Goal: Information Seeking & Learning: Find contact information

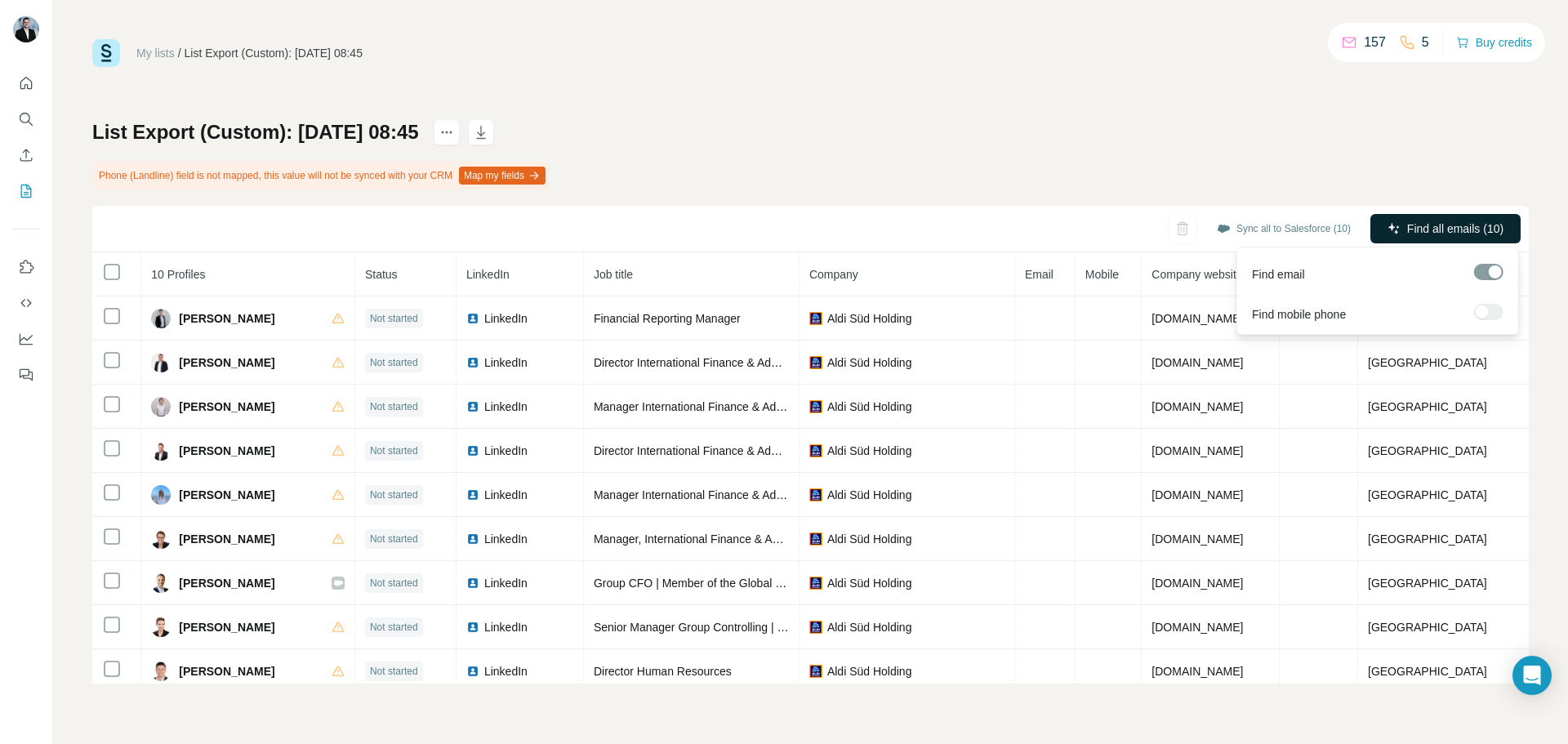
click at [1447, 221] on span "Find all emails (10)" at bounding box center [1455, 229] width 96 height 17
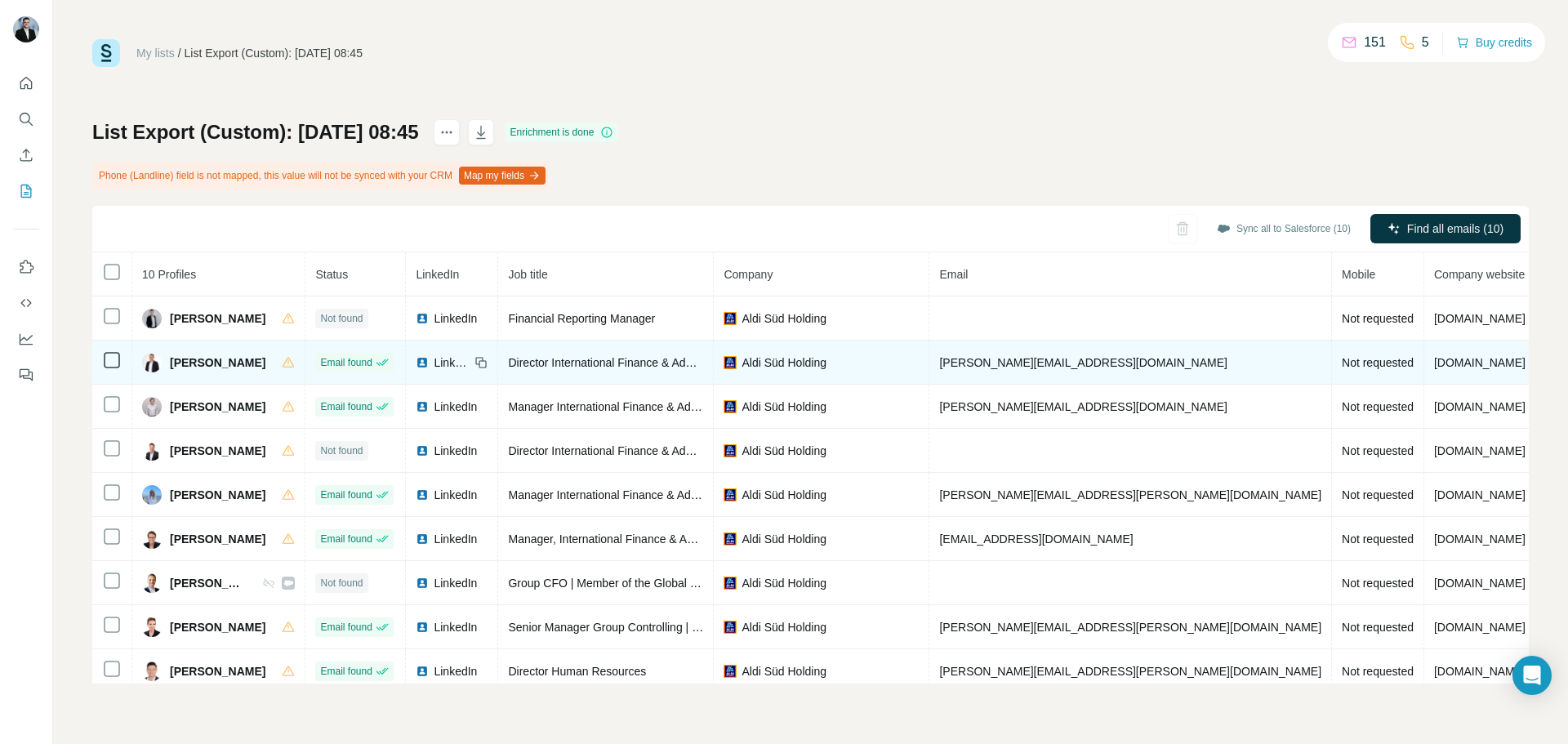
scroll to position [62, 0]
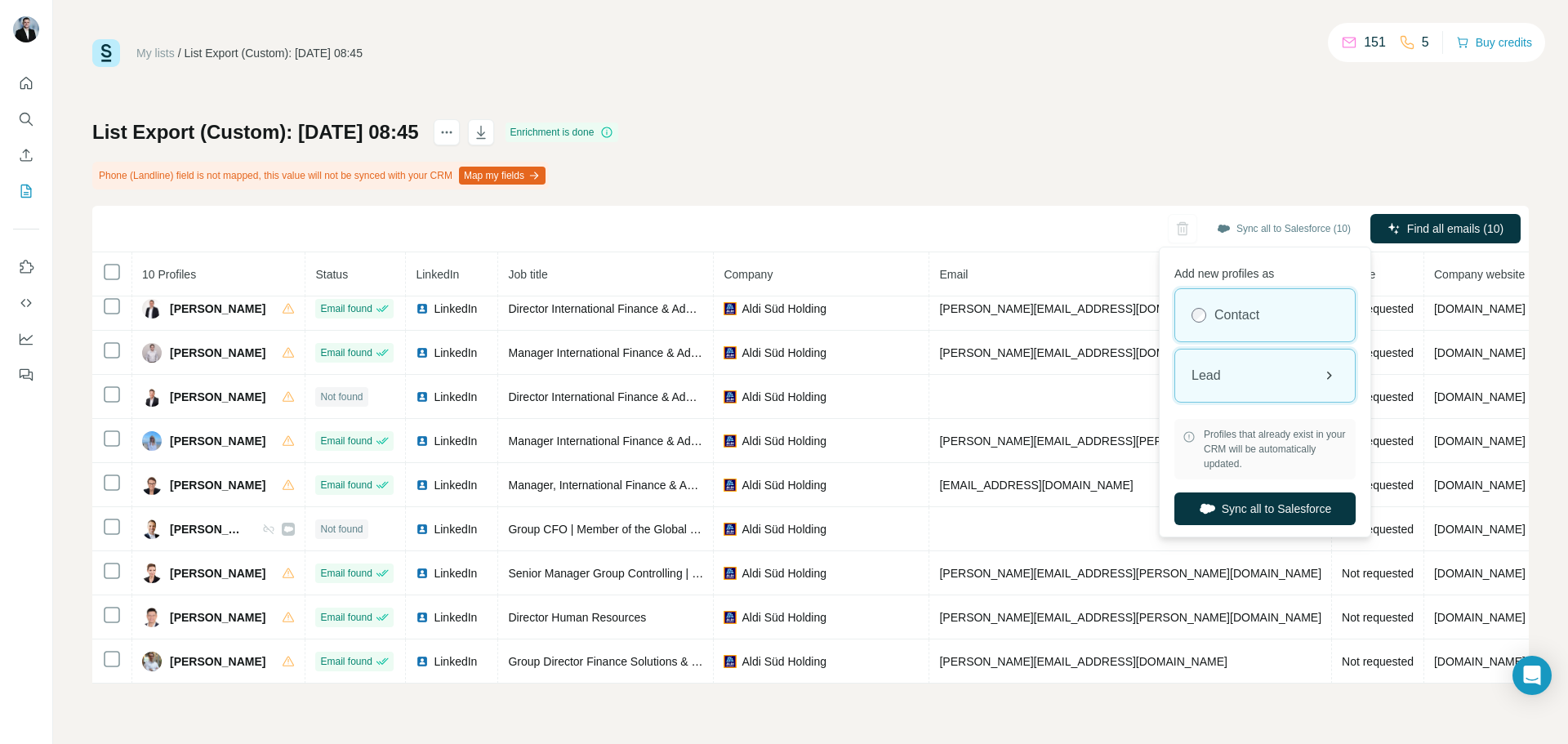
click at [1281, 379] on div "Lead" at bounding box center [1265, 375] width 180 height 52
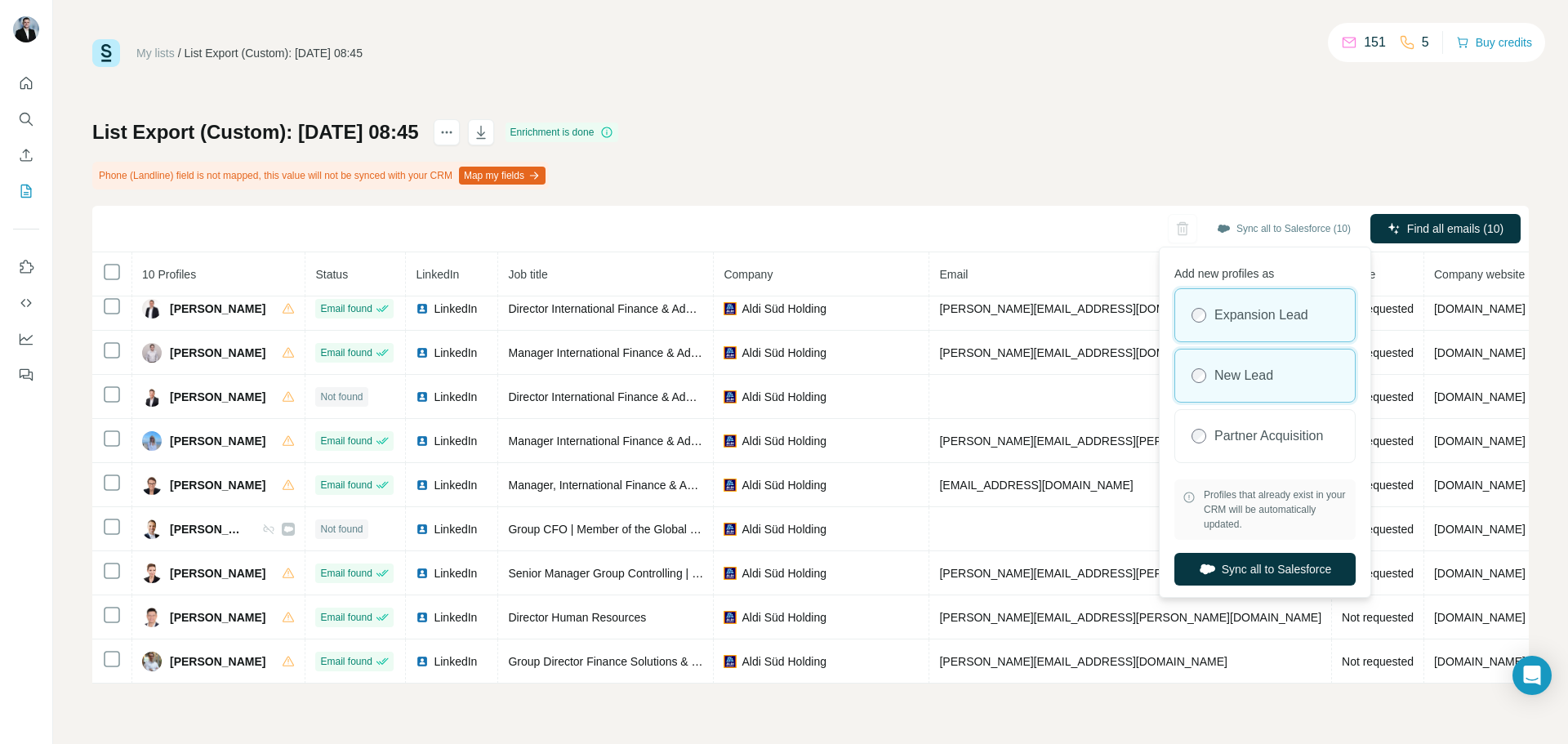
click at [1273, 381] on label "New Lead" at bounding box center [1244, 375] width 59 height 19
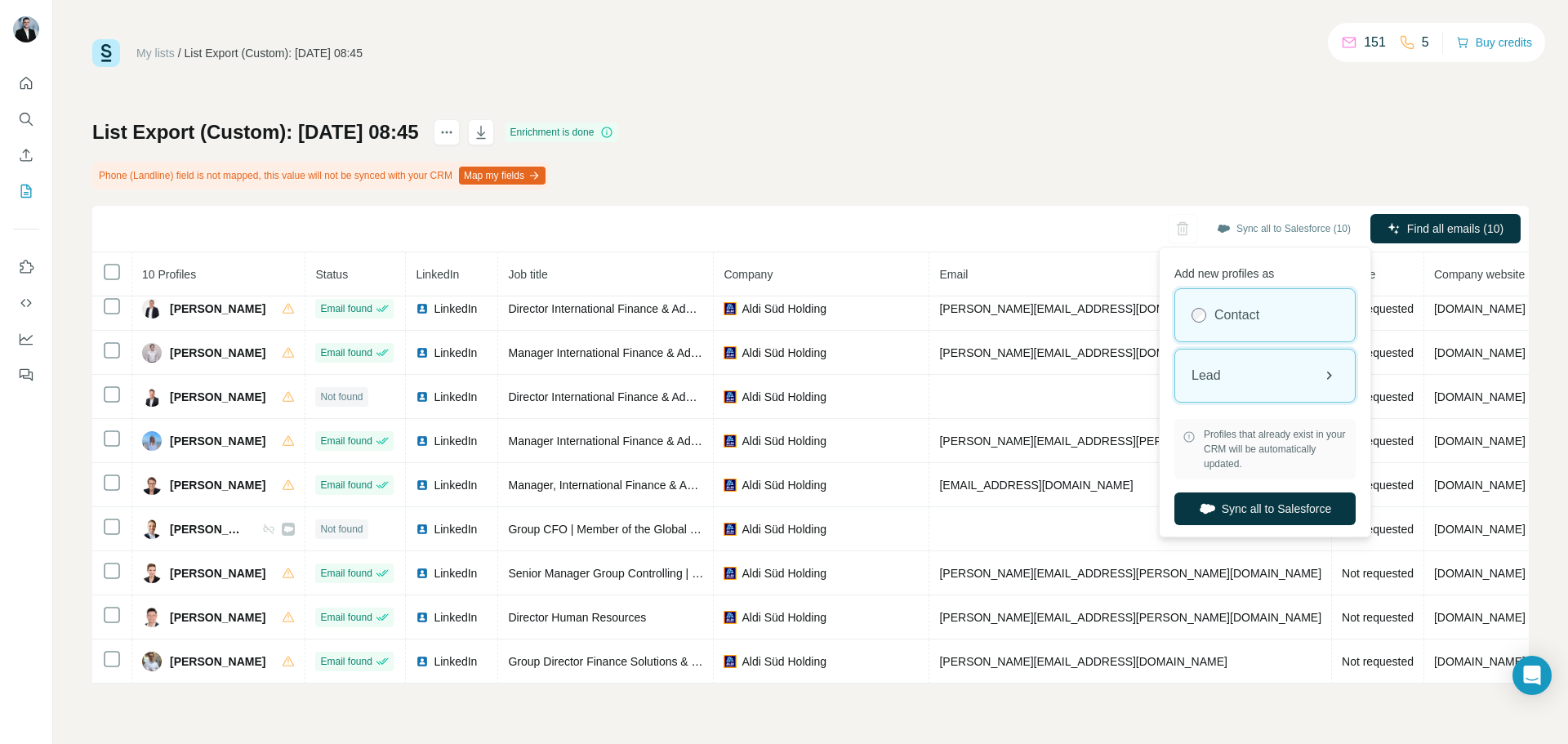
click at [1297, 364] on div "Lead" at bounding box center [1265, 375] width 180 height 52
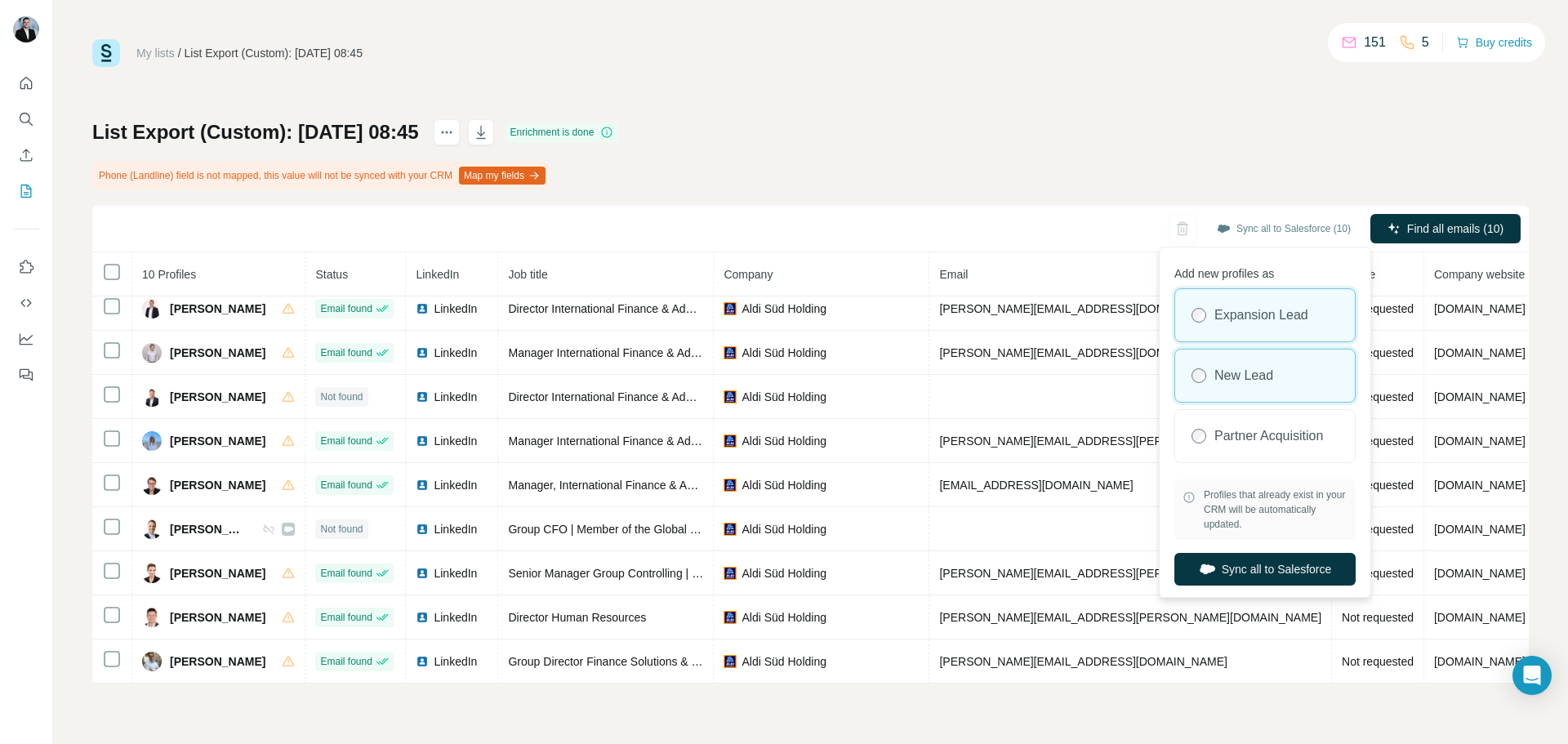
click at [1293, 380] on div "New Lead" at bounding box center [1265, 375] width 180 height 52
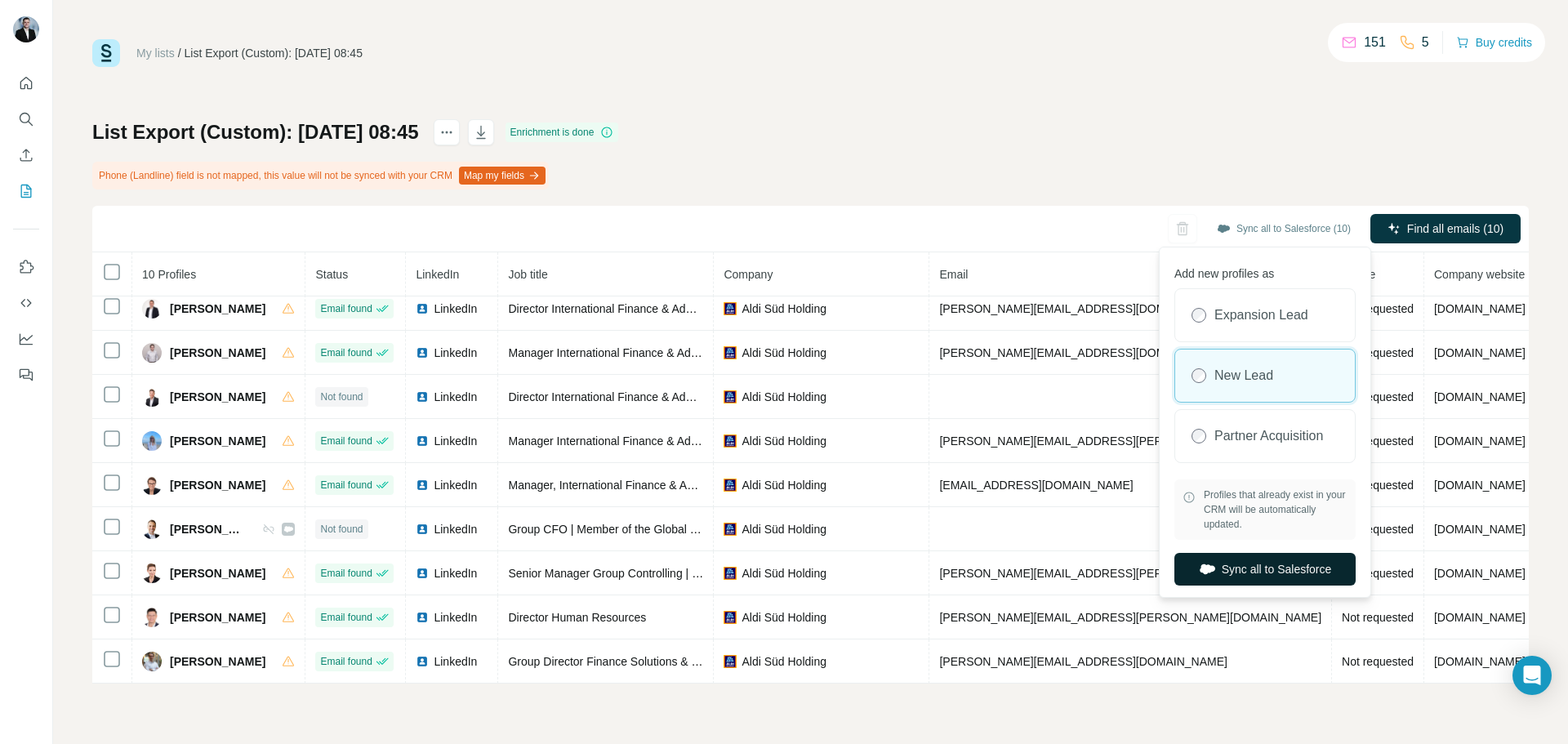
click at [1282, 575] on button "Sync all to Salesforce" at bounding box center [1265, 569] width 182 height 33
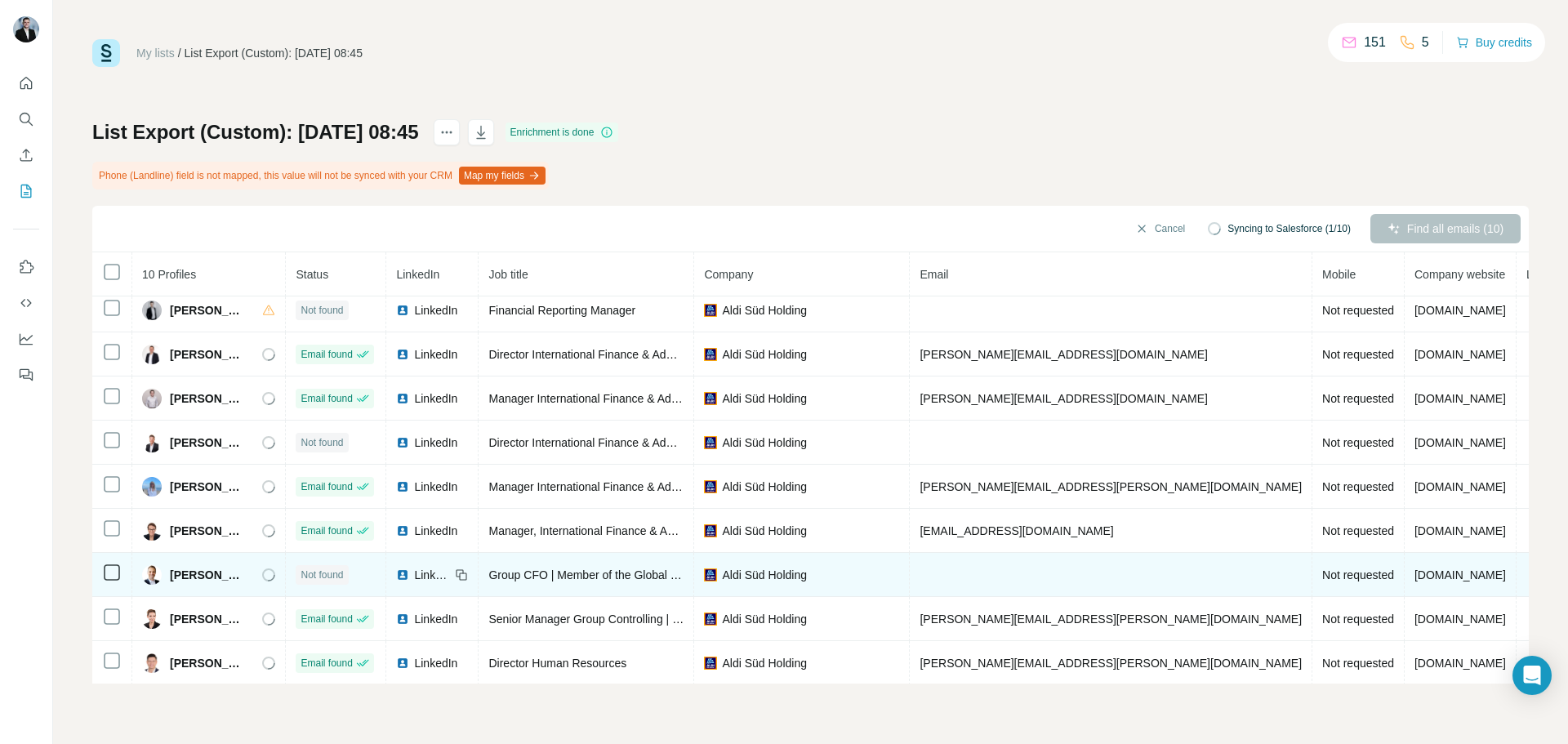
scroll to position [0, 0]
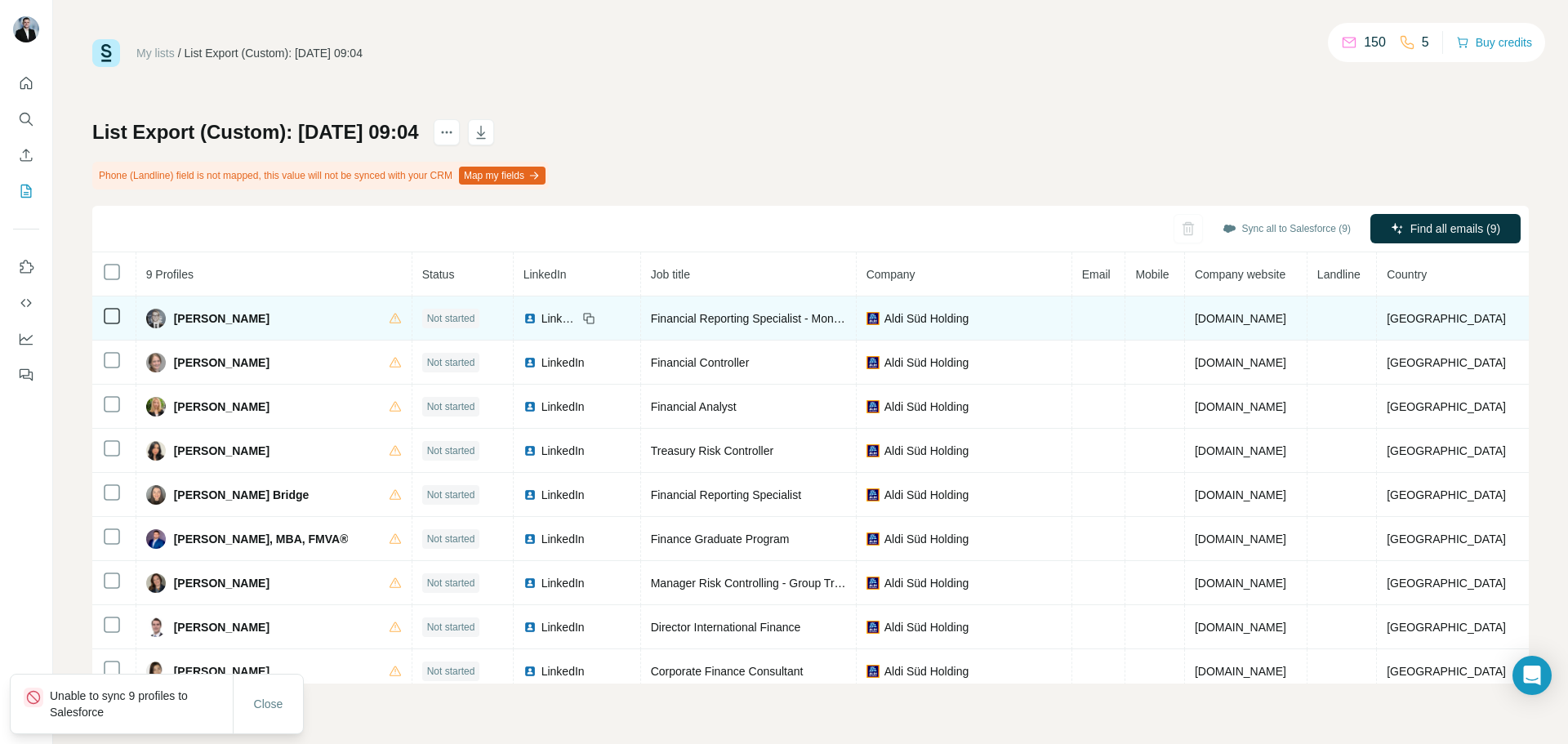
scroll to position [10, 0]
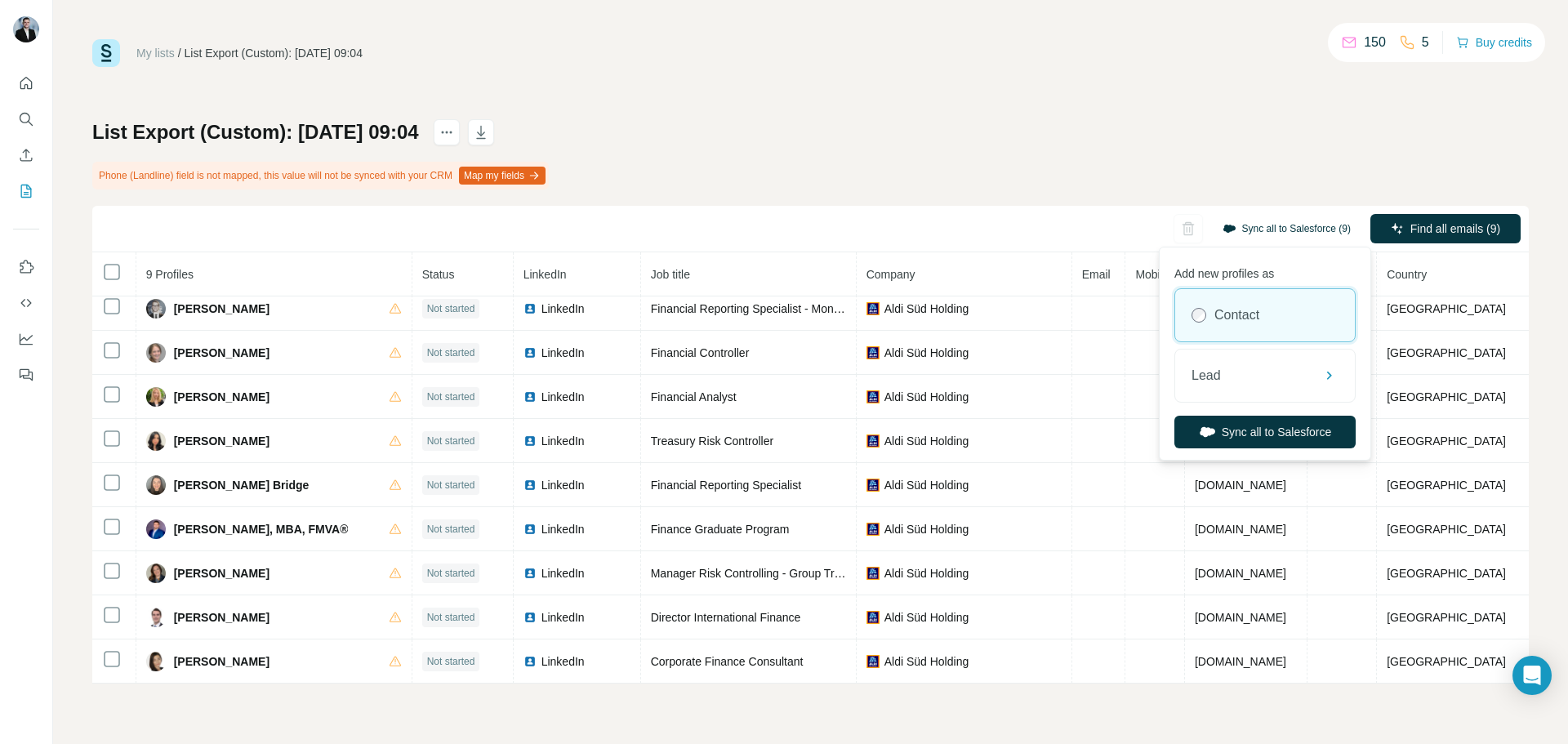
click at [1303, 220] on button "Sync all to Salesforce (9)" at bounding box center [1287, 228] width 151 height 24
click at [1270, 368] on div "Lead" at bounding box center [1265, 375] width 180 height 52
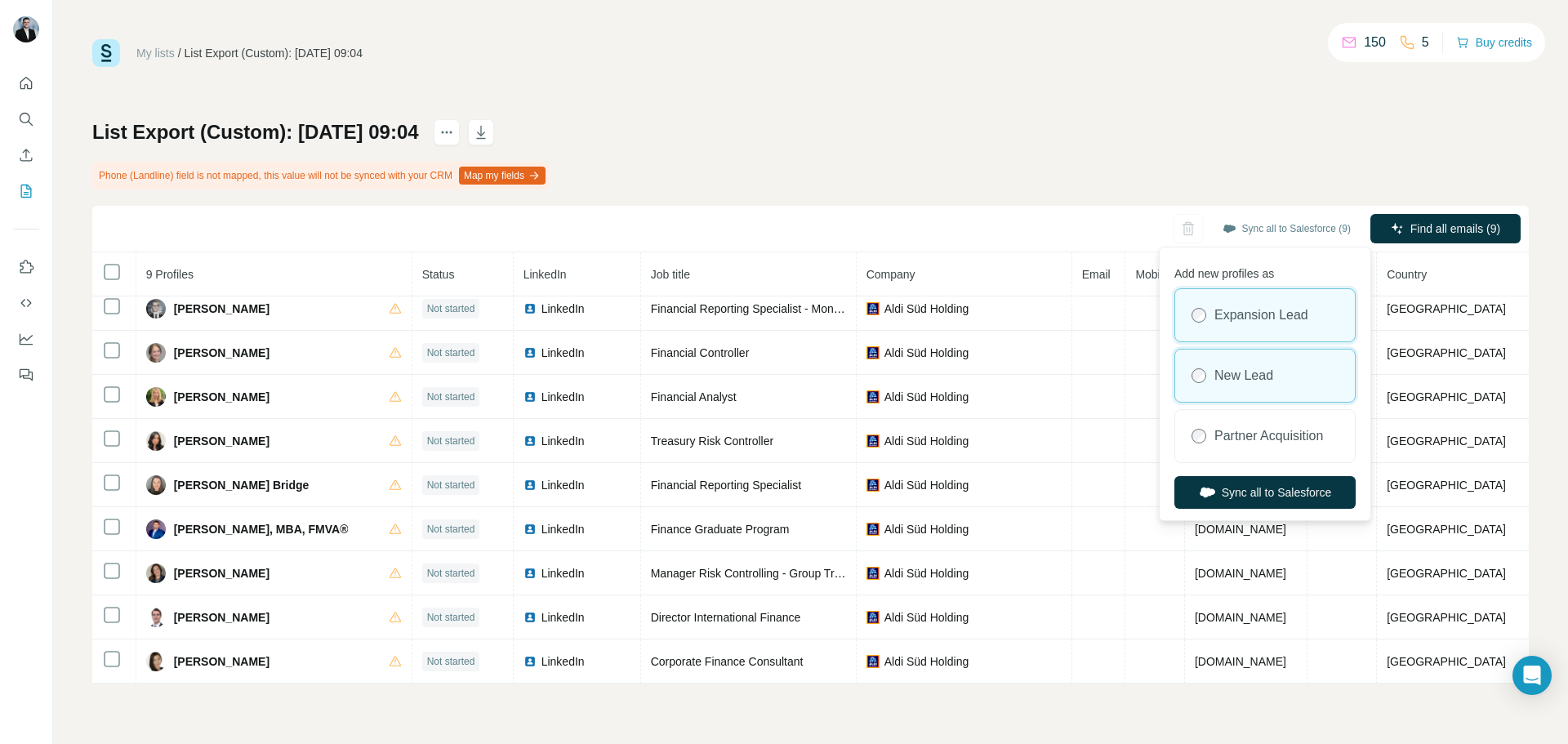
click at [1282, 376] on div "New Lead" at bounding box center [1265, 375] width 180 height 52
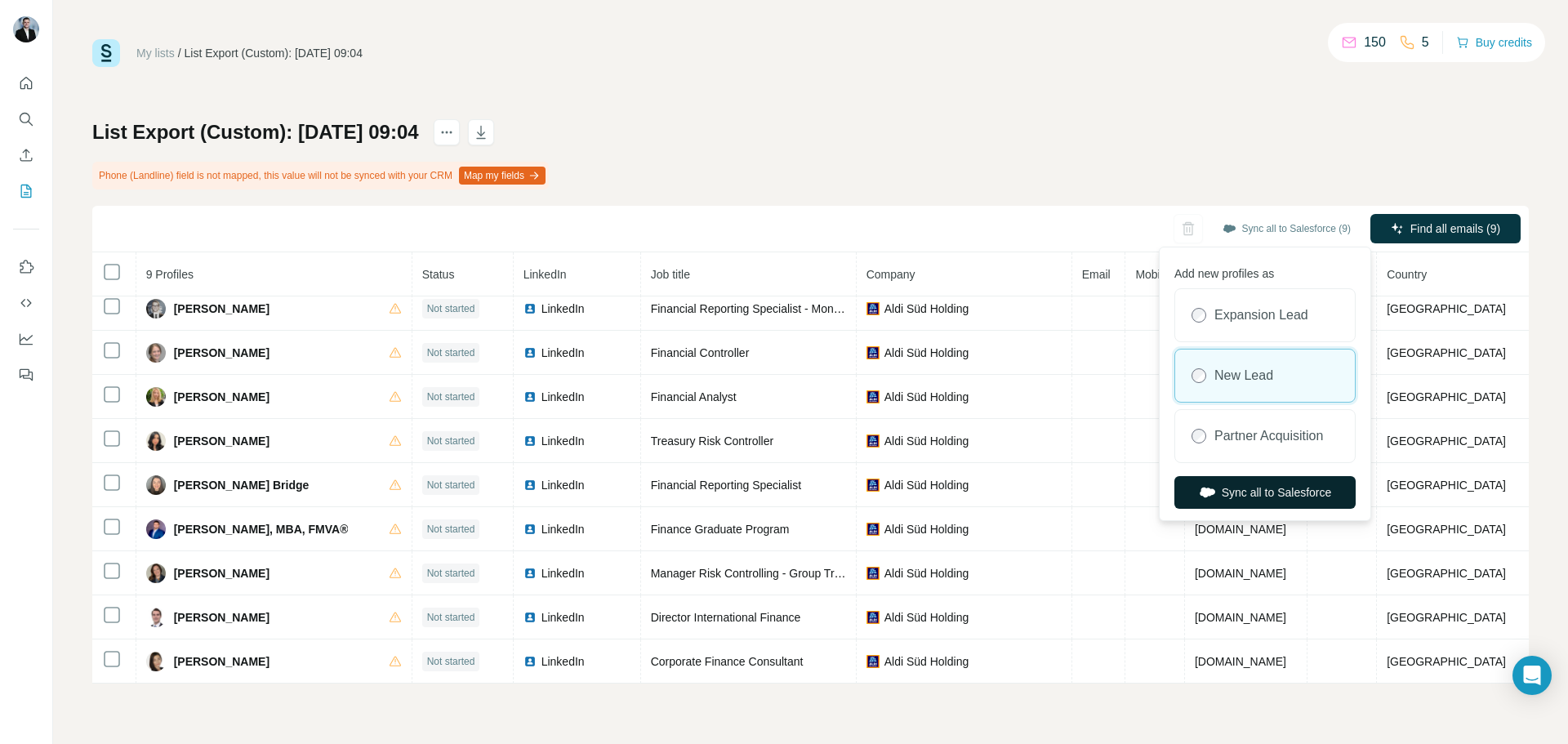
click at [1271, 494] on button "Sync all to Salesforce" at bounding box center [1265, 493] width 182 height 33
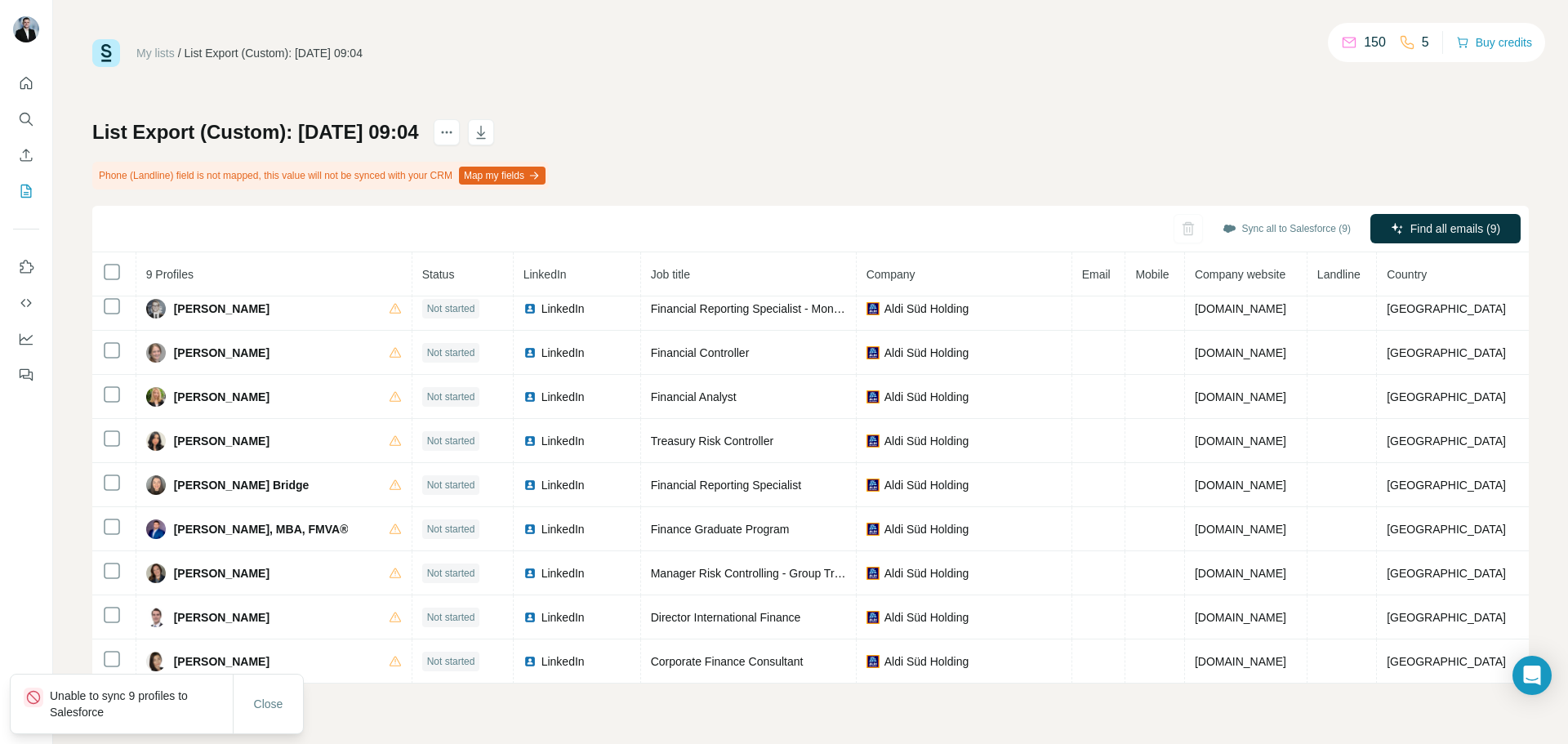
click at [1229, 170] on div "List Export (Custom): 13/08/2025 09:04 Phone (Landline) field is not mapped, th…" at bounding box center [810, 401] width 1436 height 565
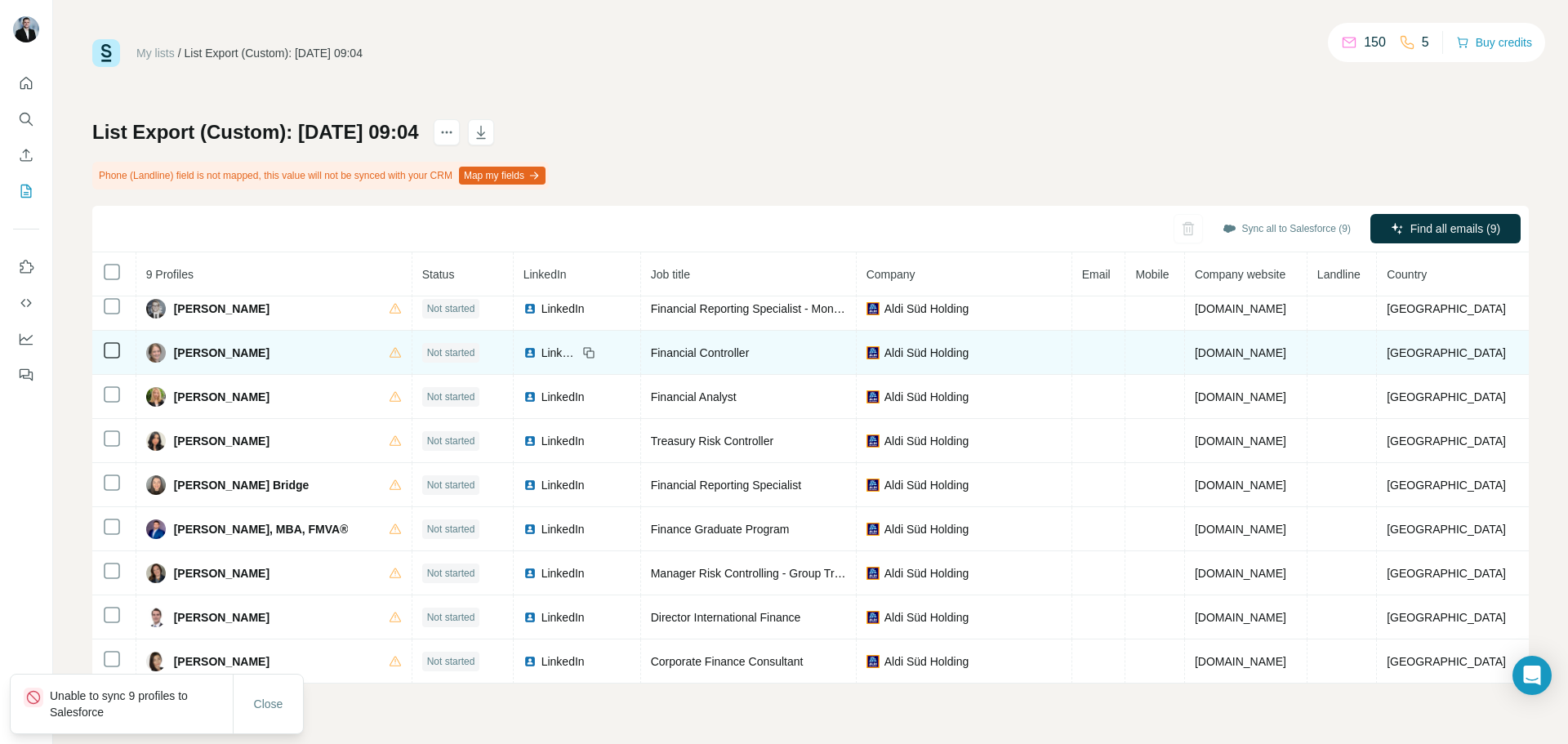
scroll to position [0, 0]
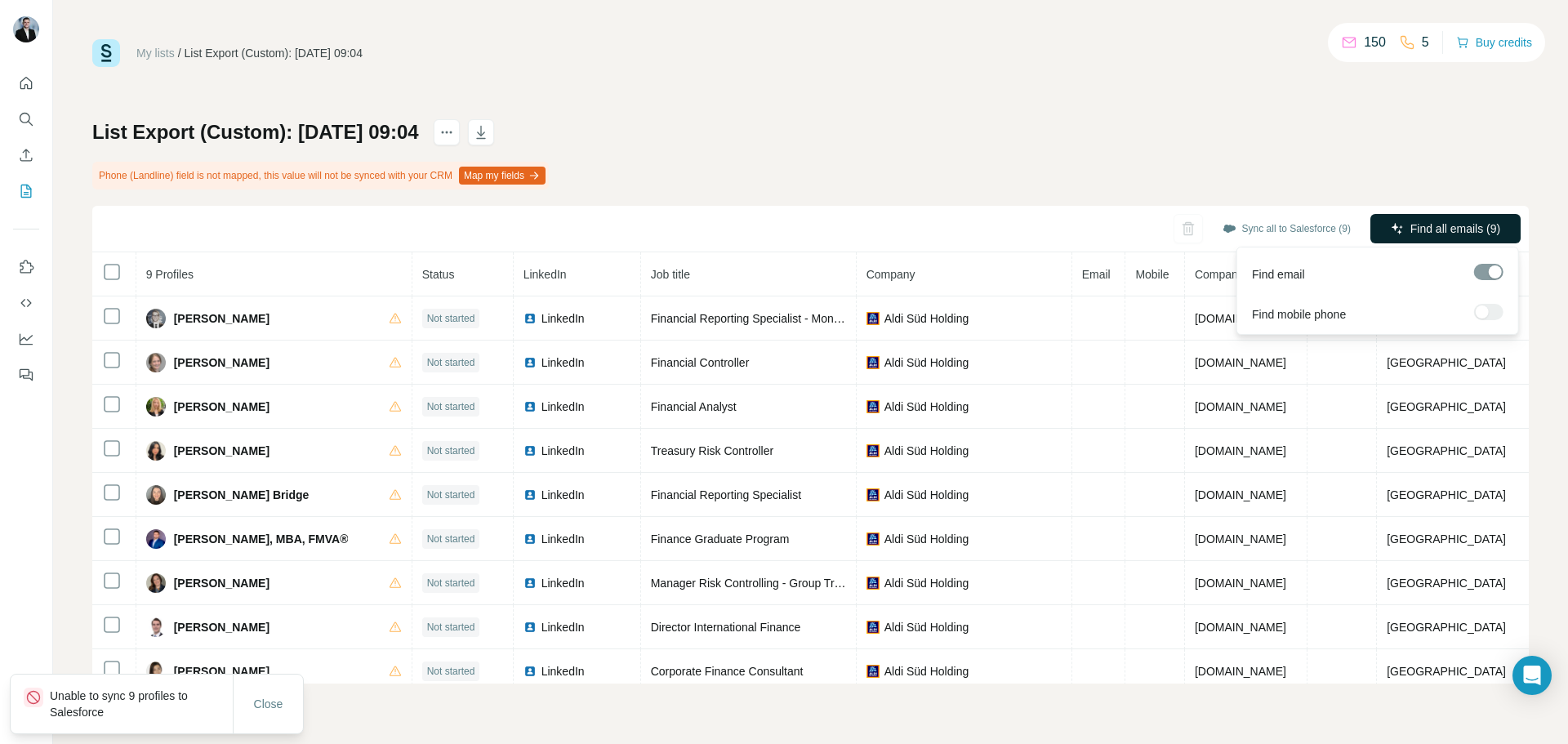
click at [1411, 228] on span "Find all emails (9)" at bounding box center [1455, 229] width 90 height 17
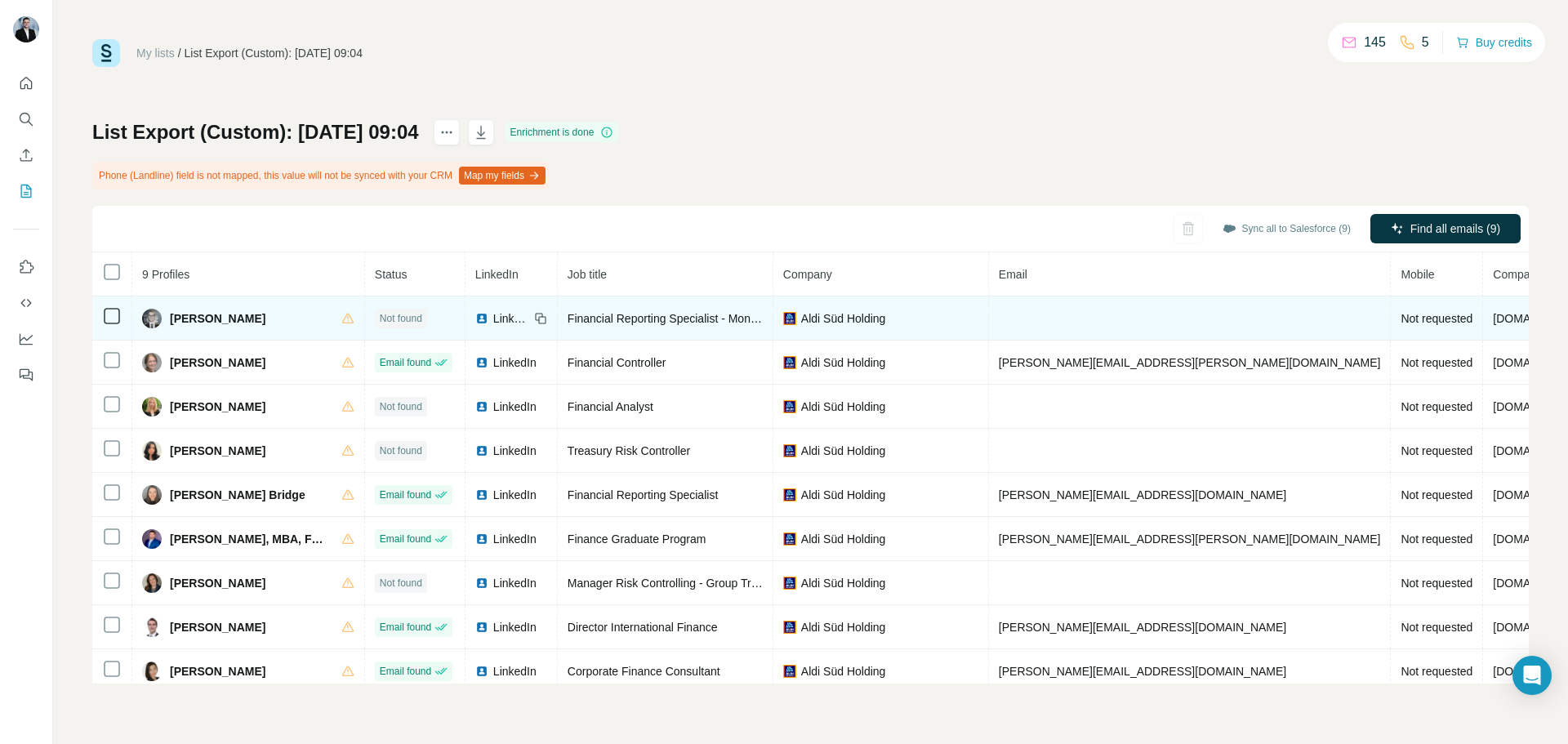
click at [254, 316] on span "Alexander Neuschmid" at bounding box center [218, 319] width 95 height 17
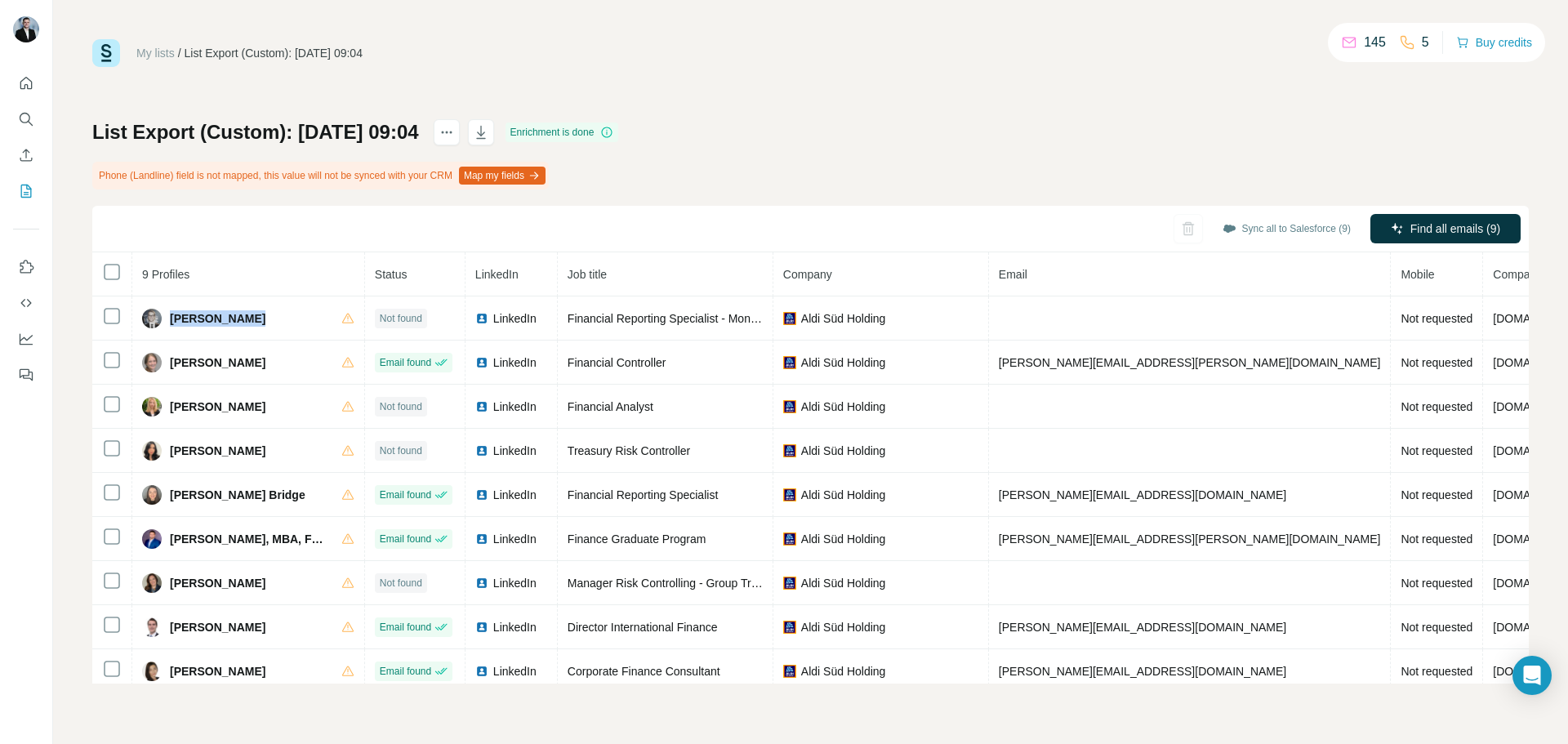
copy div "Alexander Neuschmid"
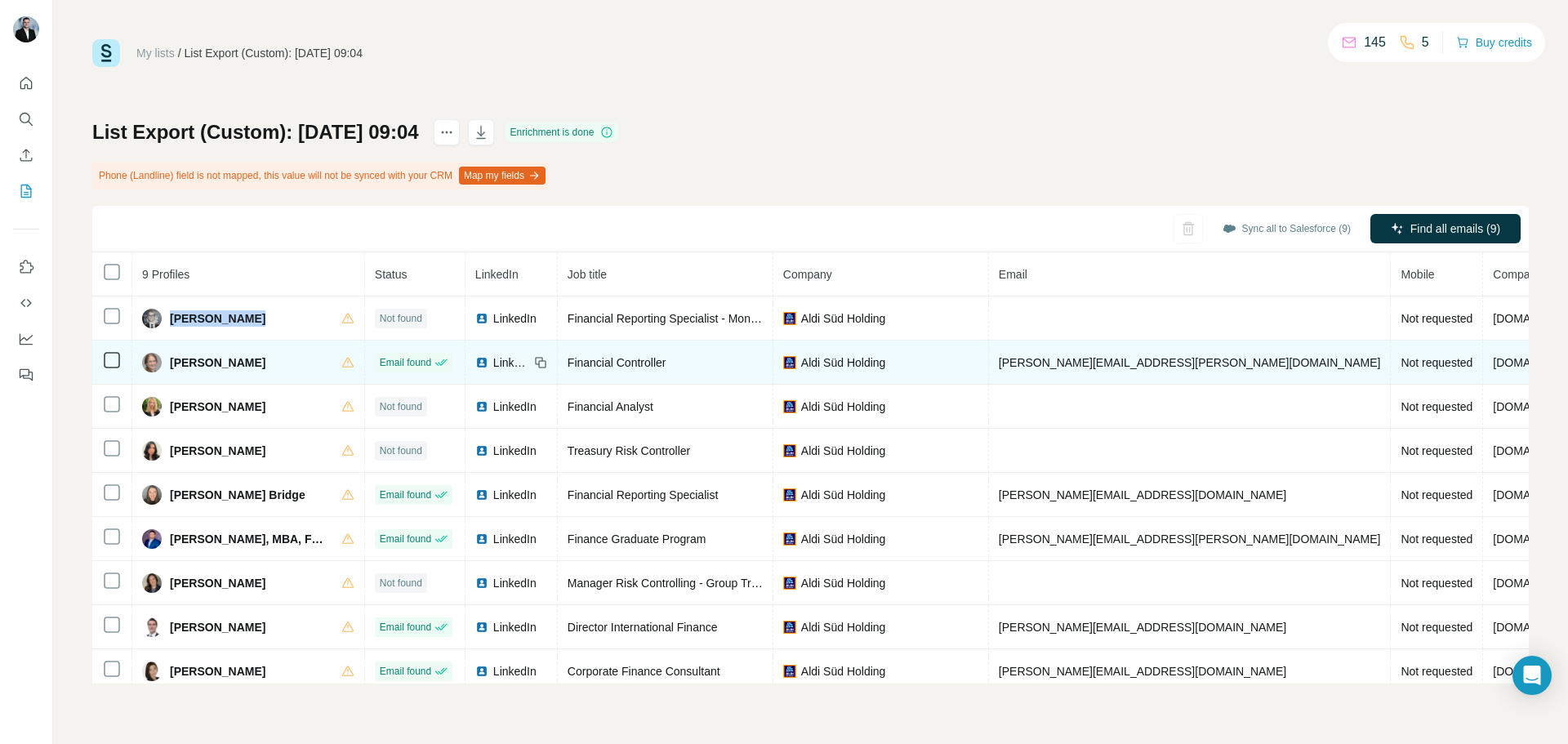
click at [999, 364] on span "andrea.helm@aldi-sued.com" at bounding box center [1190, 363] width 382 height 13
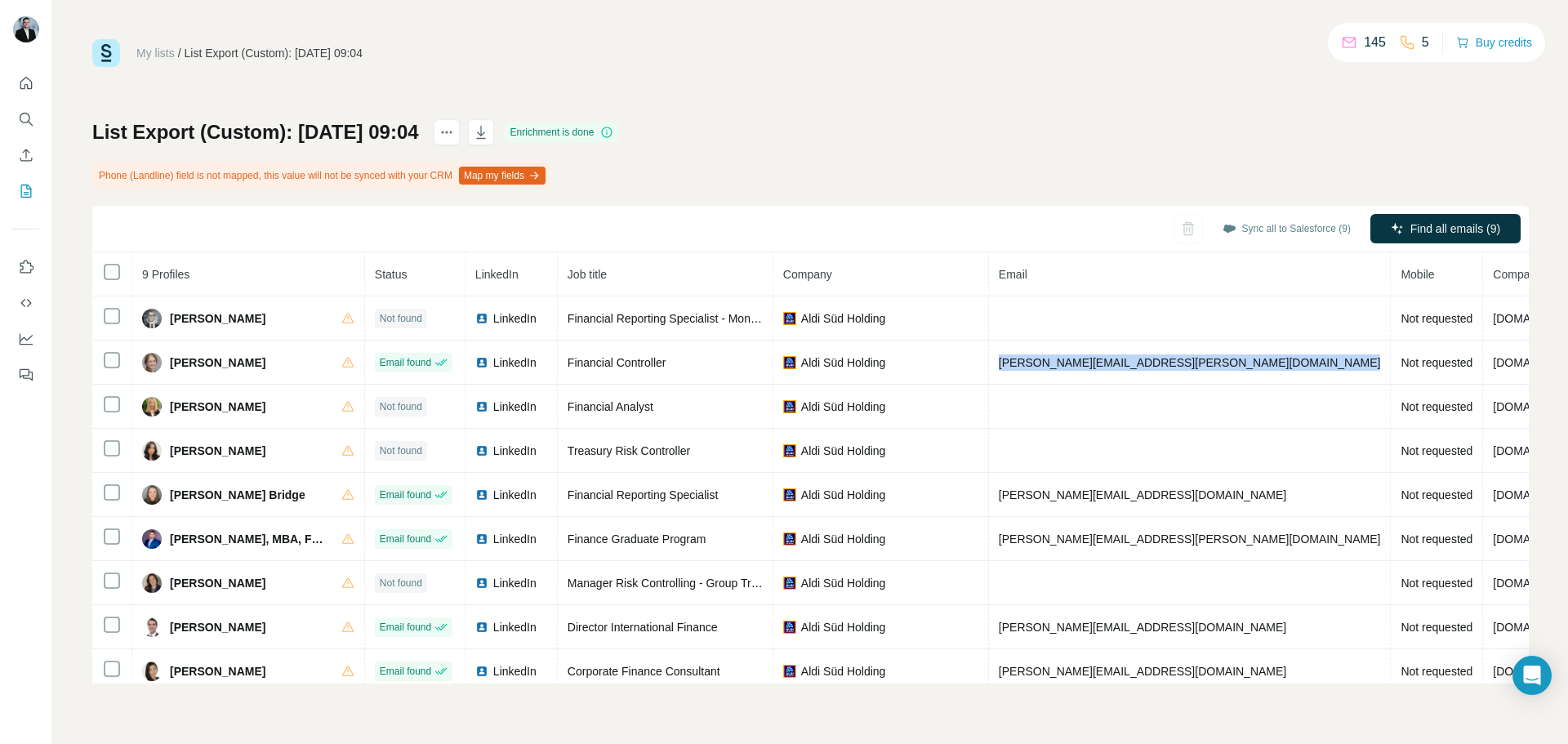
copy span "andrea.helm@aldi-sued.com"
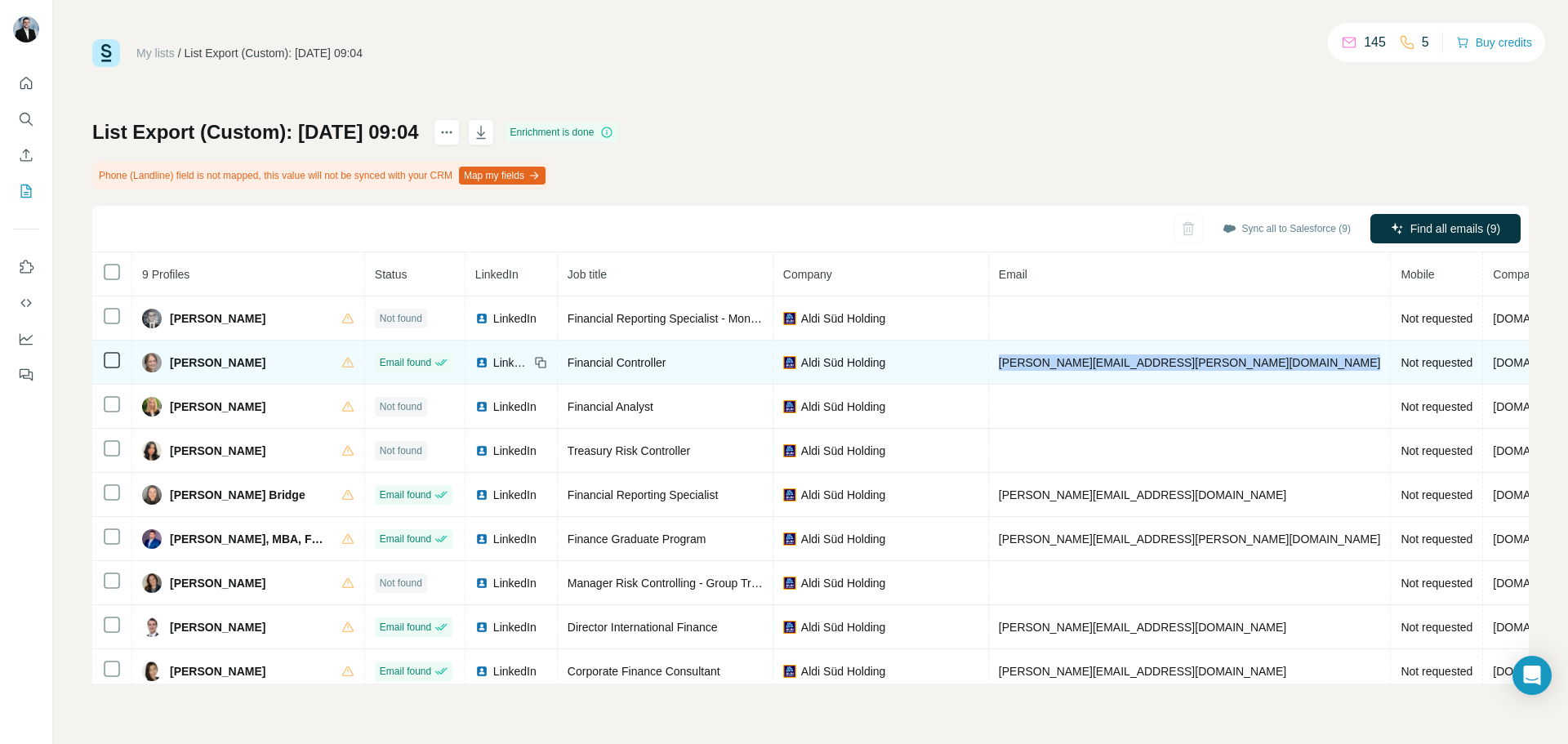
click at [1008, 367] on span "andrea.helm@aldi-sued.com" at bounding box center [1190, 363] width 382 height 13
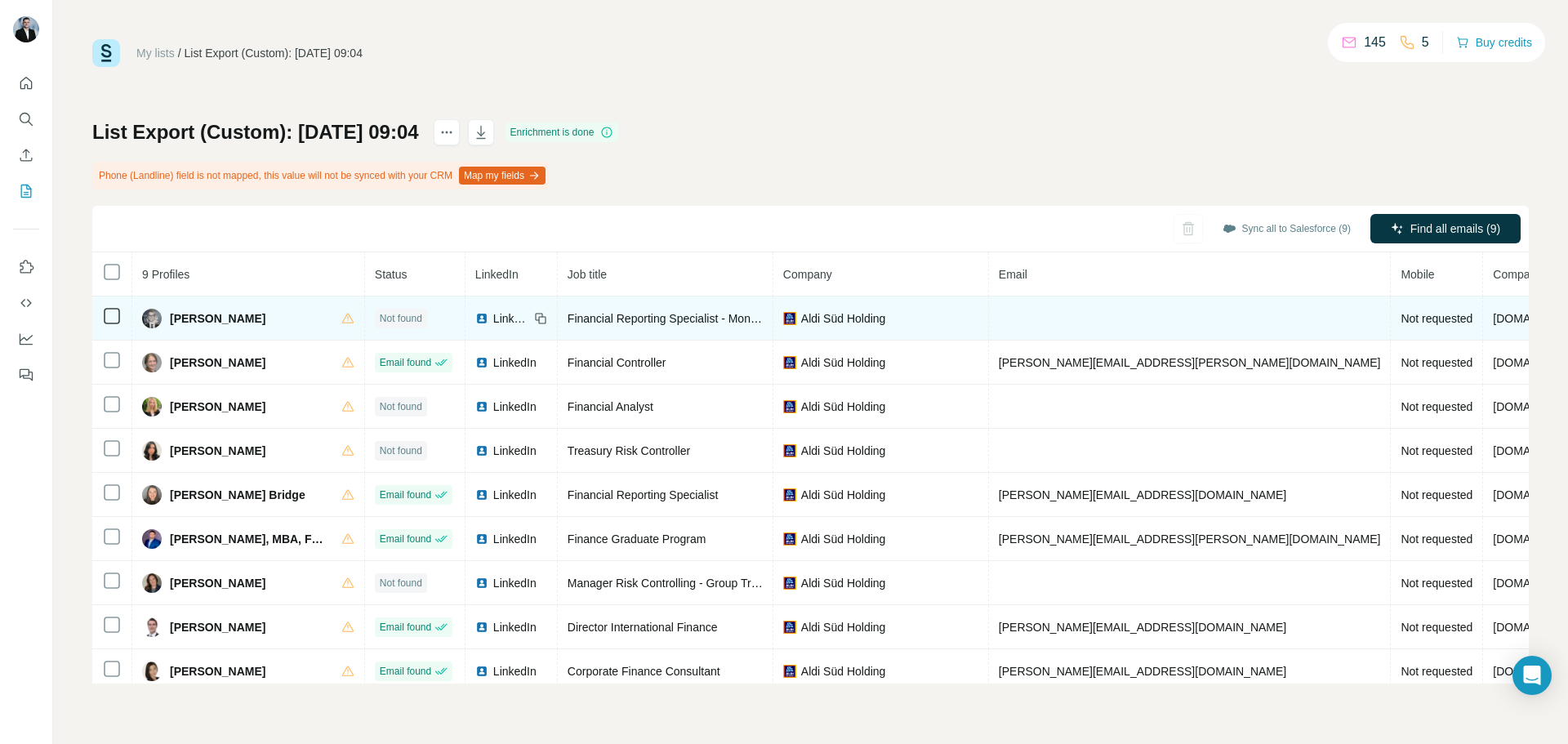
click at [583, 313] on span "Financial Reporting Specialist - Monthly Forecasting" at bounding box center [699, 319] width 264 height 13
copy span "Financial Reporting Specialist - Monthly Forecasting"
click at [502, 319] on span "LinkedIn" at bounding box center [511, 319] width 36 height 17
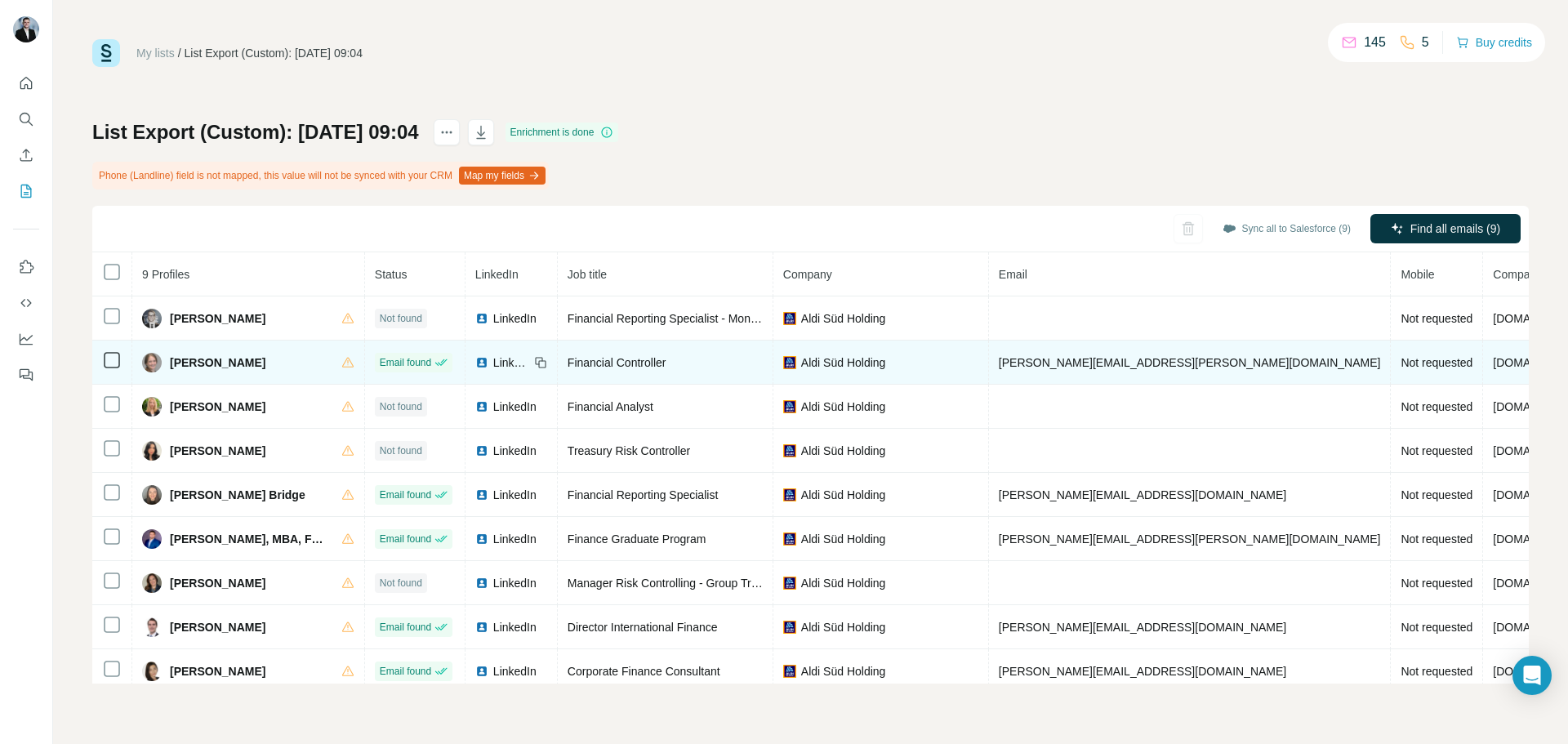
click at [186, 364] on span "Andrea Helm" at bounding box center [218, 363] width 95 height 17
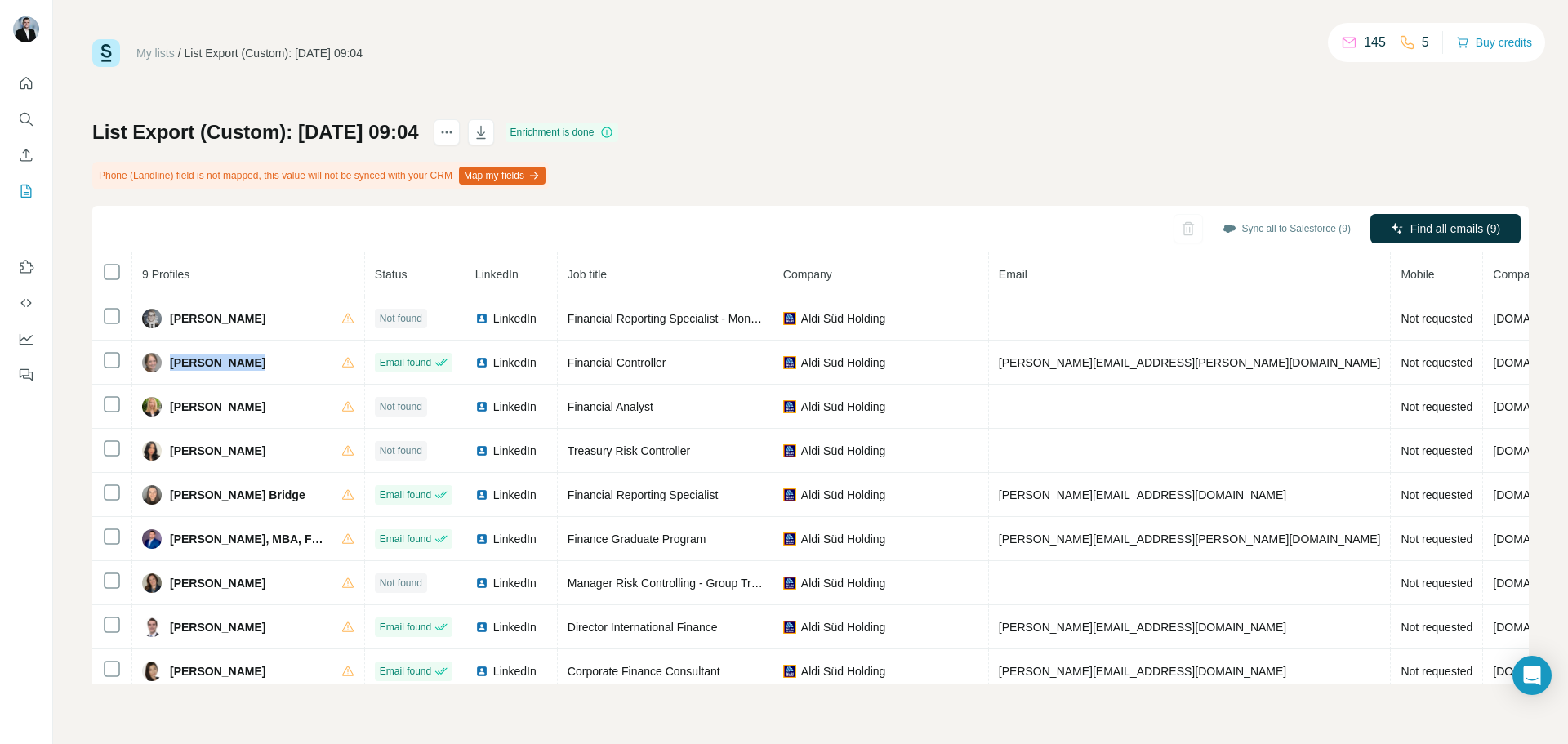
copy div "Andrea Helm"
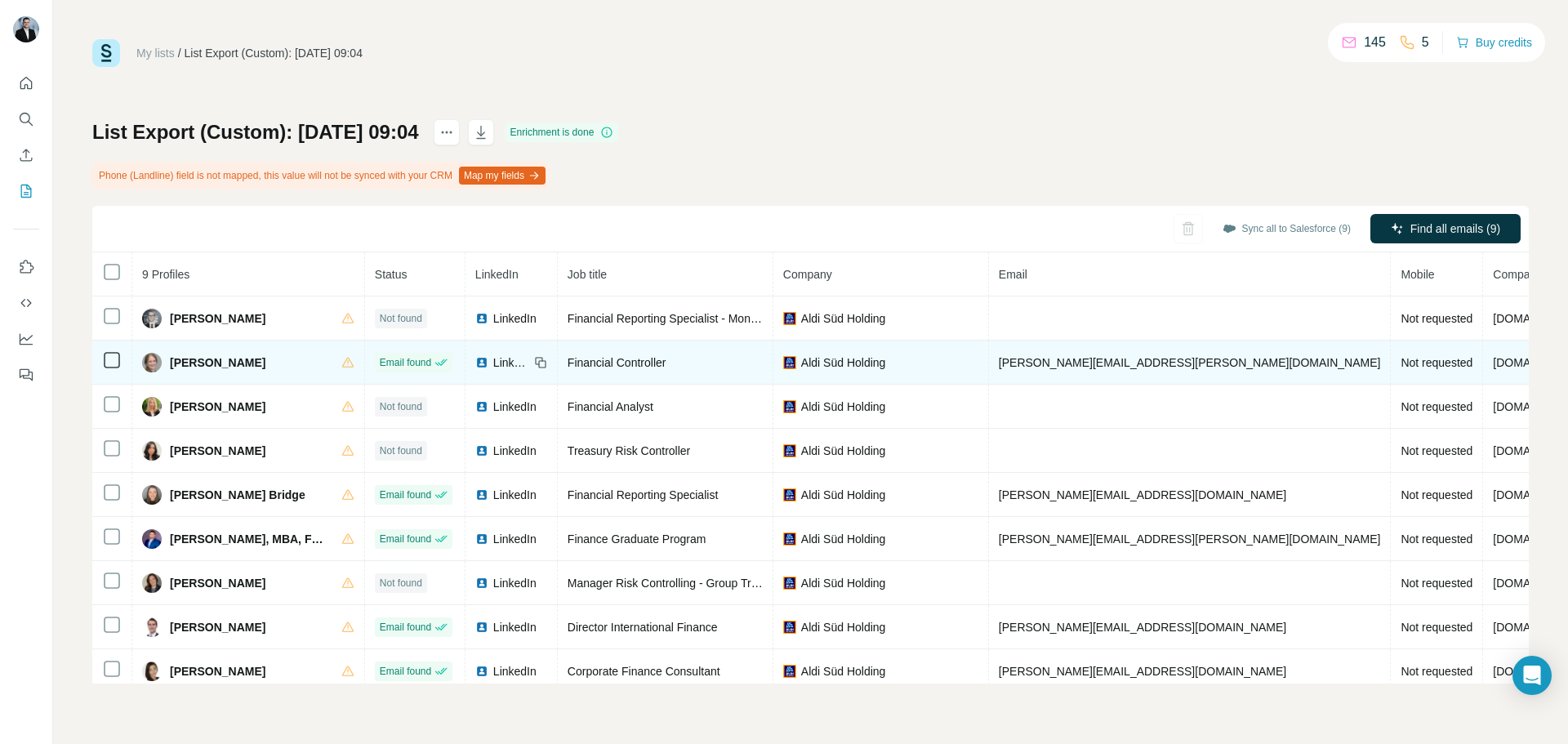
click at [1052, 364] on span "andrea.helm@aldi-sued.com" at bounding box center [1190, 363] width 382 height 13
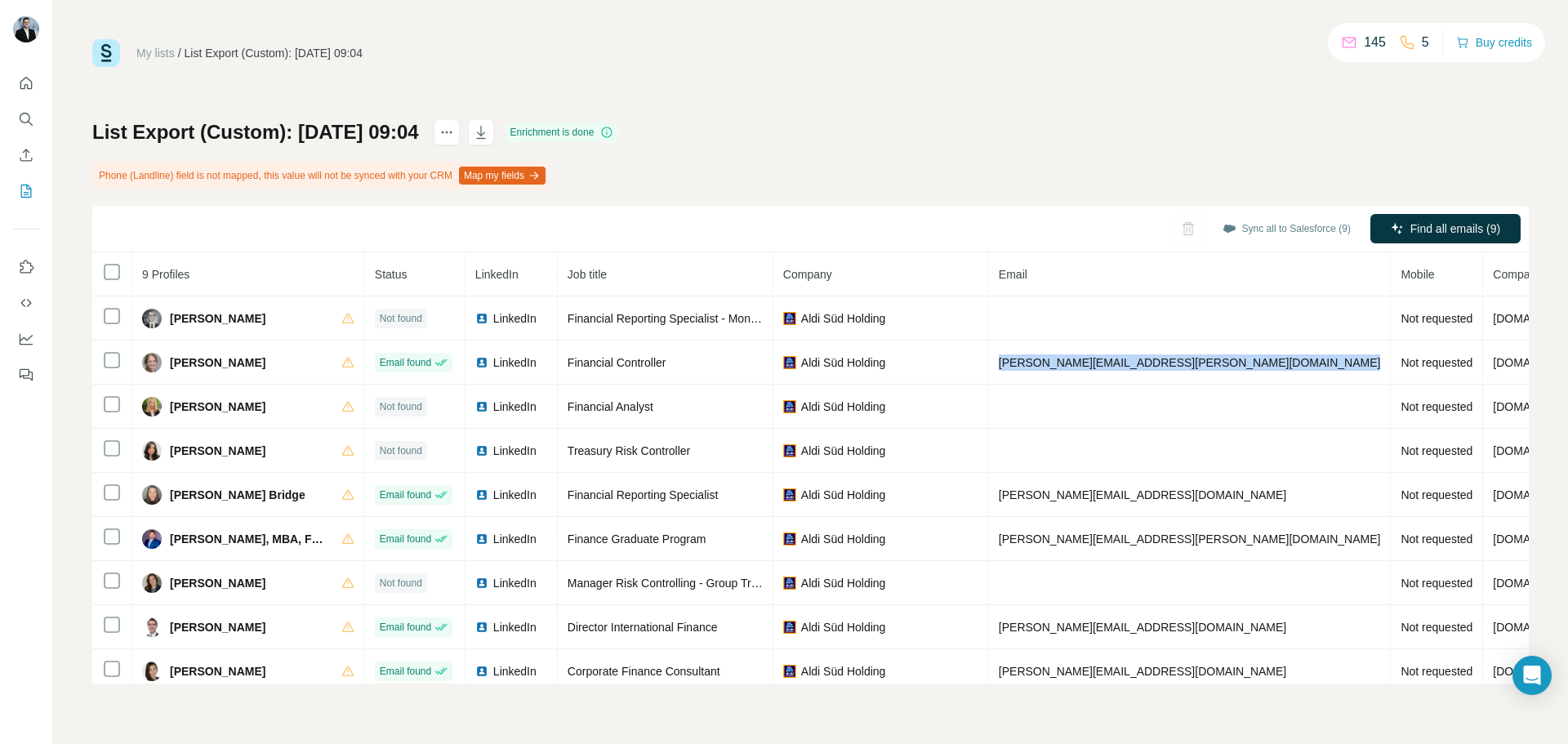
copy span "andrea.helm@aldi-sued.com"
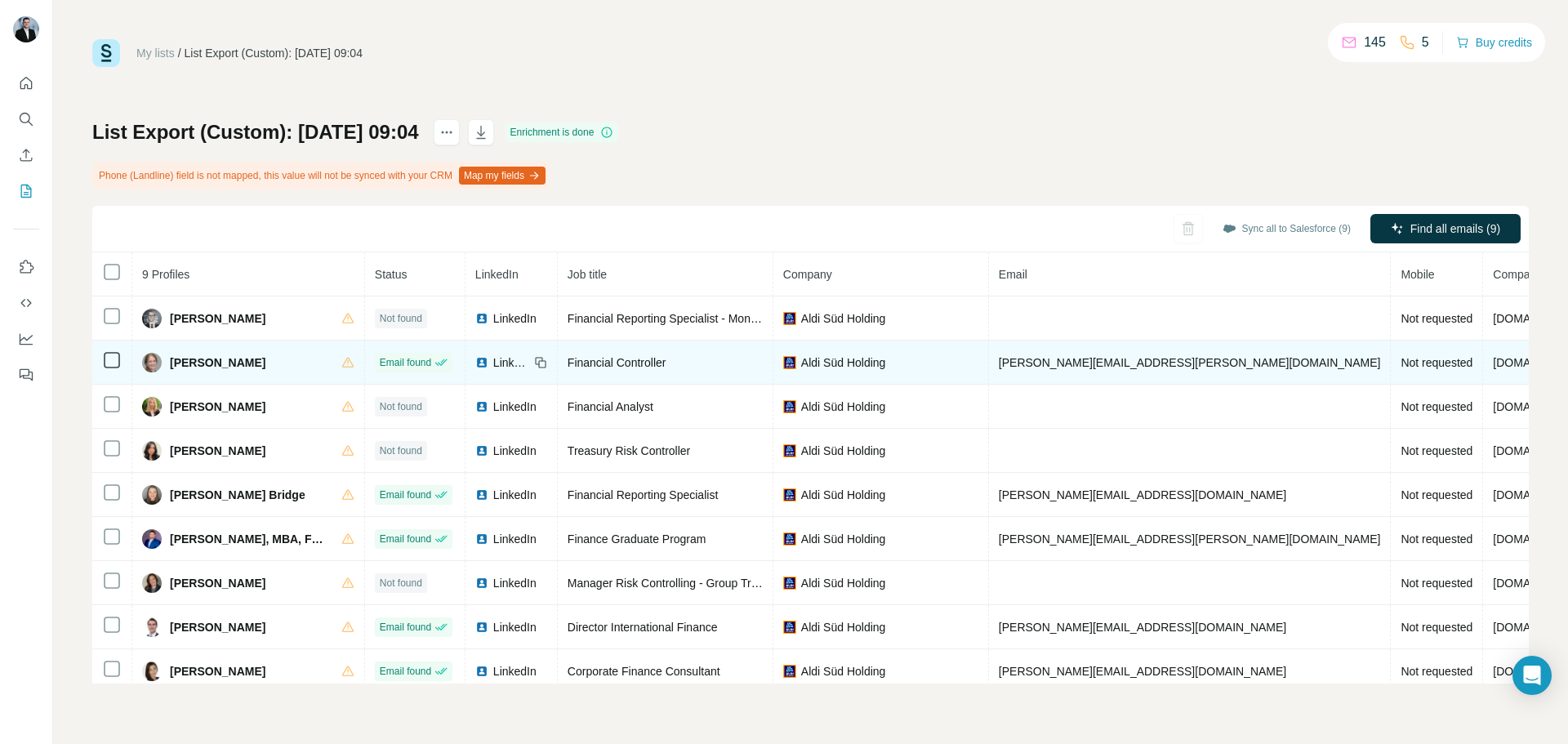
click at [622, 363] on span "Financial Controller" at bounding box center [617, 363] width 99 height 13
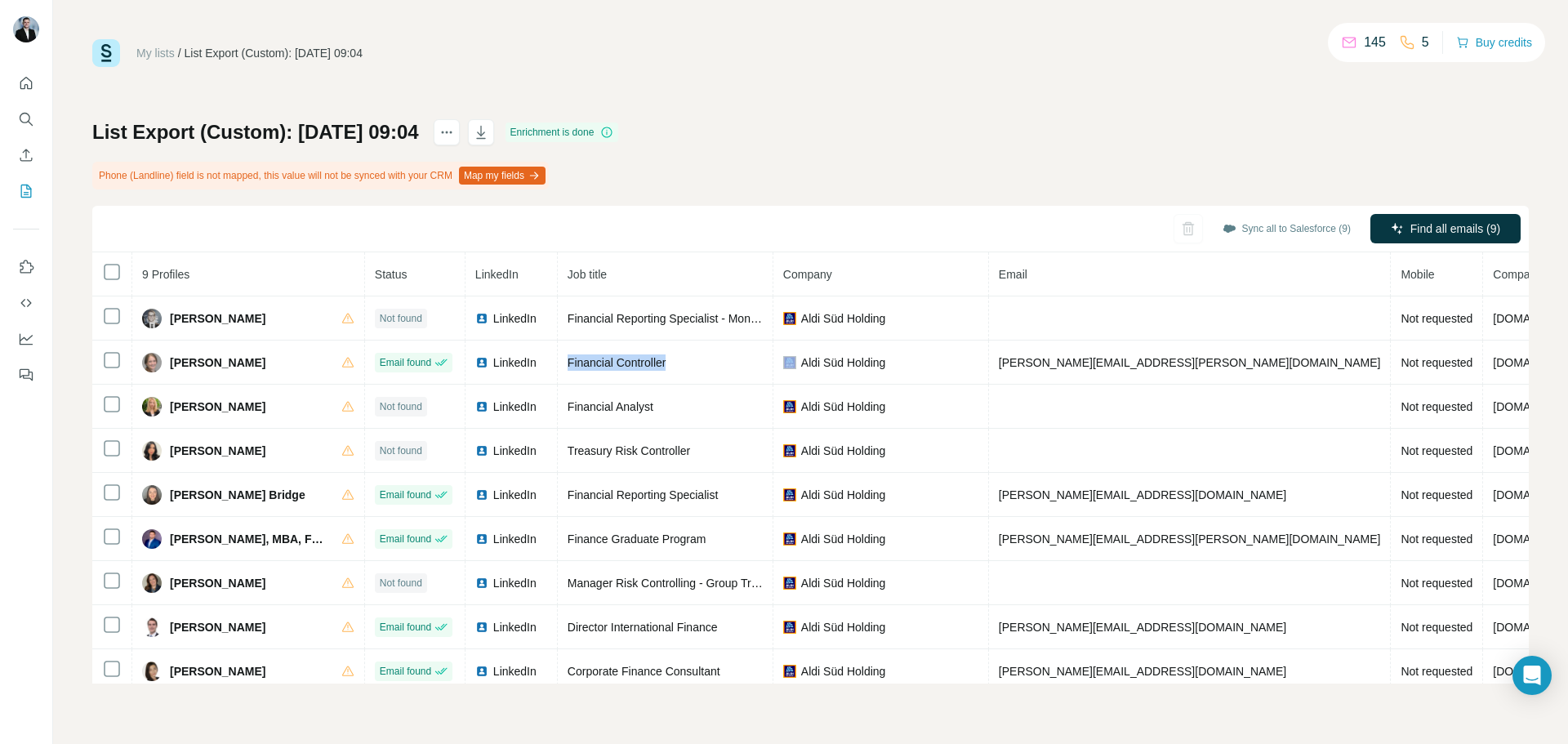
copy span "Financial Controller"
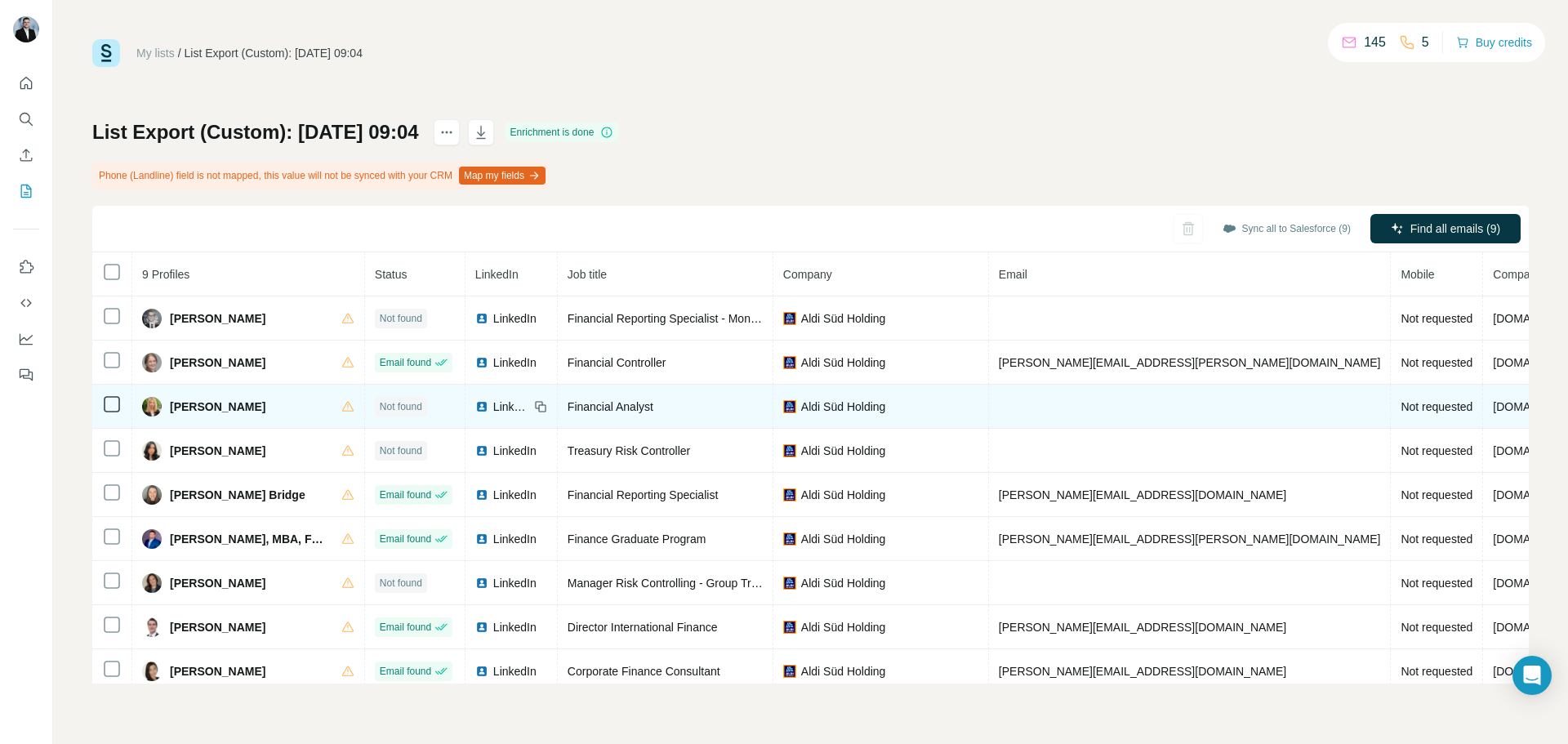
click at [189, 408] on span "Diana Boltacheva" at bounding box center [218, 407] width 95 height 17
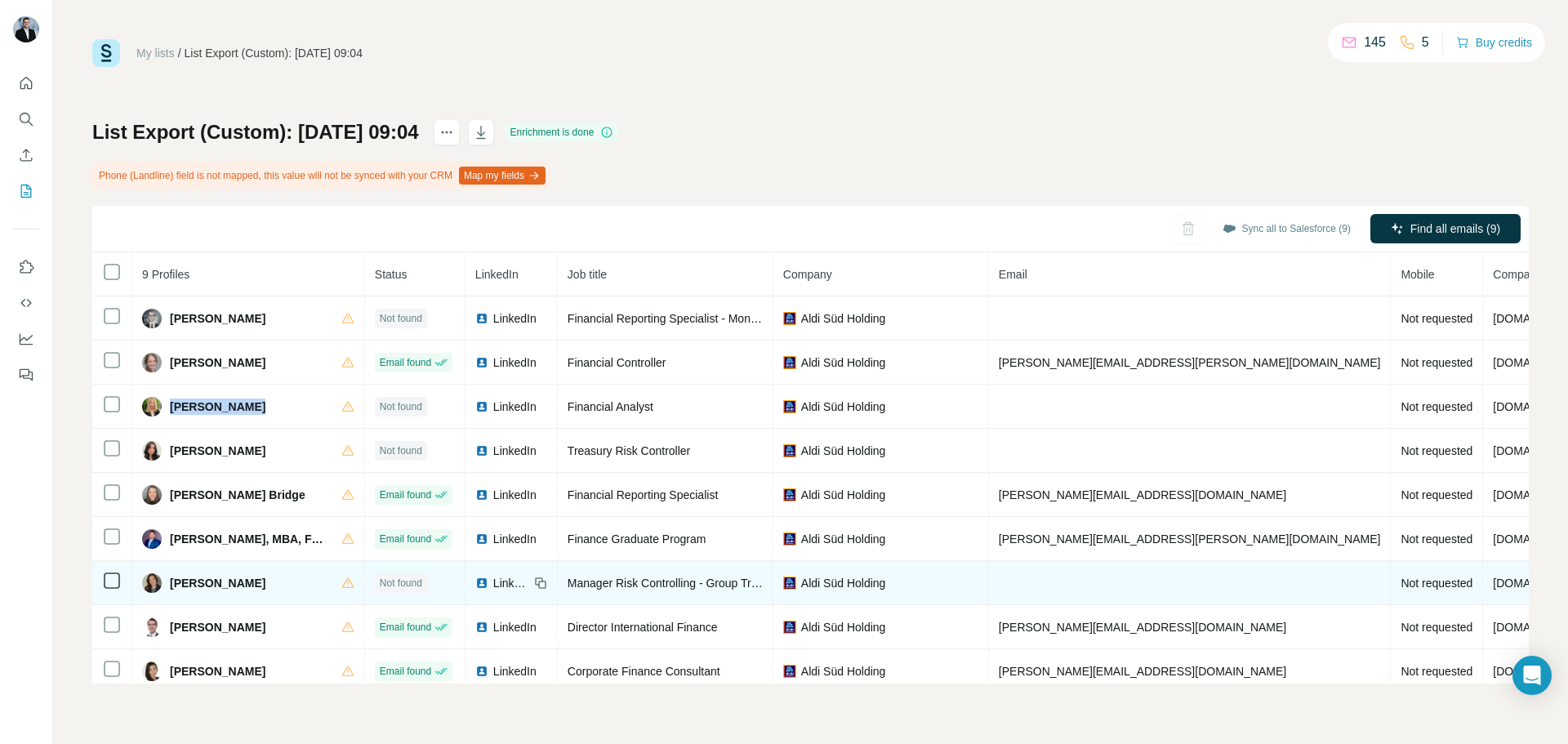
copy div "Diana Boltacheva"
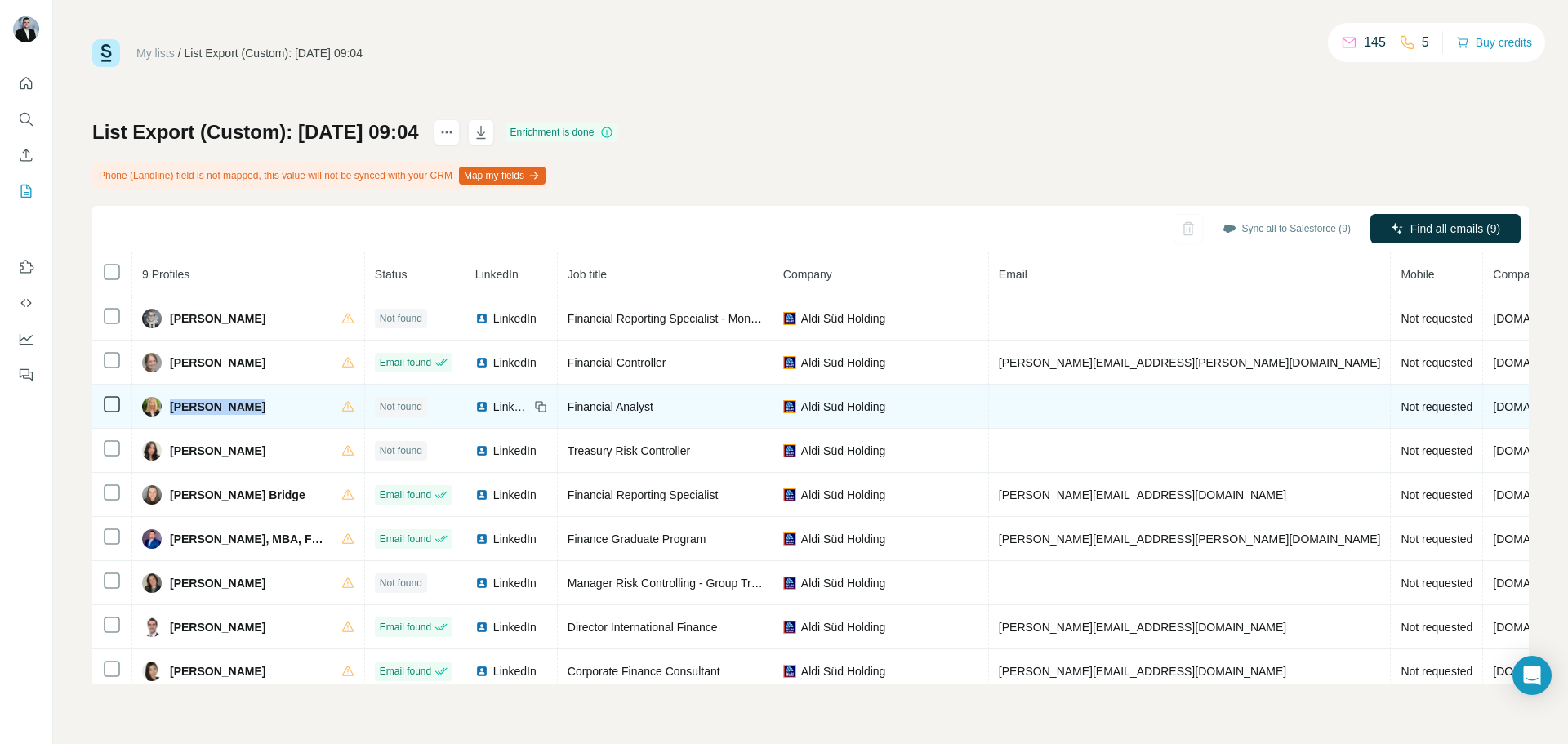
click at [220, 403] on span "Diana Boltacheva" at bounding box center [218, 407] width 95 height 17
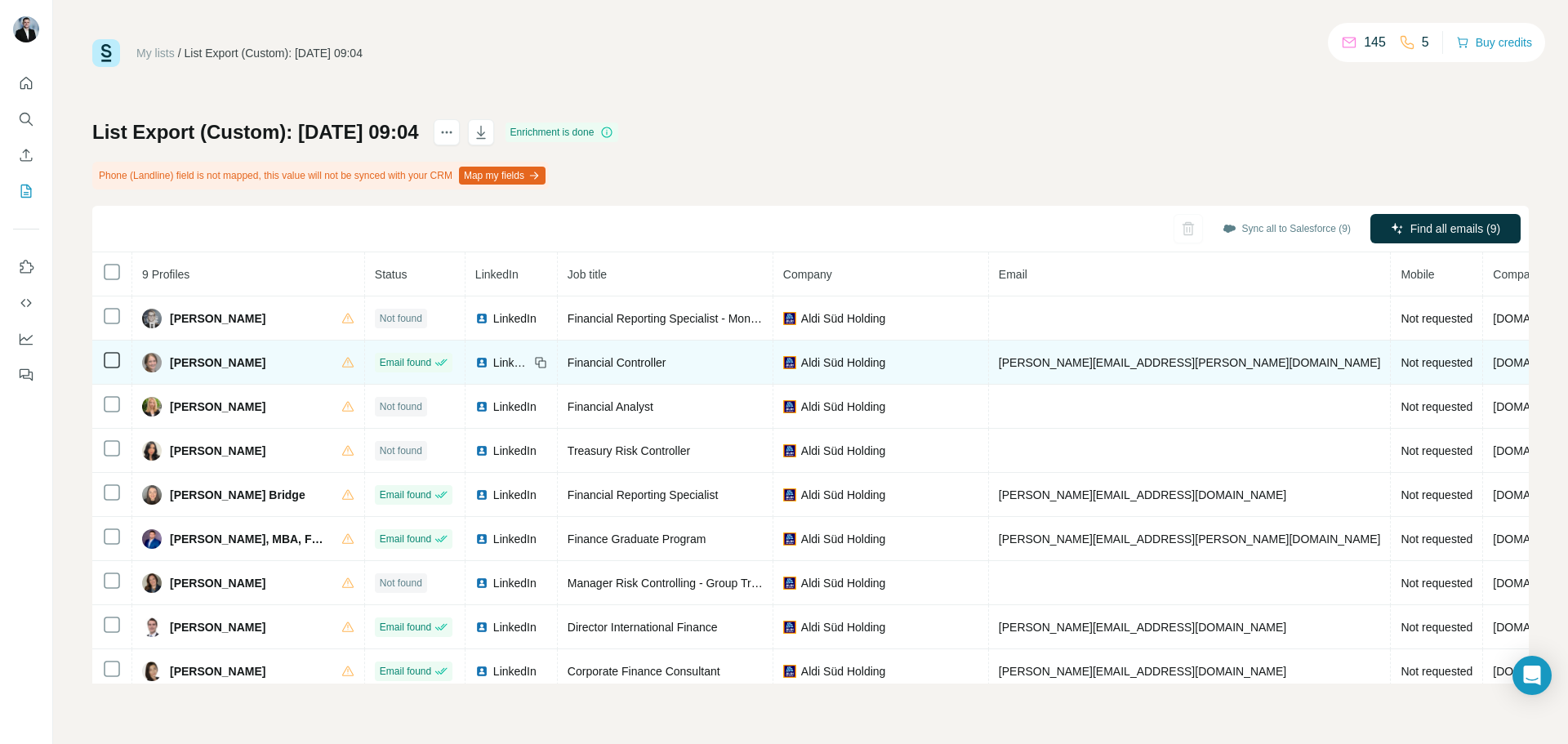
click at [1022, 363] on span "andrea.helm@aldi-sued.com" at bounding box center [1190, 363] width 382 height 13
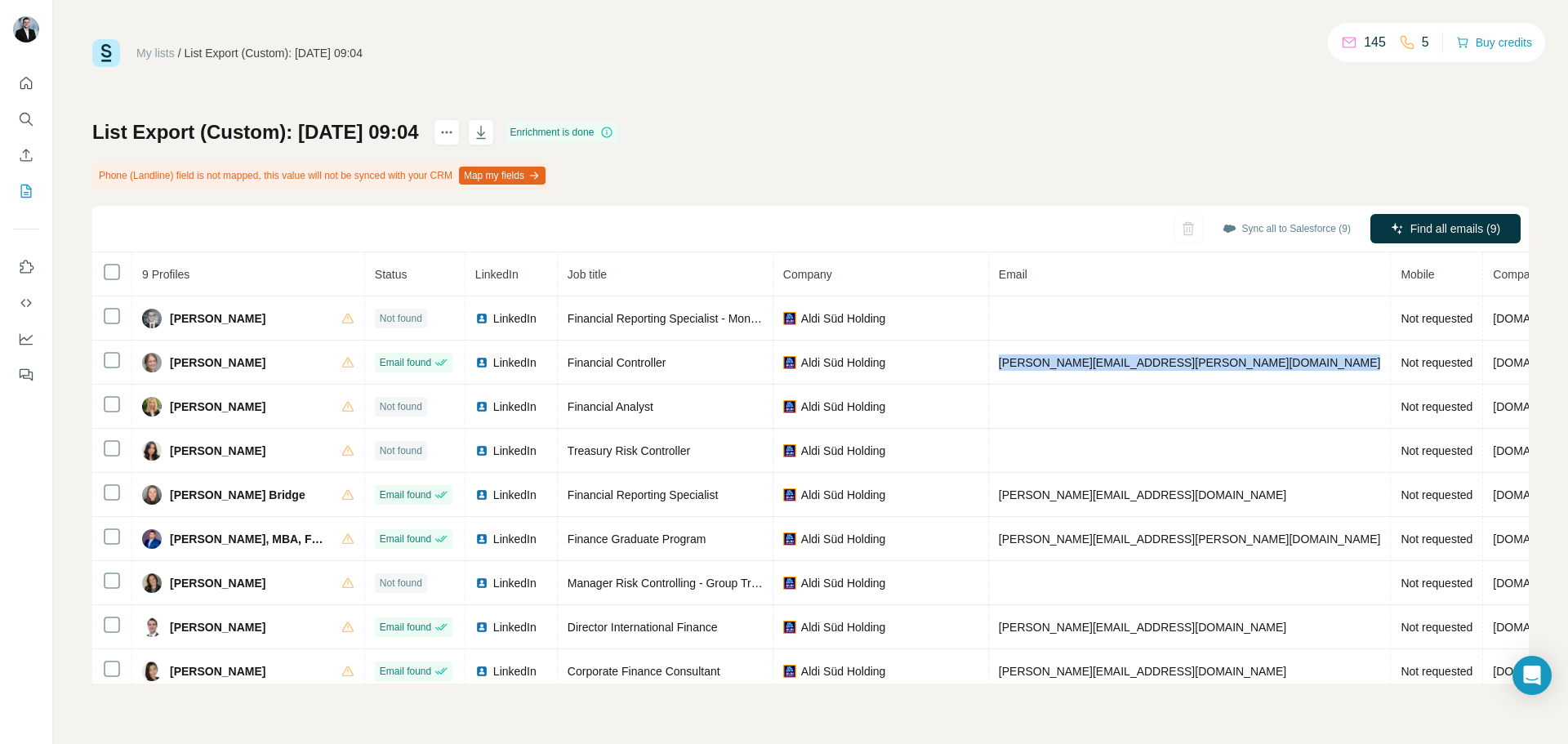
copy span "andrea.helm@aldi-sued.com"
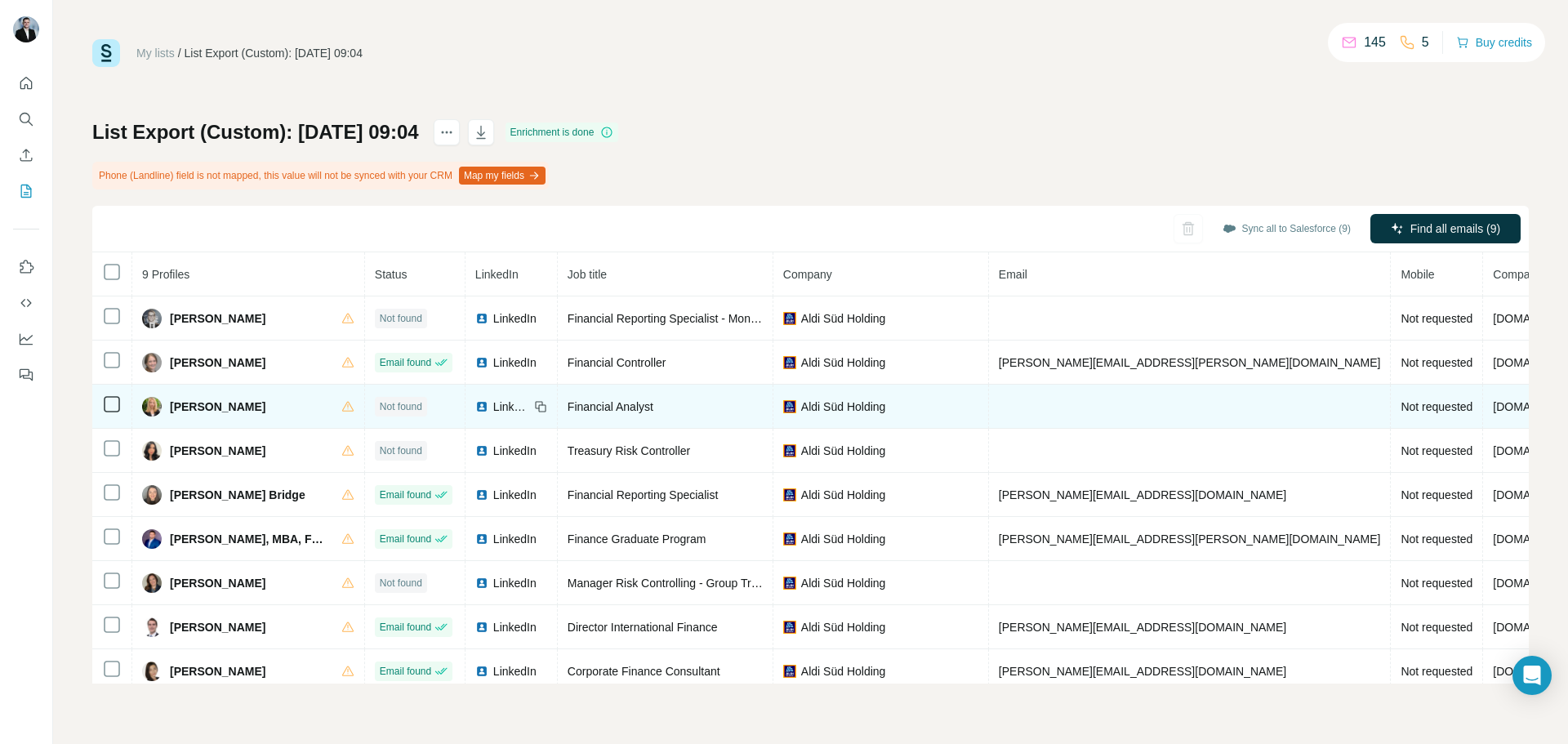
click at [534, 406] on icon at bounding box center [541, 407] width 13 height 13
click at [612, 406] on span "Financial Analyst" at bounding box center [611, 407] width 85 height 13
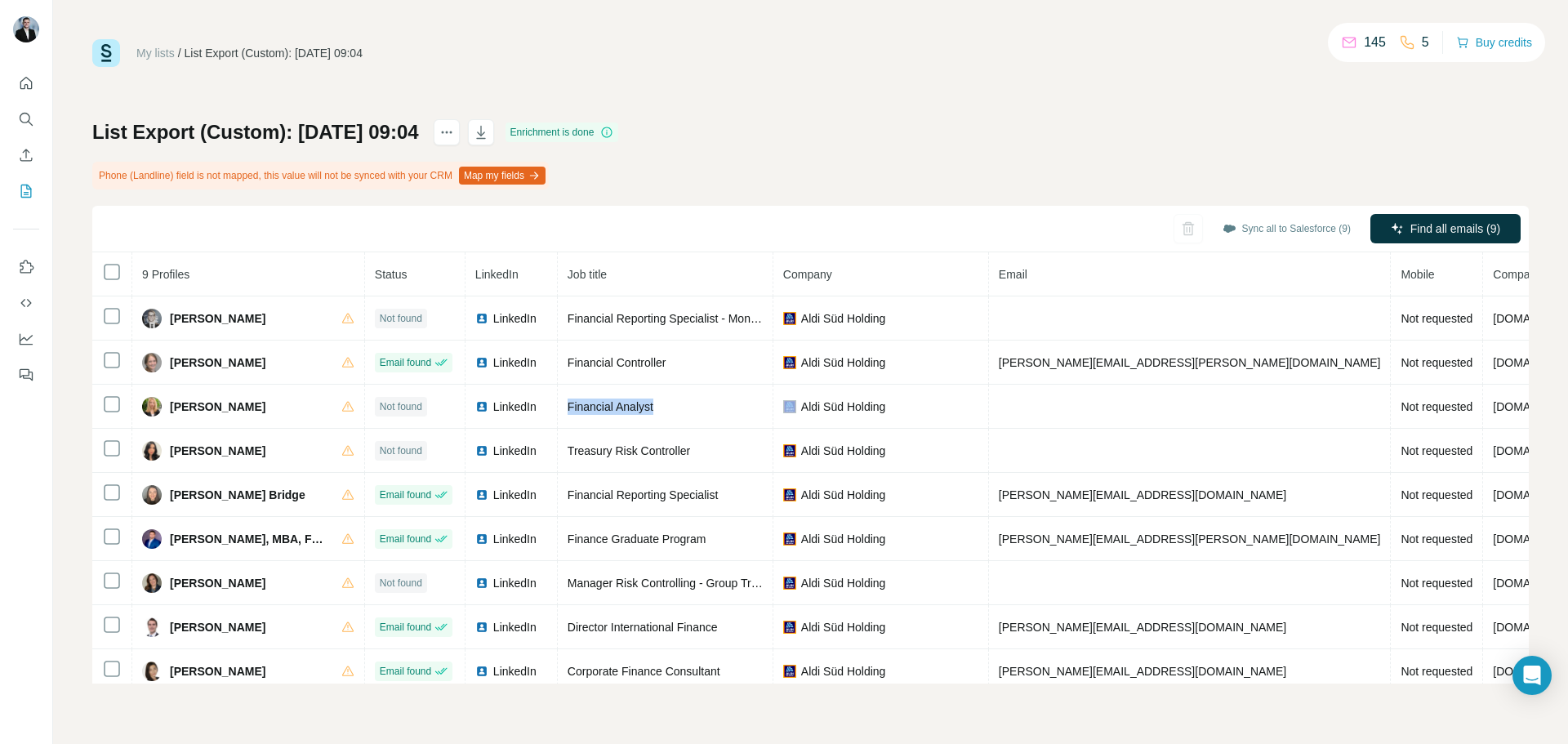
copy span "Financial Analyst"
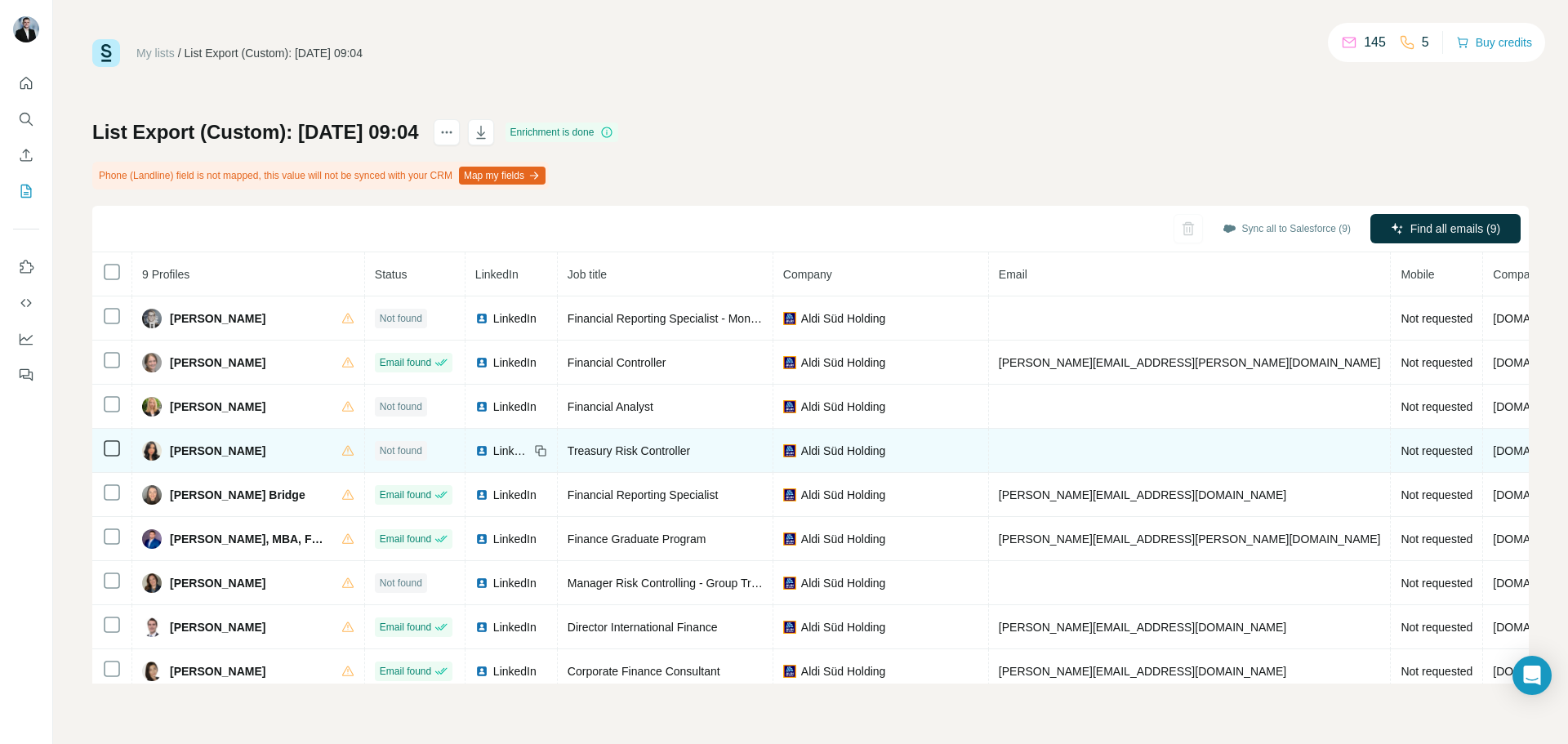
click at [244, 448] on span "Eda Zor Kelekçioğlu" at bounding box center [218, 452] width 95 height 17
click at [194, 452] on span "Eda Zor Kelekçioğlu" at bounding box center [218, 452] width 95 height 17
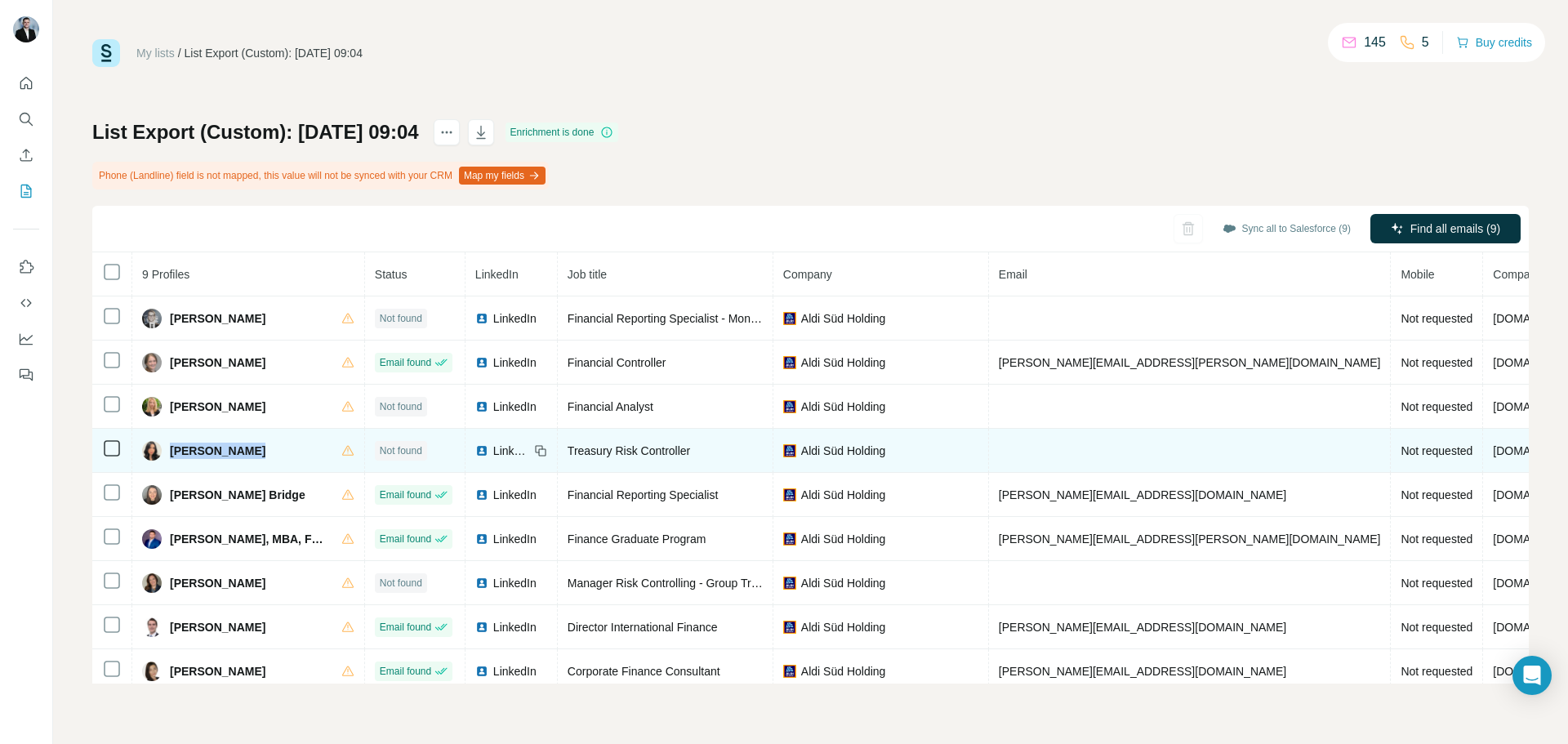
click at [194, 452] on span "Eda Zor Kelekçioğlu" at bounding box center [218, 452] width 95 height 17
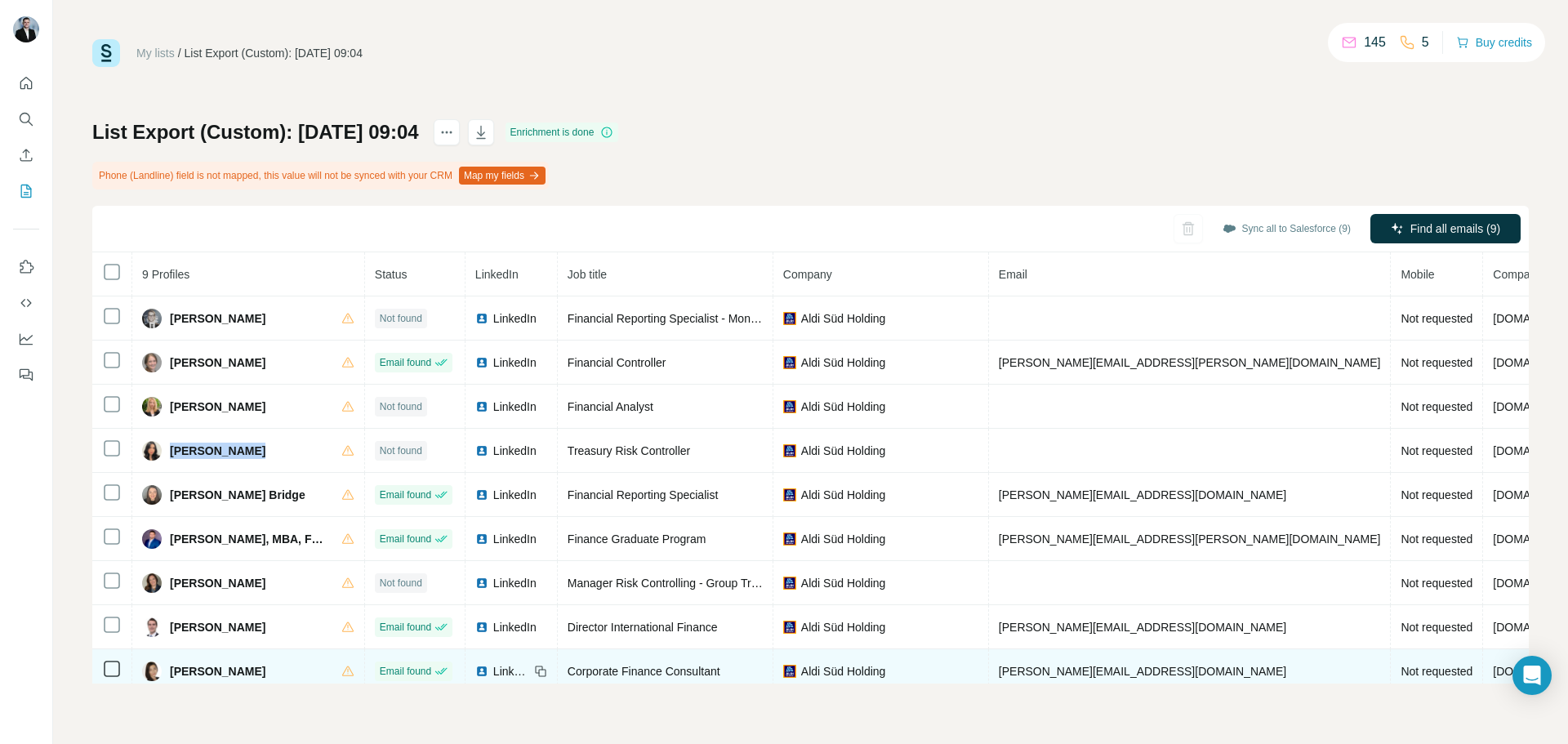
copy div "Eda Zor Kelekçioğlu"
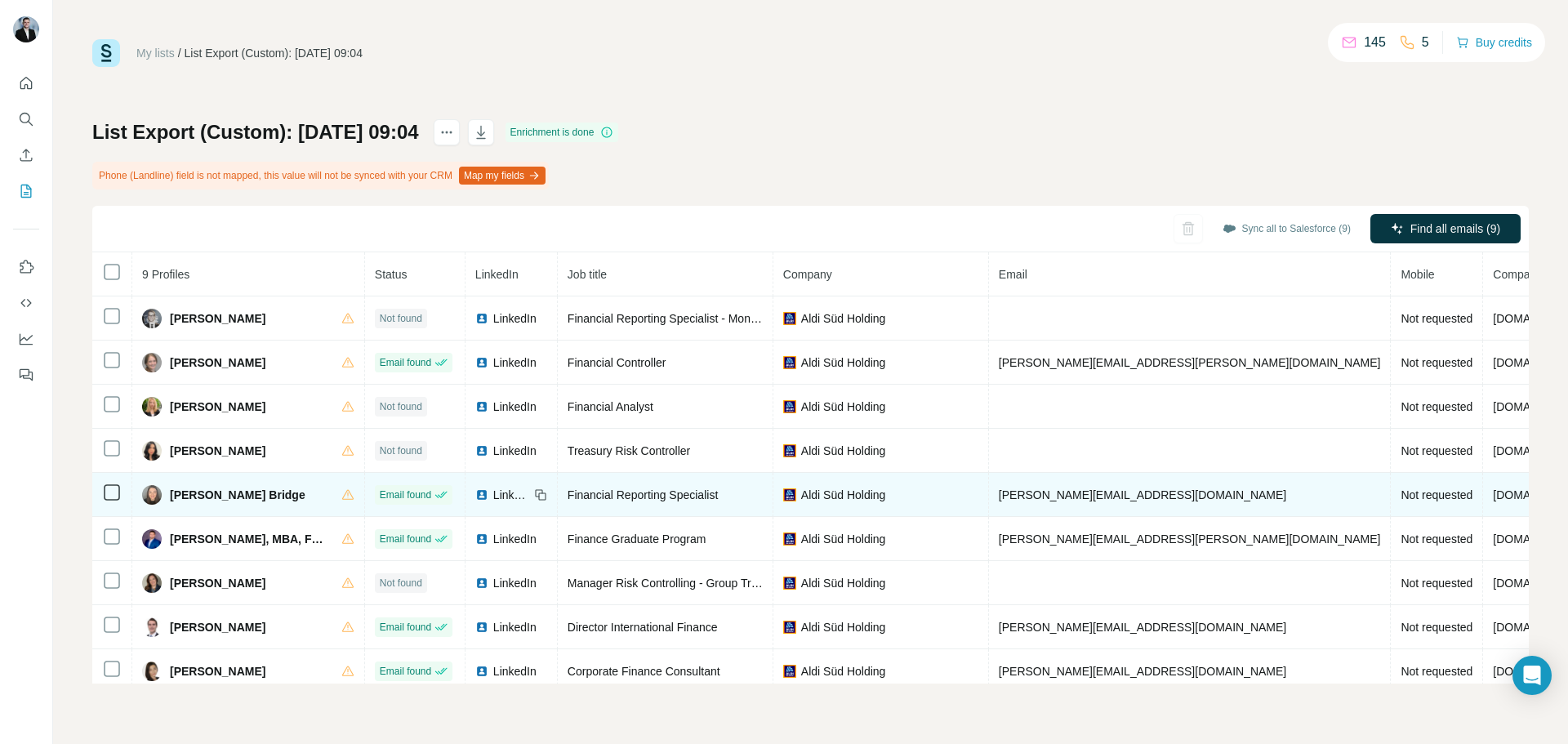
click at [999, 489] on span "faye.bridge@aldi-sued.com" at bounding box center [1142, 495] width 287 height 13
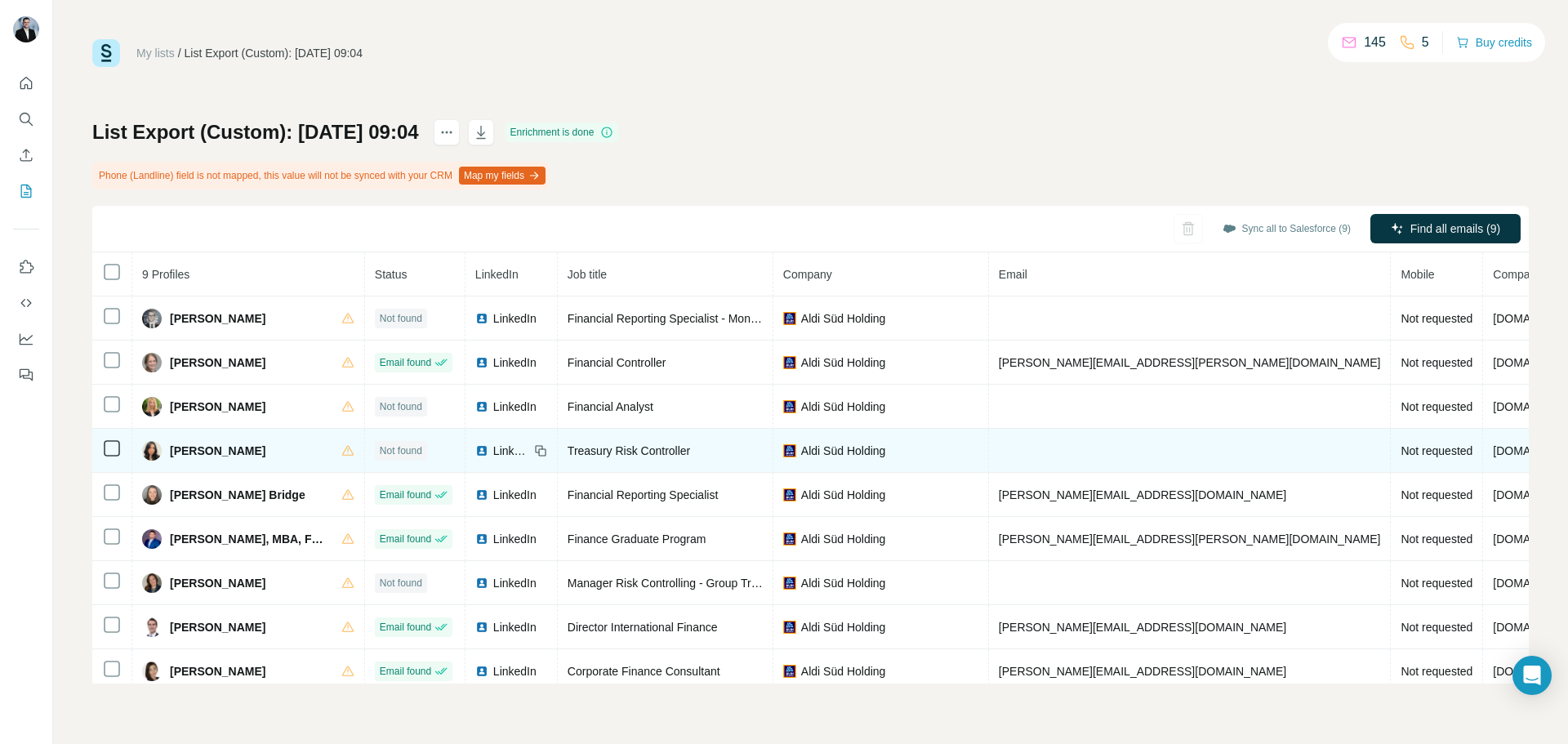
click at [534, 453] on icon at bounding box center [541, 452] width 13 height 13
click at [493, 447] on span "LinkedIn" at bounding box center [511, 452] width 36 height 17
click at [611, 445] on span "Treasury Risk Controller" at bounding box center [629, 452] width 122 height 13
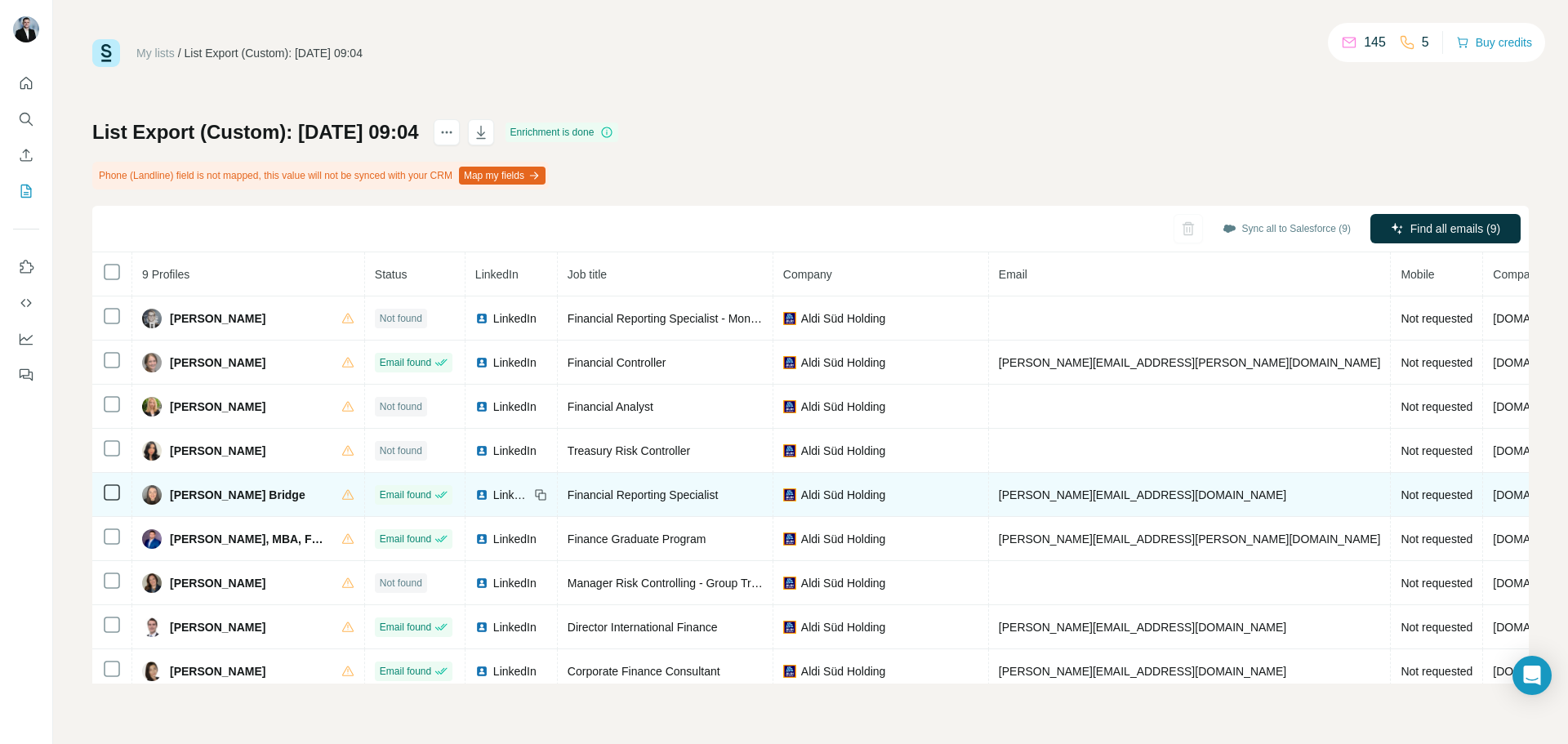
click at [177, 489] on span "Faye Bridge" at bounding box center [238, 495] width 136 height 17
click at [1093, 499] on span "faye.bridge@aldi-sued.com" at bounding box center [1142, 495] width 287 height 13
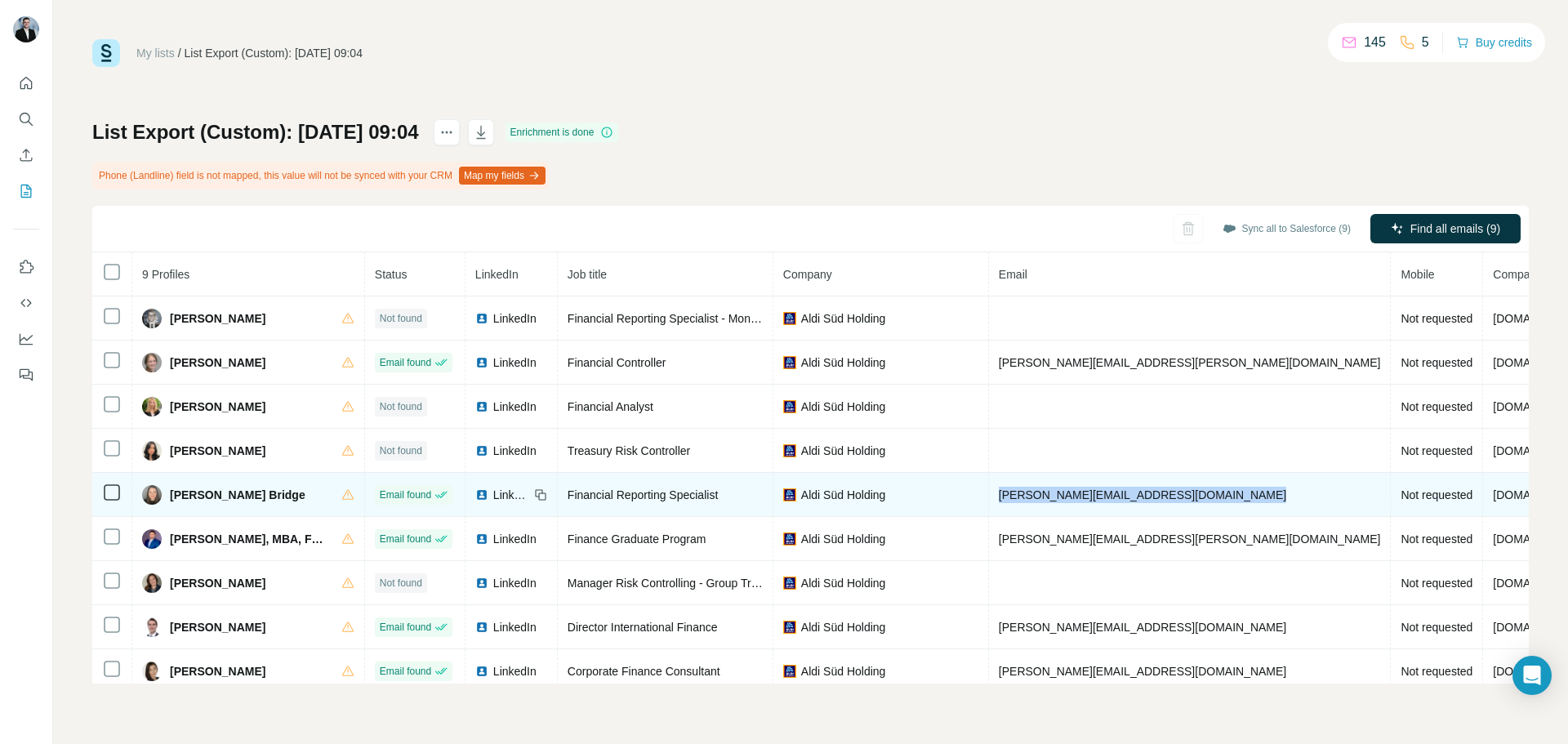
click at [1093, 499] on span "faye.bridge@aldi-sued.com" at bounding box center [1142, 495] width 287 height 13
click at [534, 495] on icon at bounding box center [541, 495] width 13 height 13
click at [592, 503] on div "Financial Reporting Specialist" at bounding box center [665, 495] width 195 height 17
click at [592, 502] on div "Financial Reporting Specialist" at bounding box center [665, 495] width 195 height 17
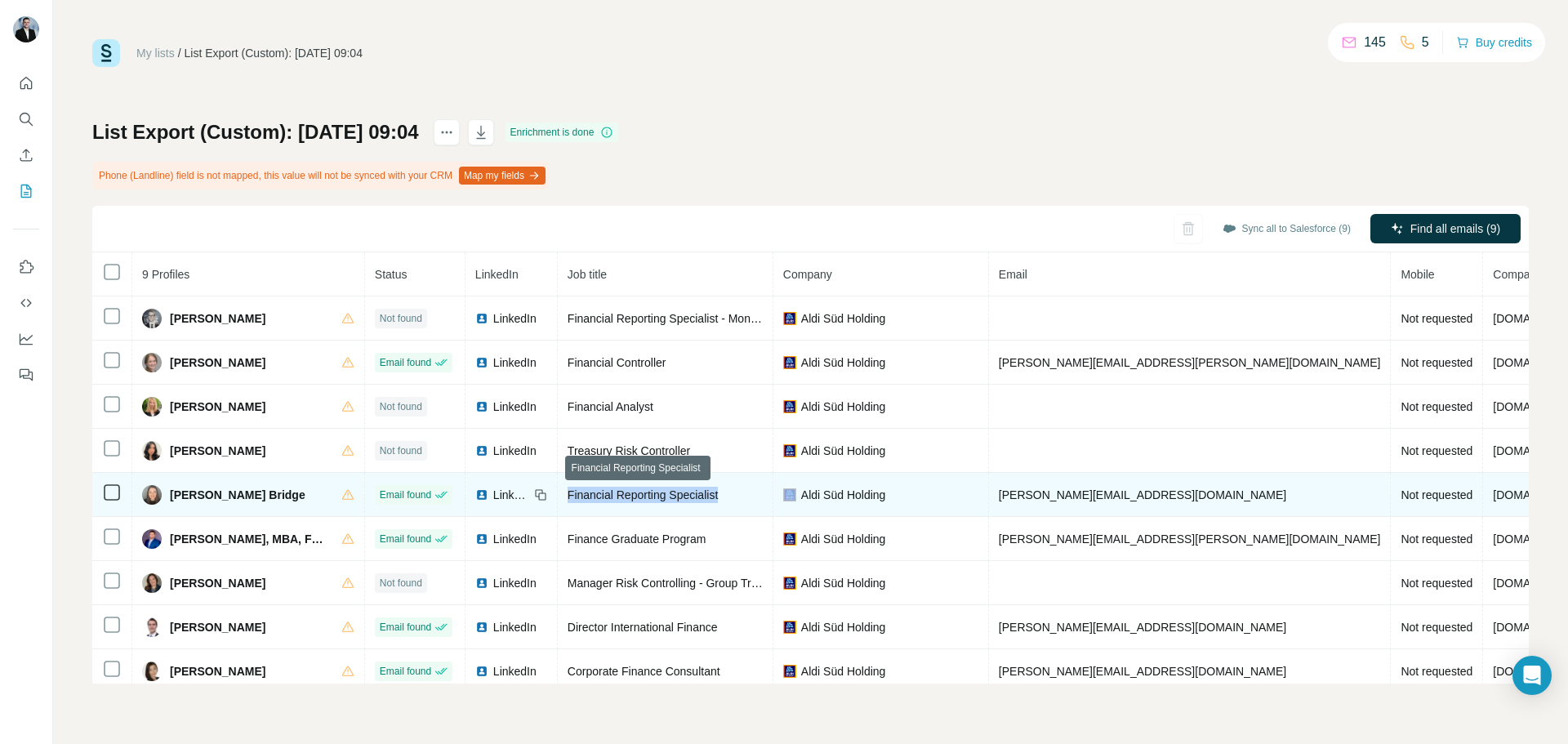
click at [592, 502] on div "Financial Reporting Specialist" at bounding box center [665, 495] width 195 height 17
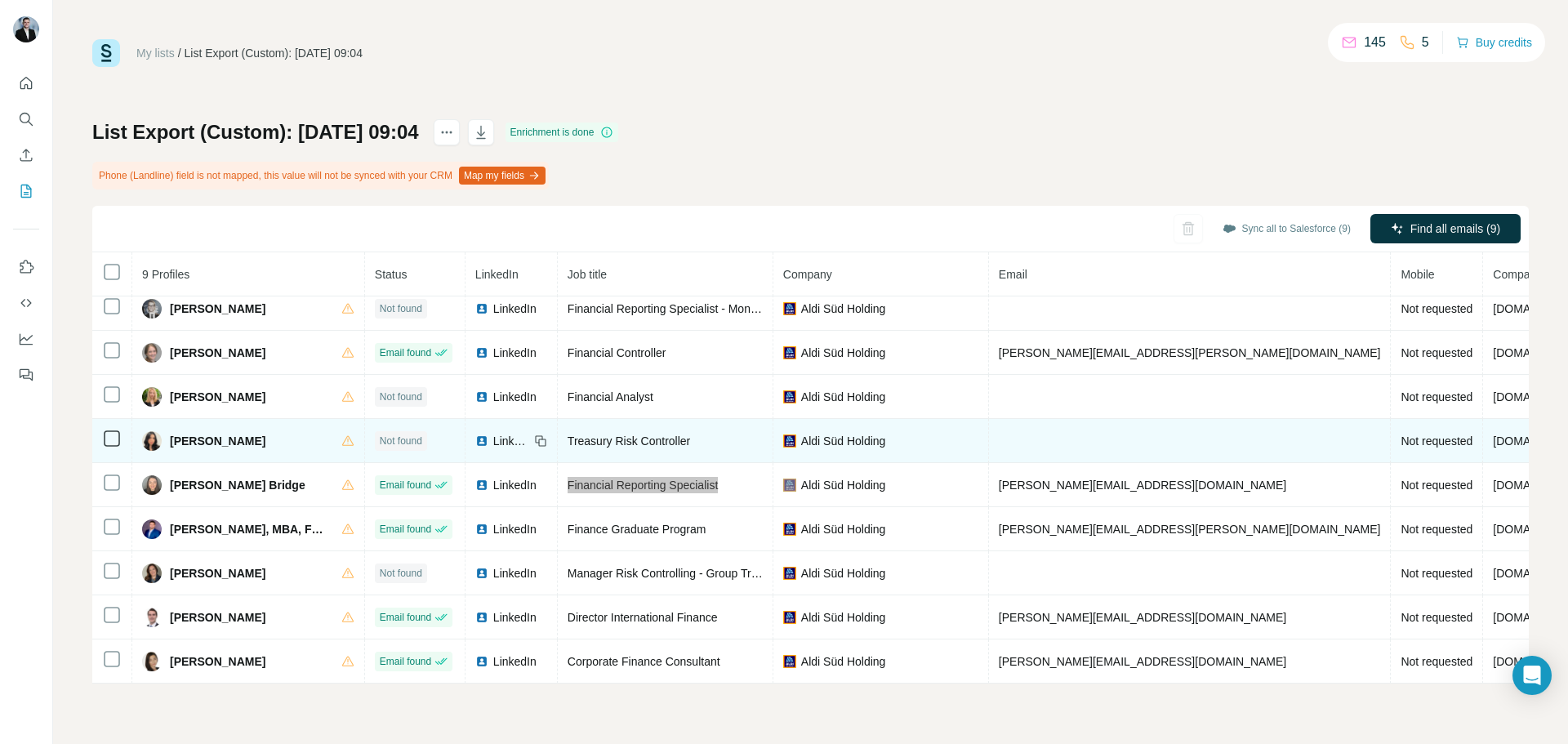
scroll to position [18, 0]
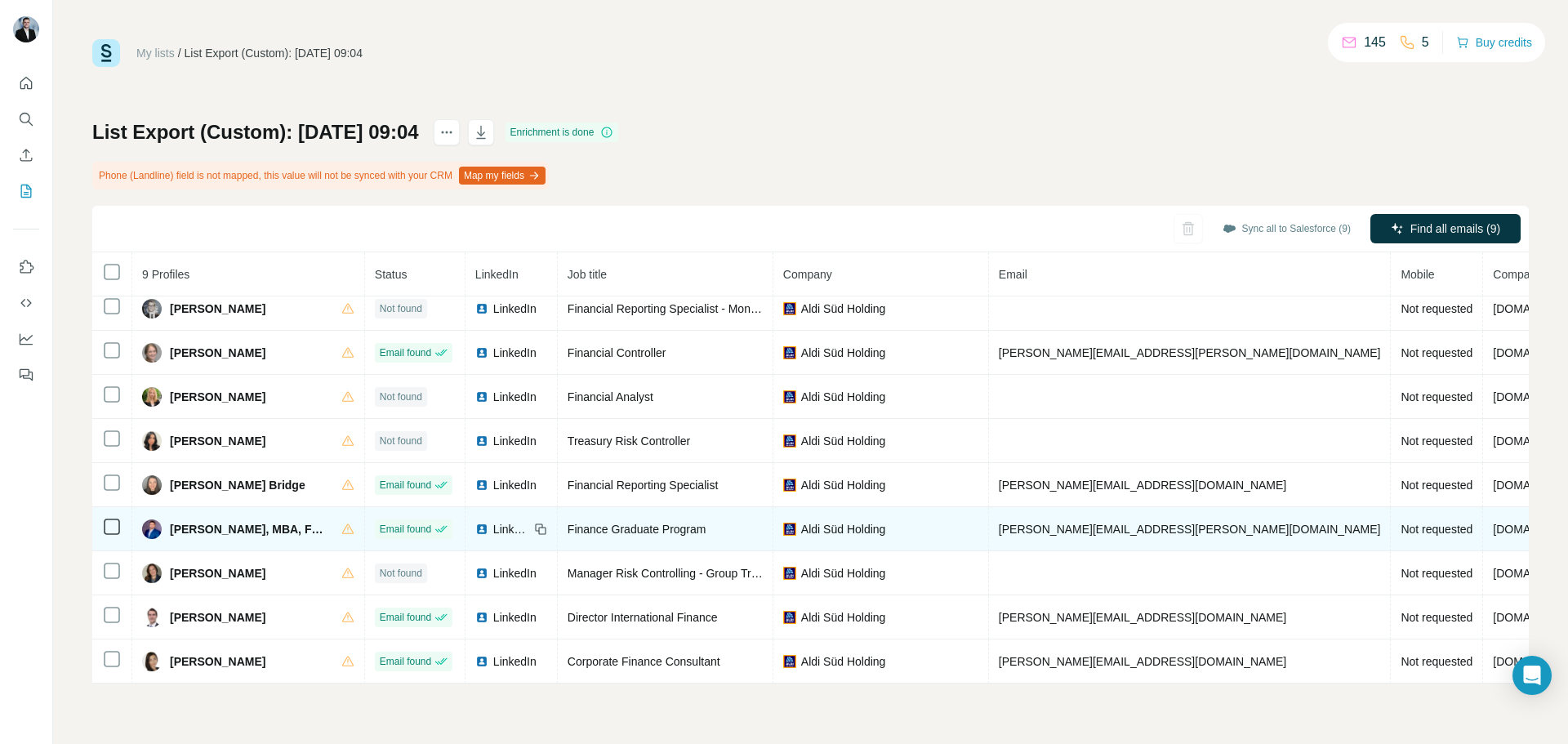
click at [245, 523] on span "Fotios Vellios, MBA, FMVA®" at bounding box center [247, 530] width 155 height 17
click at [1082, 524] on span "fotios.vellios@aldi-sued.com" at bounding box center [1190, 530] width 382 height 13
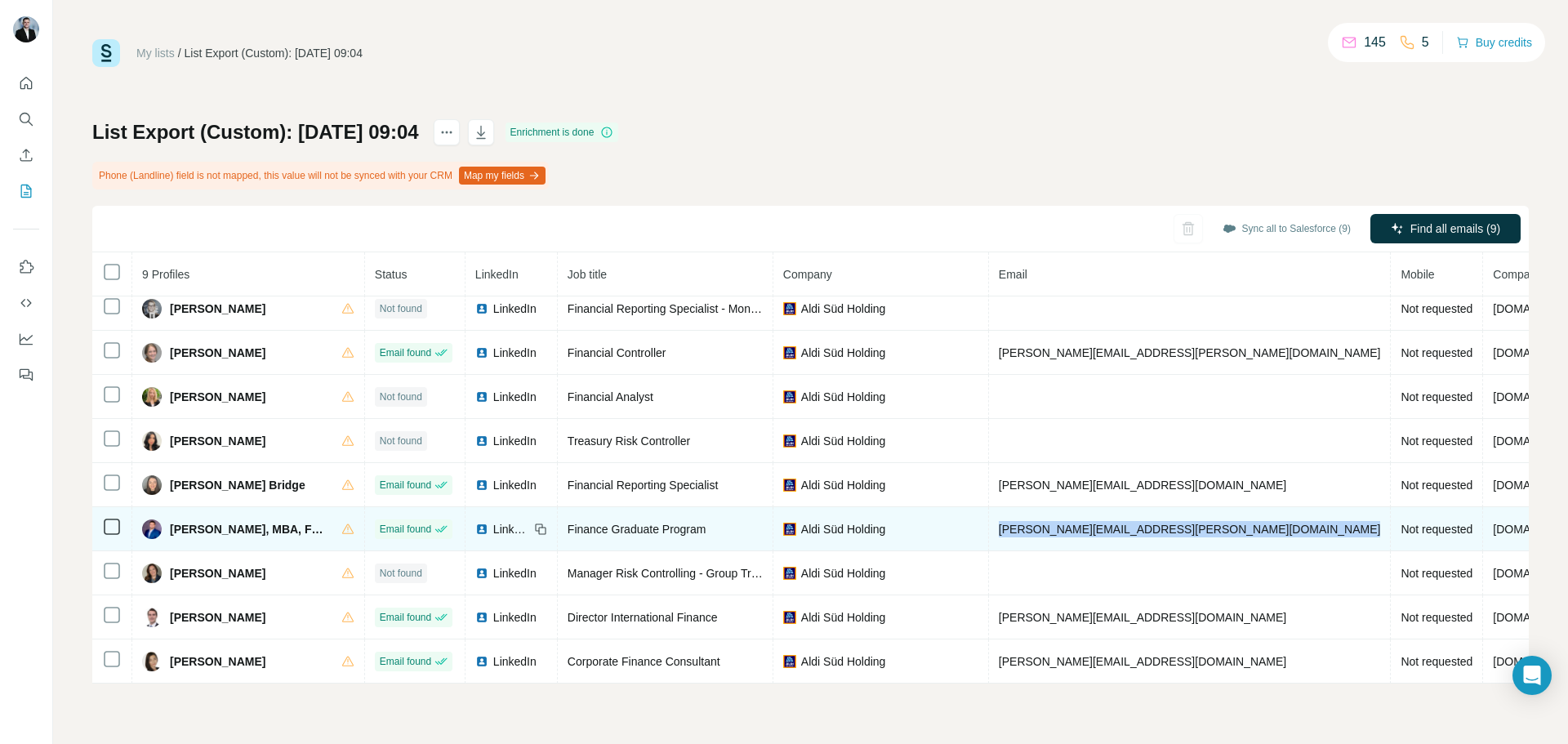
click at [1082, 524] on span "fotios.vellios@aldi-sued.com" at bounding box center [1190, 530] width 382 height 13
click at [534, 523] on icon at bounding box center [541, 530] width 13 height 13
click at [654, 528] on div "Finance Graduate Program" at bounding box center [665, 530] width 195 height 17
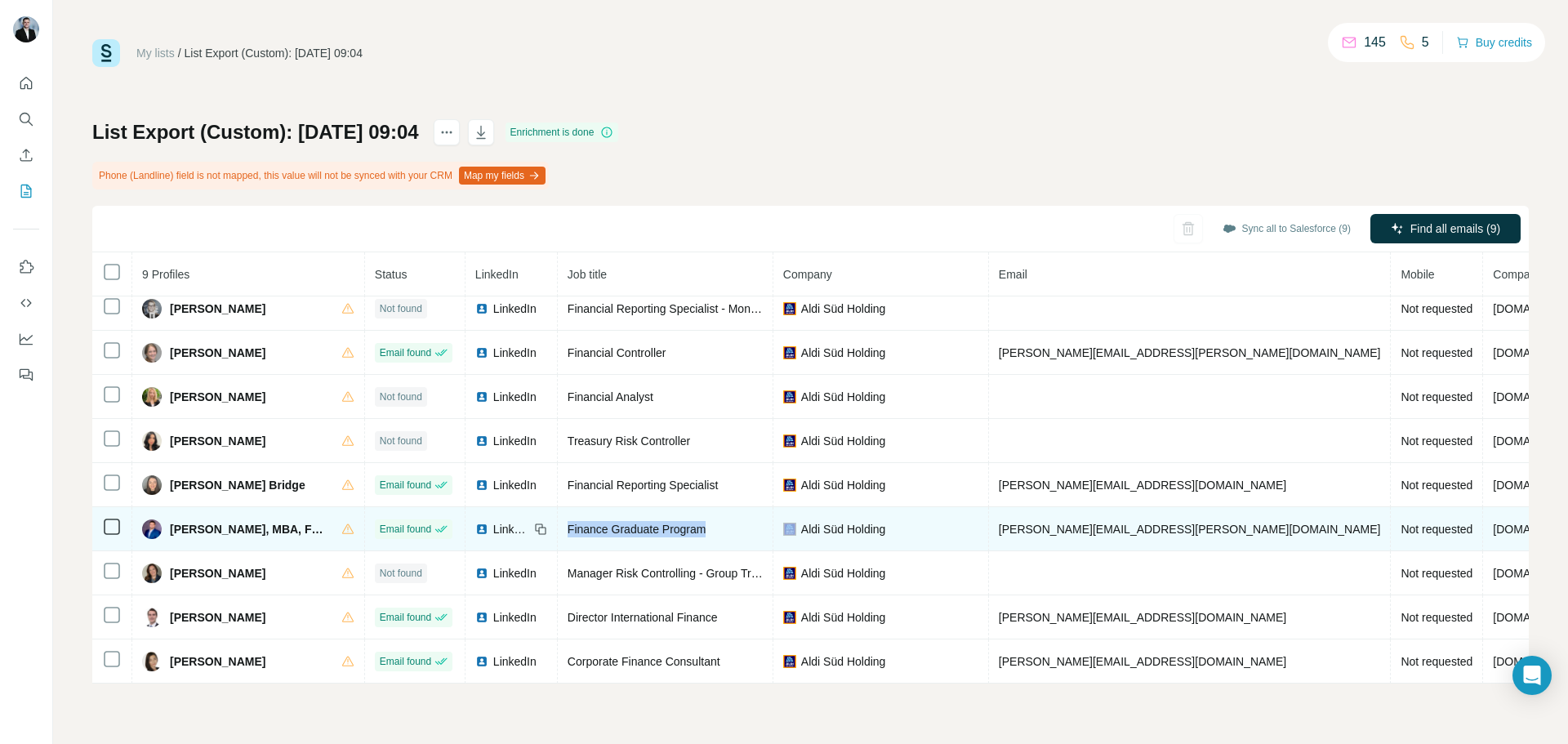
click at [654, 528] on div "Finance Graduate Program" at bounding box center [665, 530] width 195 height 17
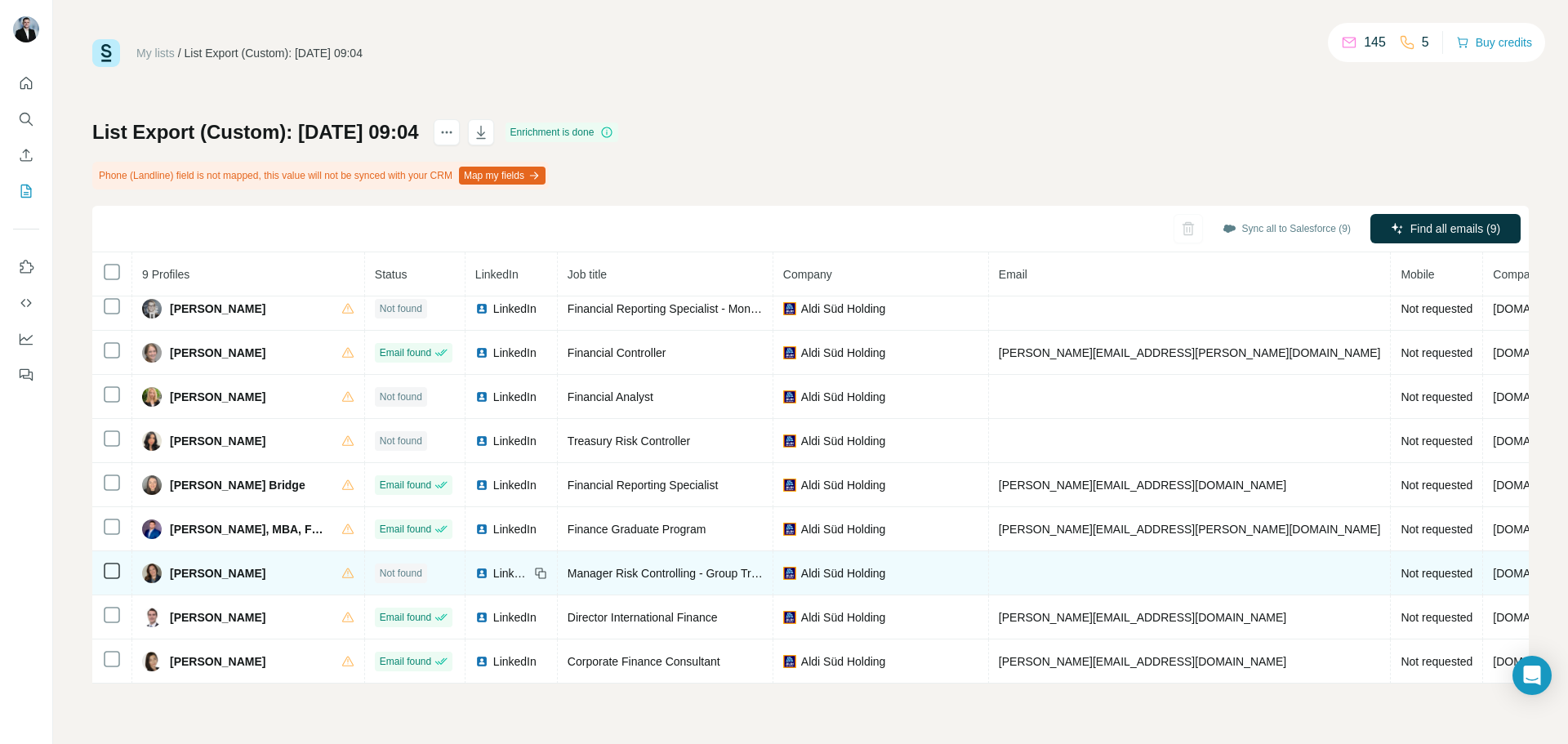
click at [180, 566] on span "Julia Schitter" at bounding box center [218, 574] width 95 height 17
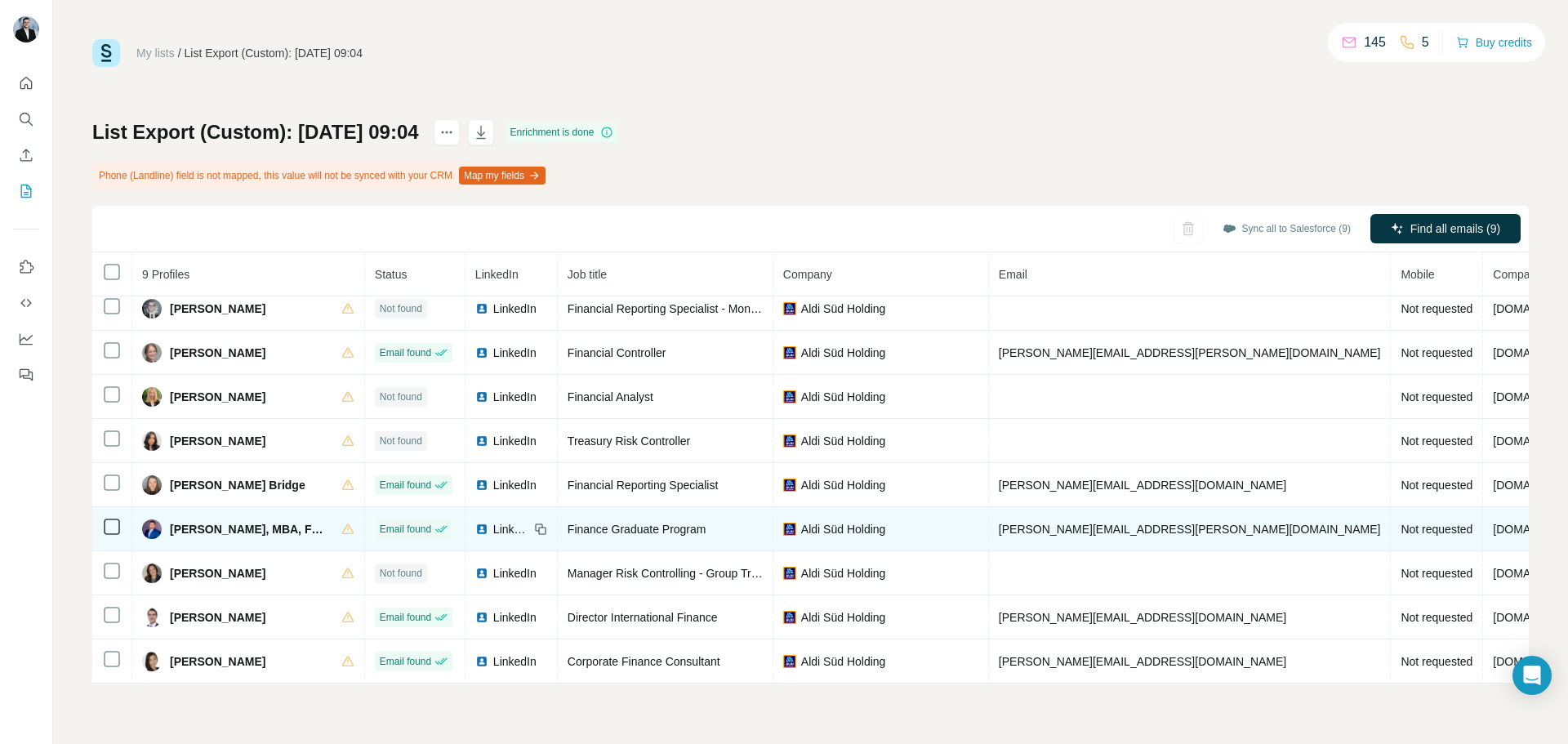
click at [999, 525] on span "fotios.vellios@aldi-sued.com" at bounding box center [1190, 530] width 382 height 13
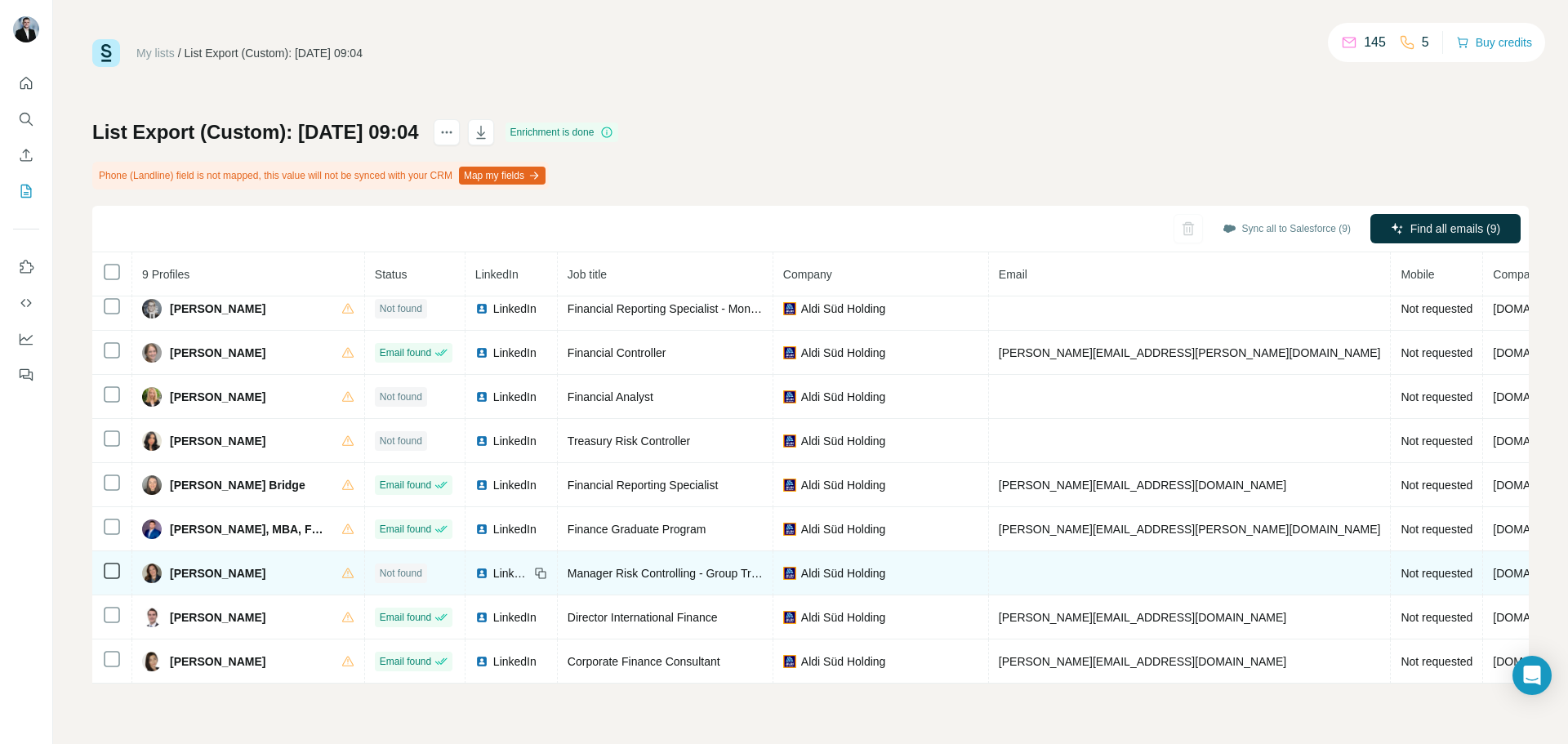
click at [534, 571] on icon at bounding box center [541, 574] width 13 height 13
click at [580, 553] on td "Manager Risk Controlling - Group Treasury" at bounding box center [665, 573] width 215 height 44
click at [583, 567] on span "Manager Risk Controlling - Group Treasury" at bounding box center [677, 574] width 218 height 13
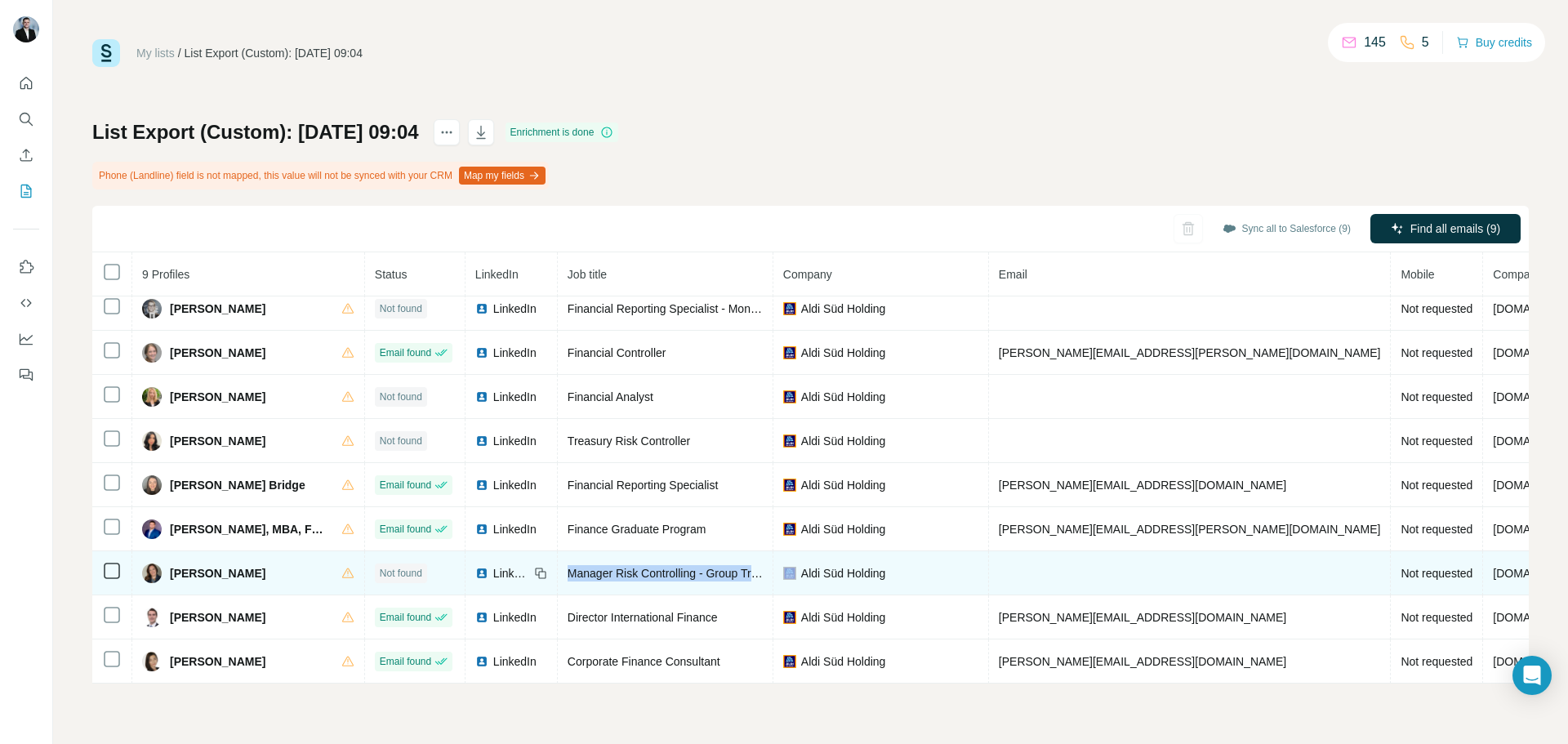
click at [583, 567] on span "Manager Risk Controlling - Group Treasury" at bounding box center [677, 574] width 218 height 13
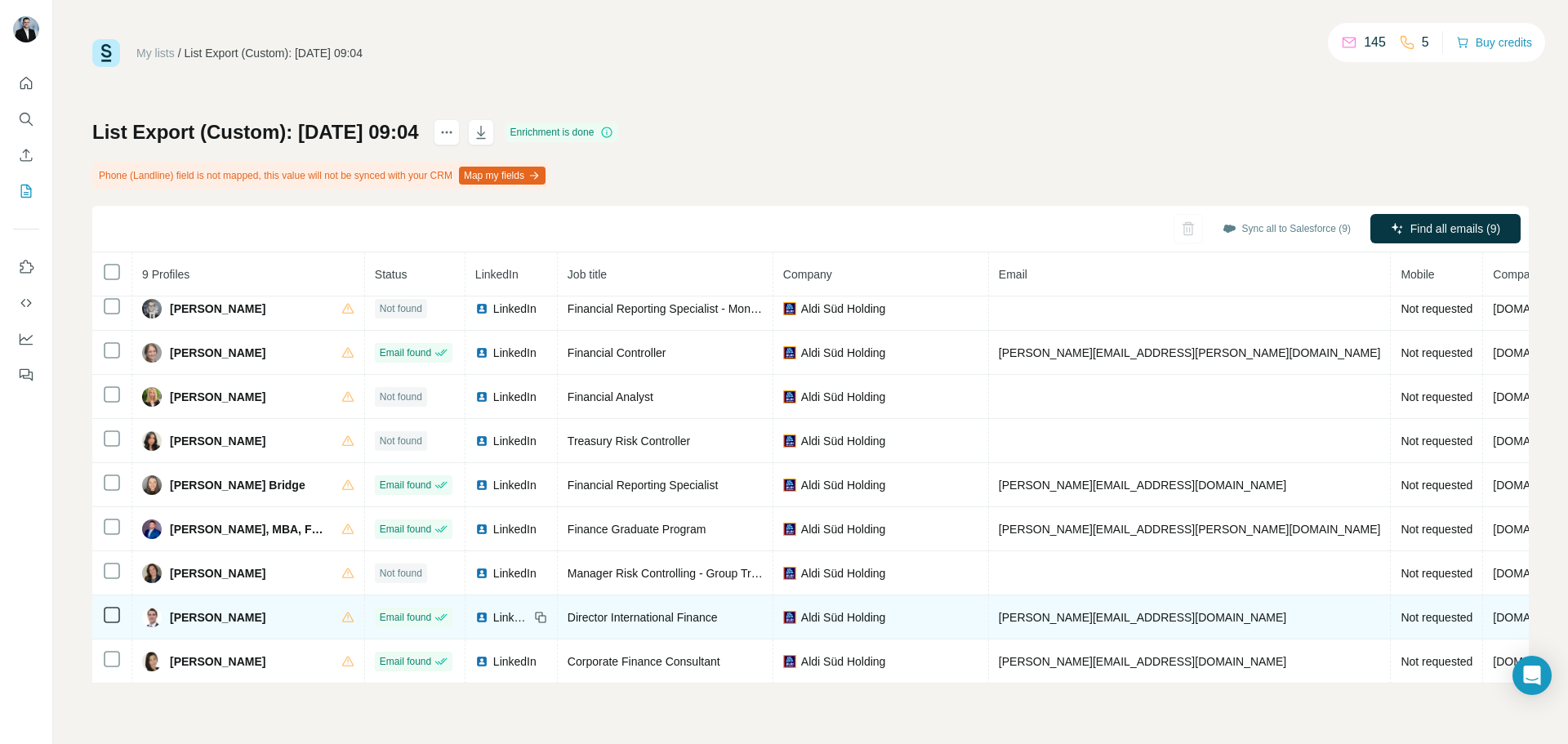
click at [248, 611] on span "Maximilian Schneider" at bounding box center [218, 618] width 95 height 17
click at [1024, 611] on span "maximilian.schneider@aldi-sued.com" at bounding box center [1142, 617] width 287 height 13
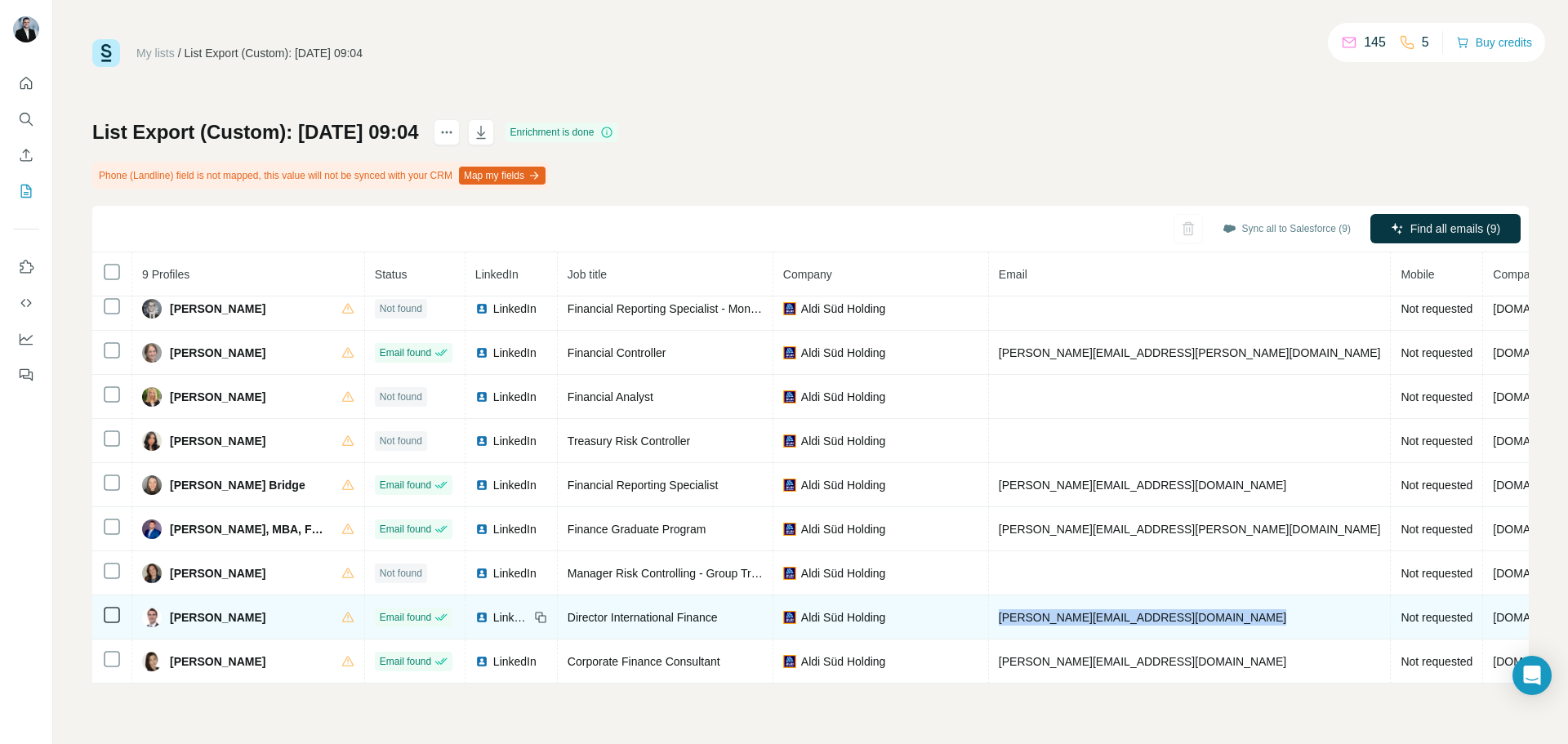
click at [1024, 611] on span "maximilian.schneider@aldi-sued.com" at bounding box center [1142, 617] width 287 height 13
click at [534, 611] on icon at bounding box center [541, 617] width 13 height 13
click at [616, 626] on td "Director International Finance" at bounding box center [665, 617] width 215 height 44
click at [622, 612] on span "Director International Finance" at bounding box center [642, 617] width 150 height 13
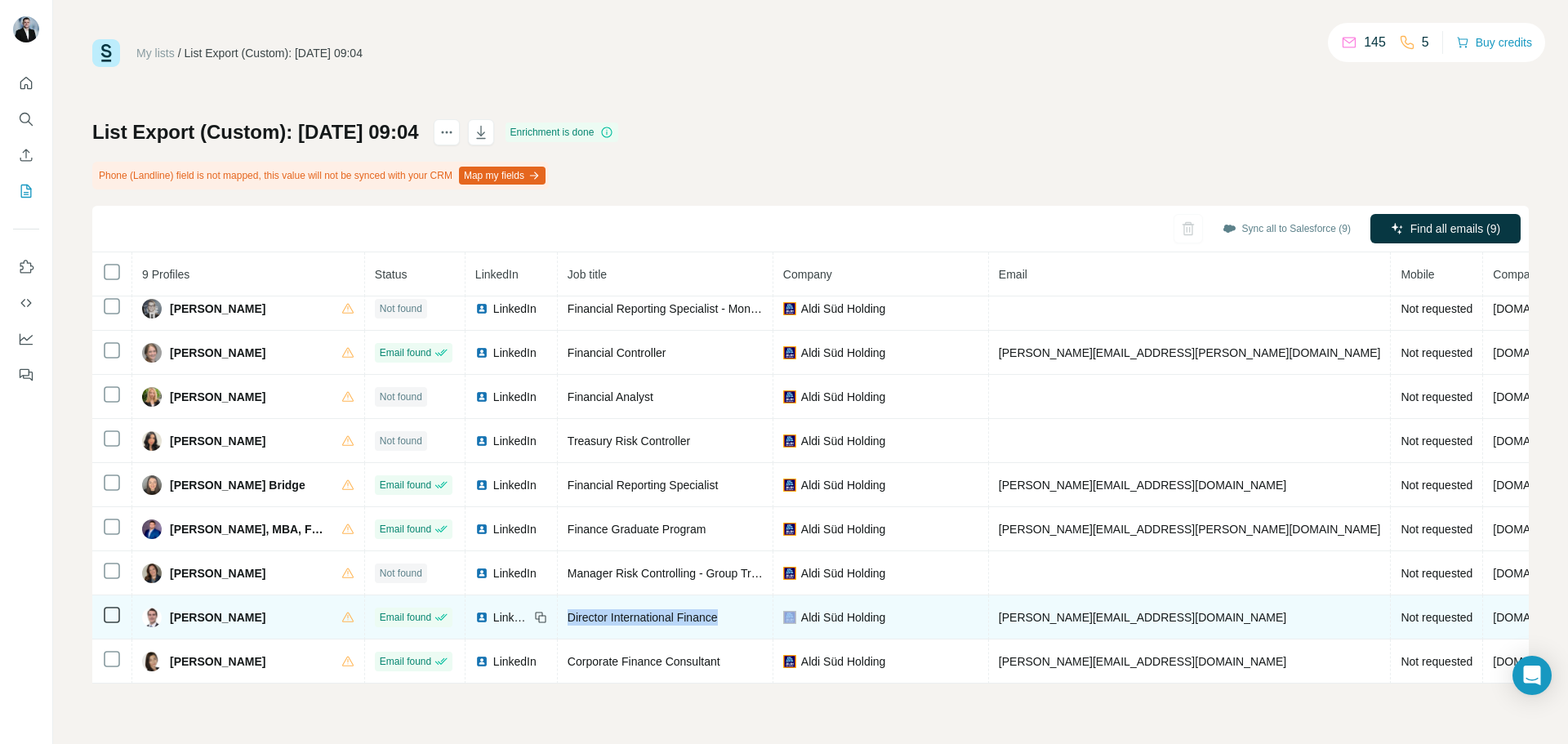
click at [622, 612] on span "Director International Finance" at bounding box center [642, 617] width 150 height 13
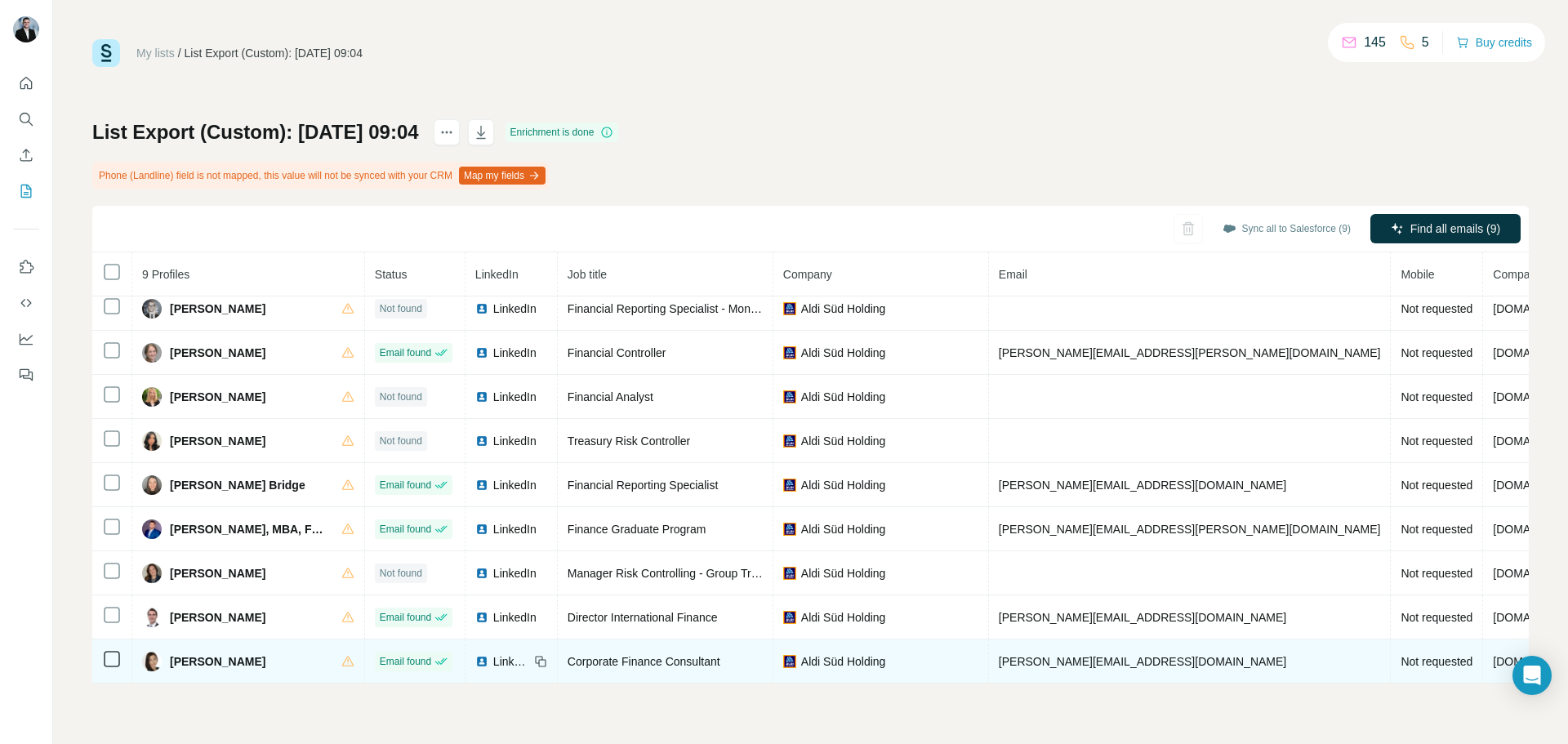
click at [189, 658] on span "Nikolett Tóth" at bounding box center [218, 662] width 95 height 17
click at [1059, 642] on td "nikolett.toth@aldi-sued.com" at bounding box center [1190, 662] width 403 height 44
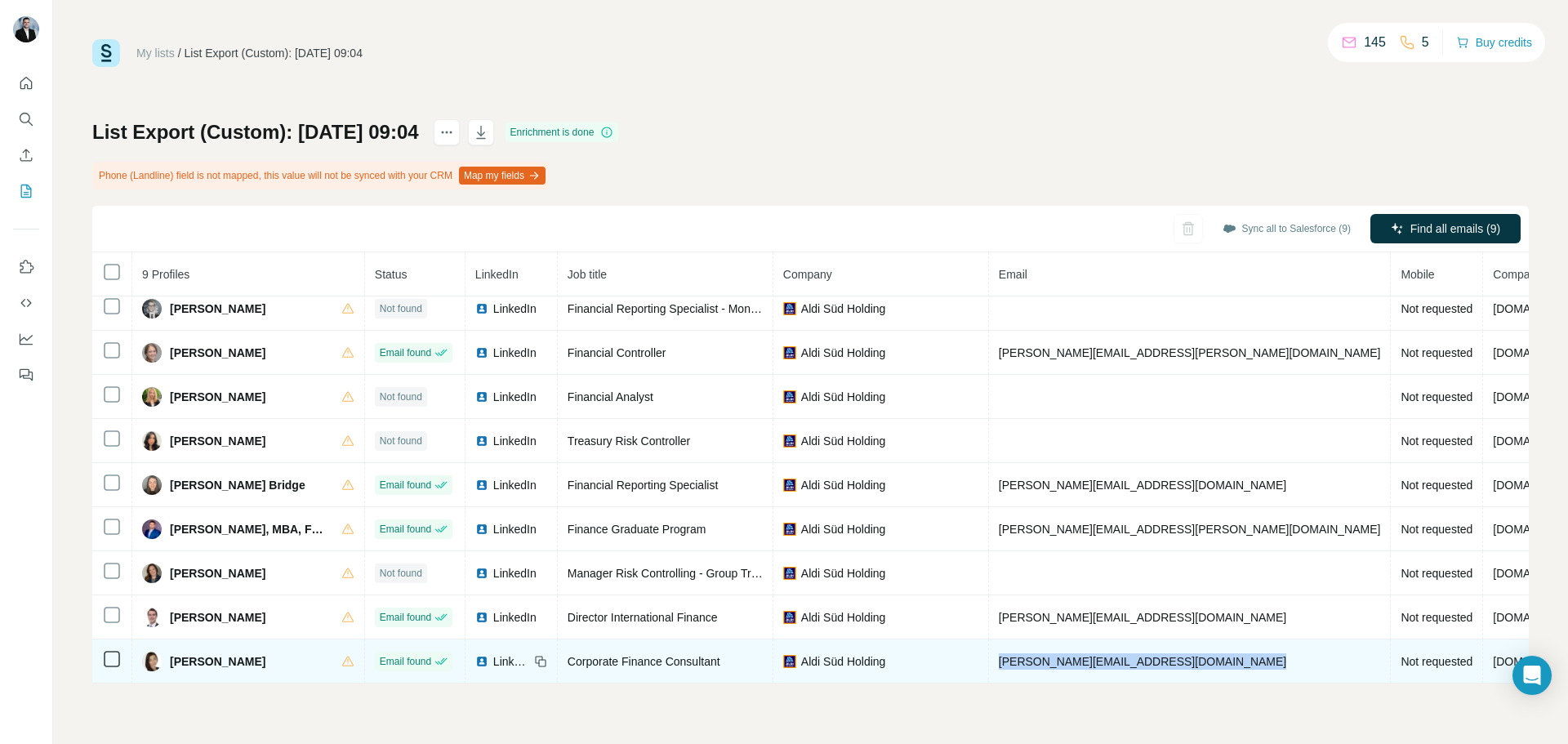
click at [1059, 642] on td "nikolett.toth@aldi-sued.com" at bounding box center [1190, 662] width 403 height 44
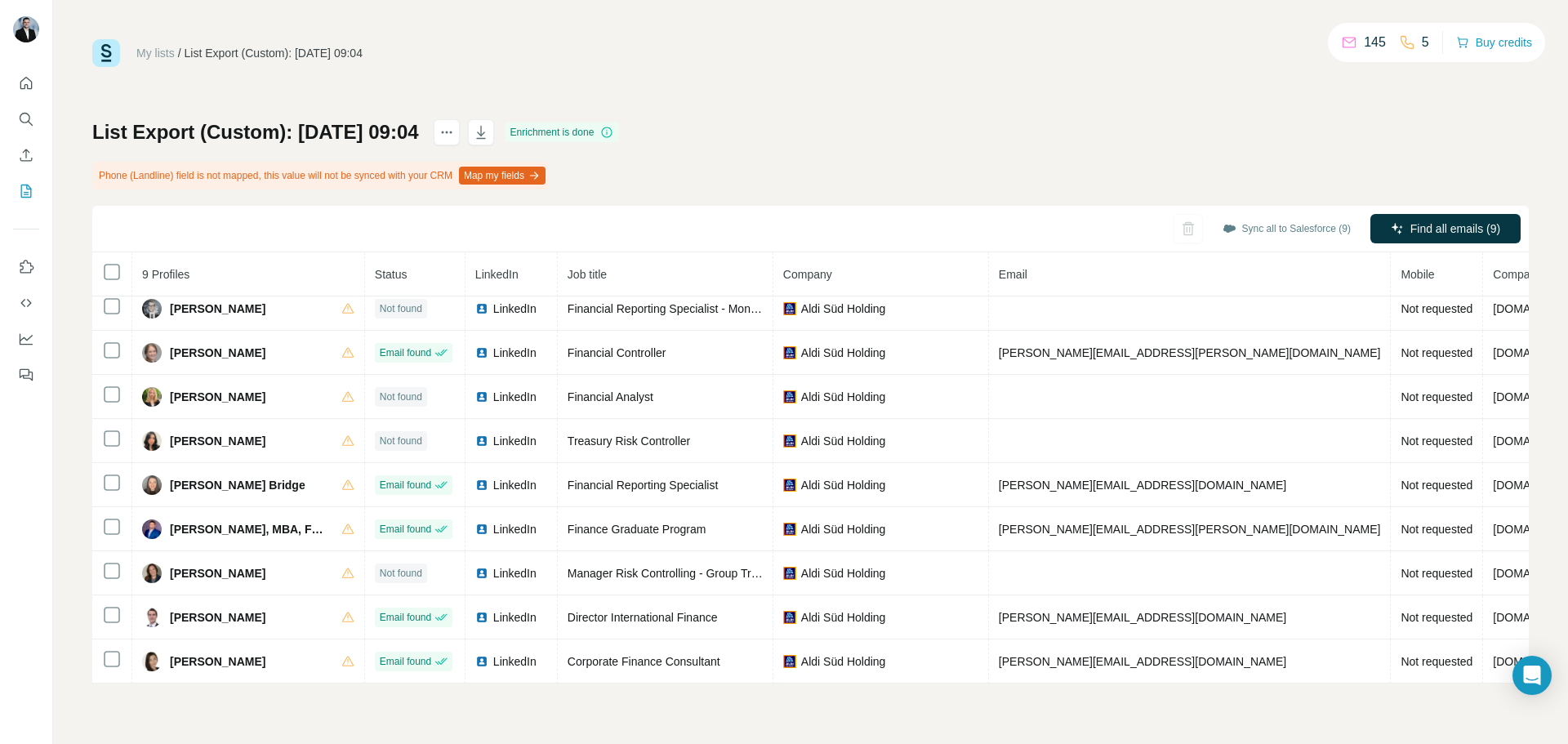
drag, startPoint x: 520, startPoint y: 653, endPoint x: 580, endPoint y: 718, distance: 88.5
click at [0, 0] on icon at bounding box center [0, 0] width 0 height 0
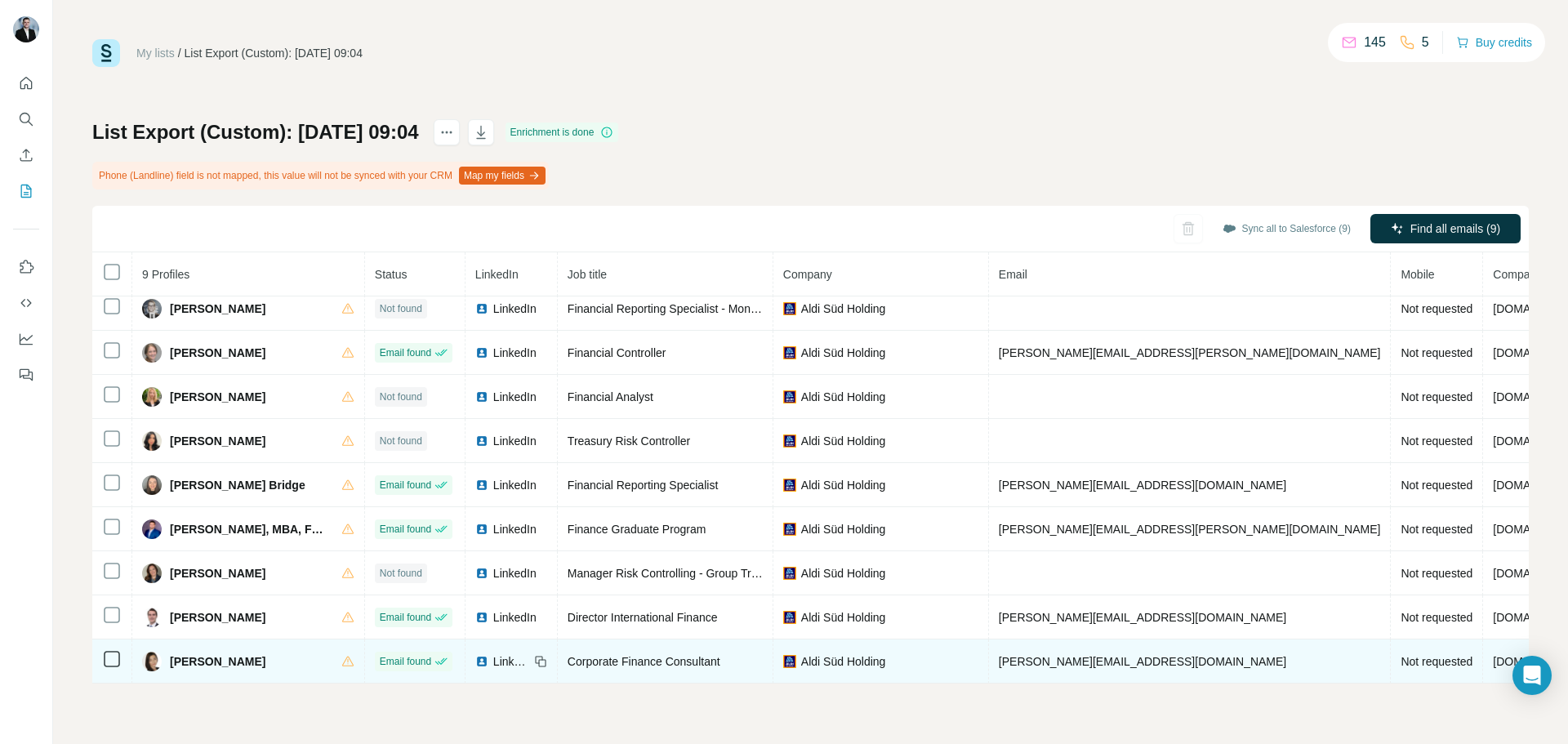
click at [585, 655] on span "Corporate Finance Consultant" at bounding box center [644, 662] width 152 height 13
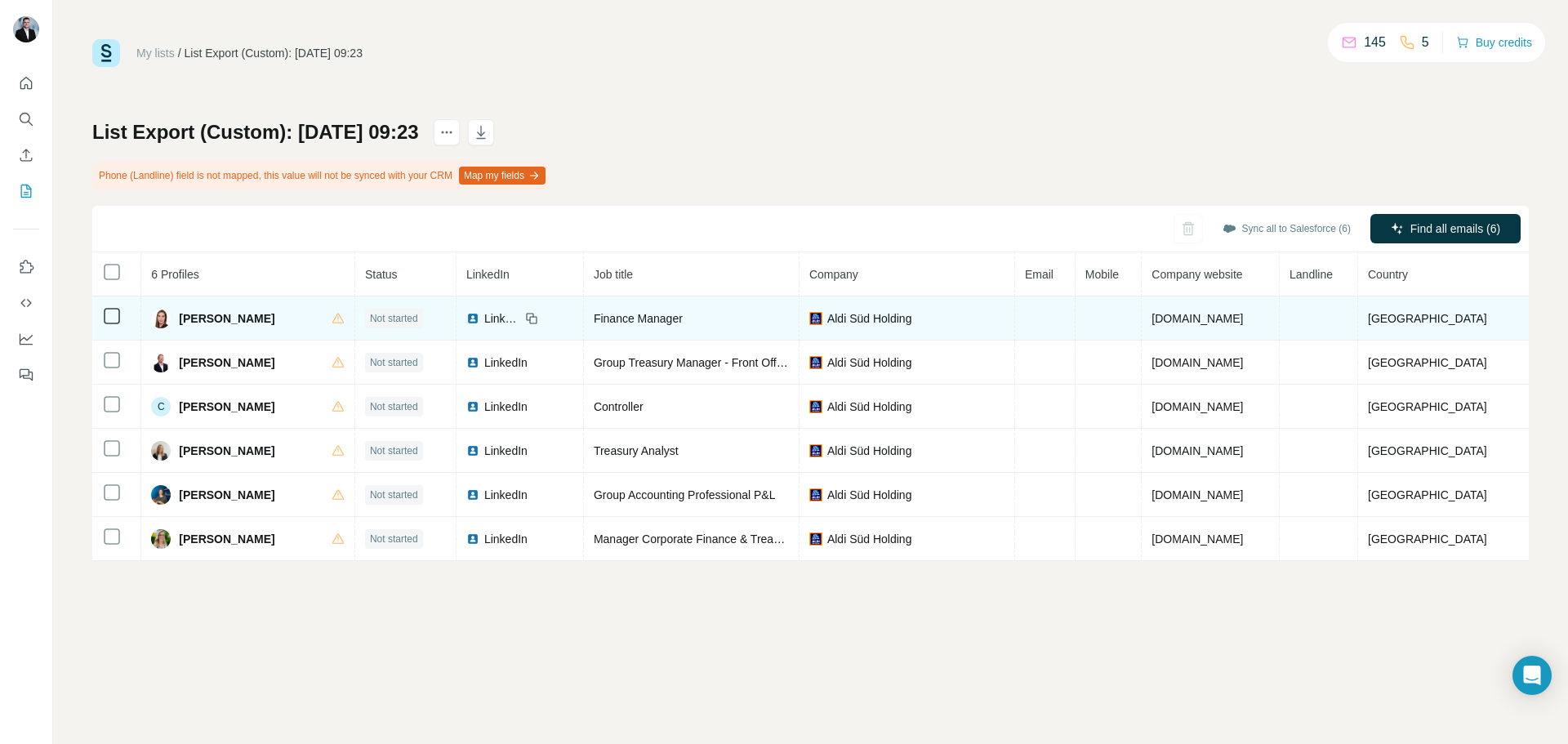
click at [102, 316] on icon at bounding box center [111, 316] width 19 height 19
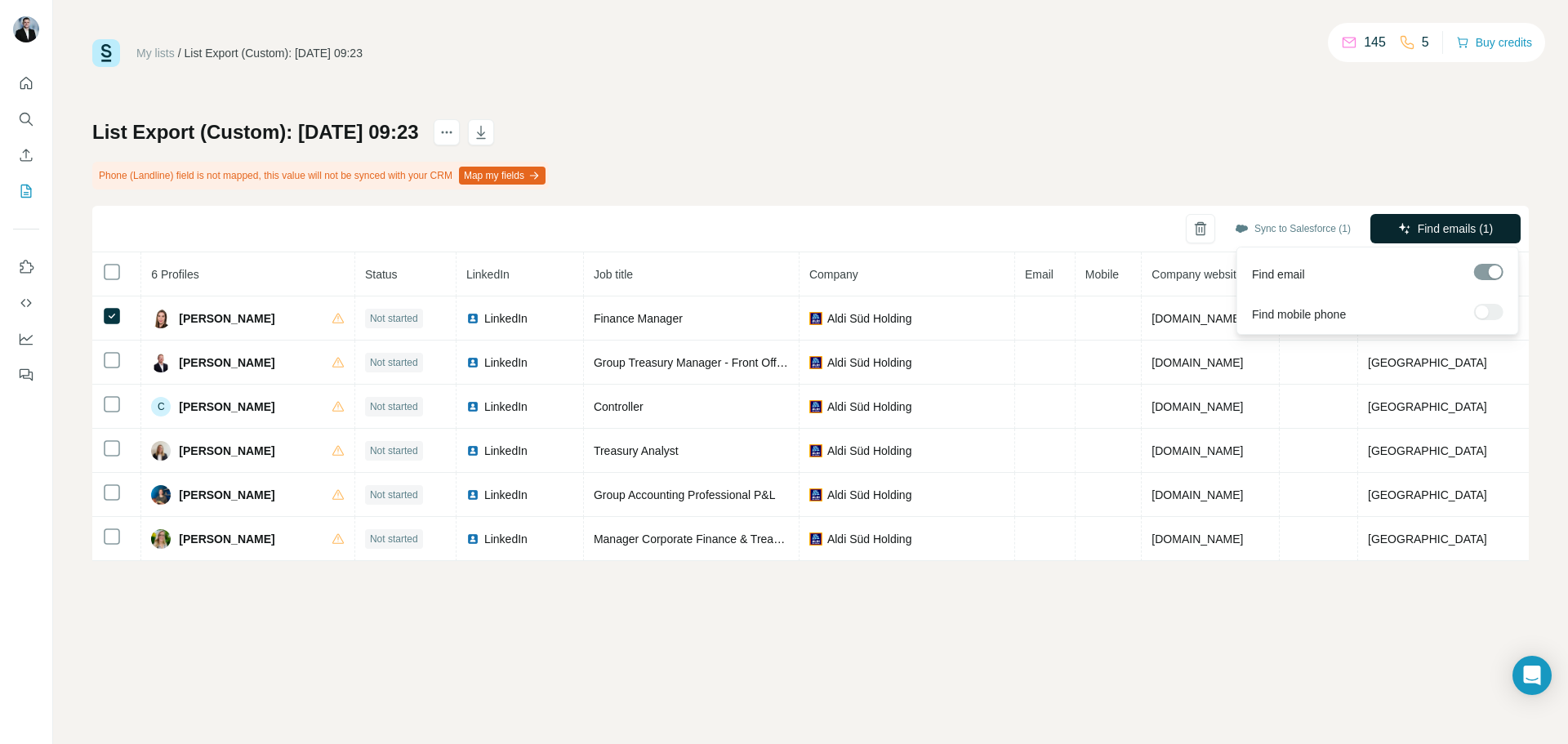
click at [1412, 231] on button "Find emails (1)" at bounding box center [1445, 229] width 150 height 29
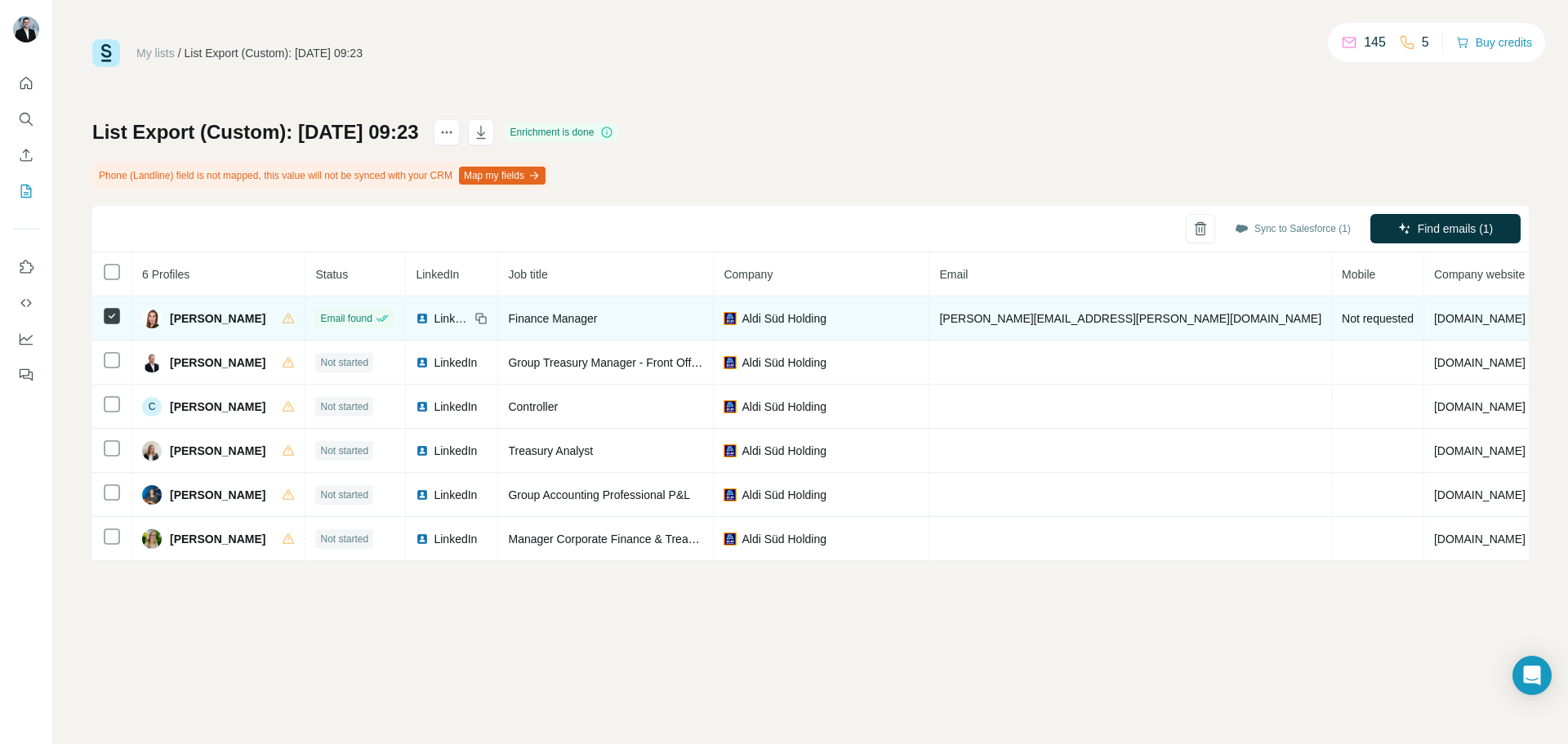
click at [194, 313] on span "Bettina Wille" at bounding box center [218, 319] width 95 height 17
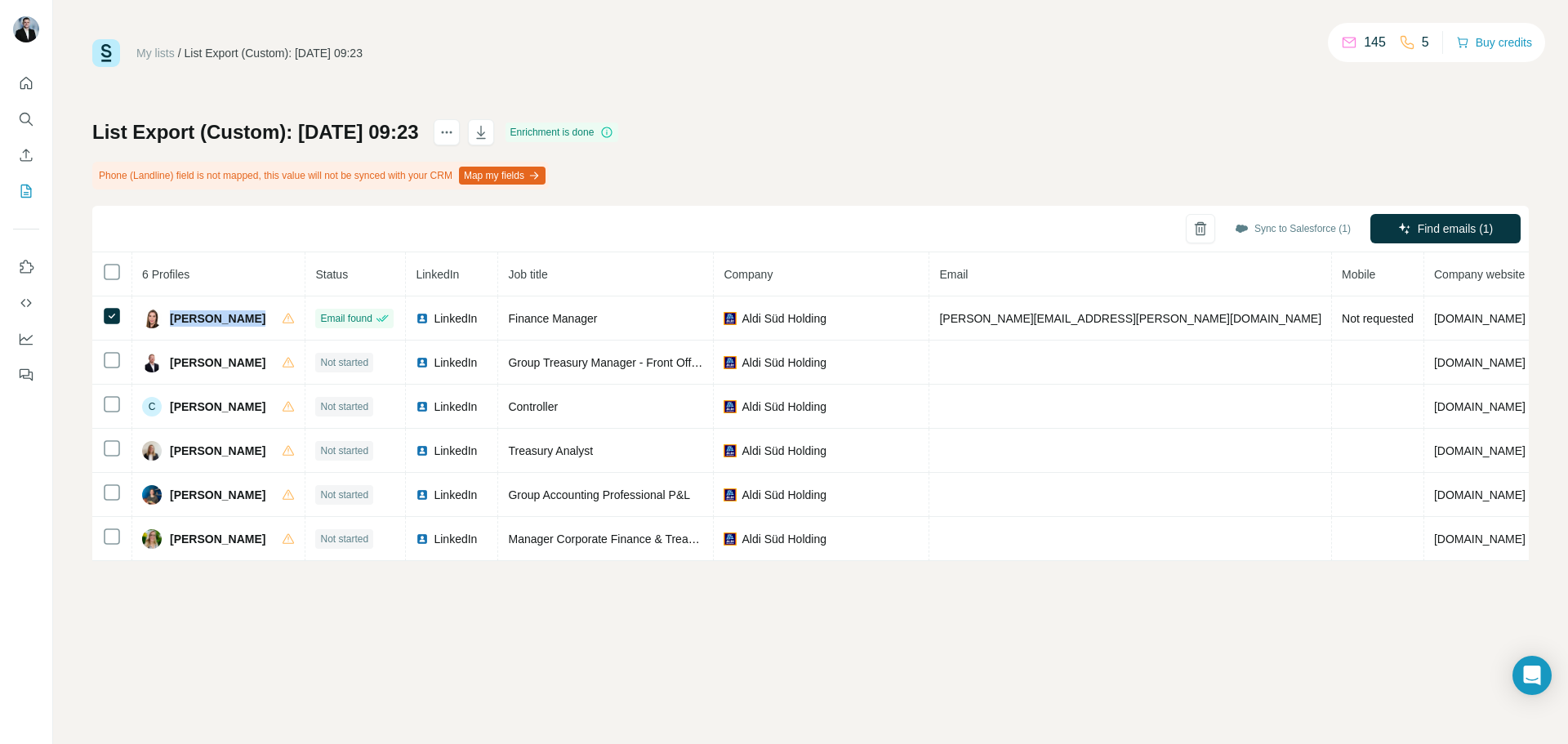
copy div "Bettina Wille"
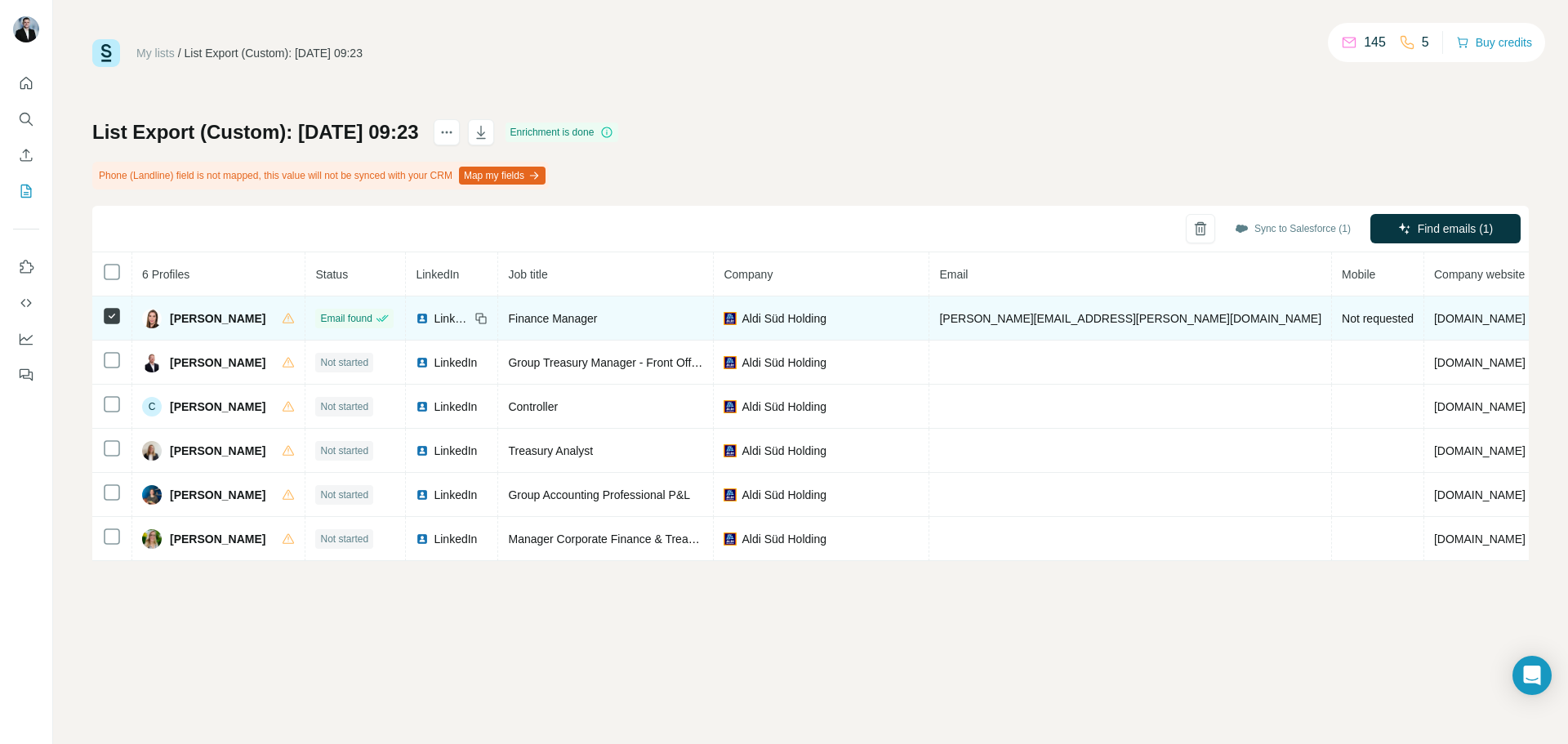
click at [483, 319] on icon at bounding box center [480, 317] width 8 height 8
click at [578, 322] on span "Finance Manager" at bounding box center [553, 319] width 89 height 13
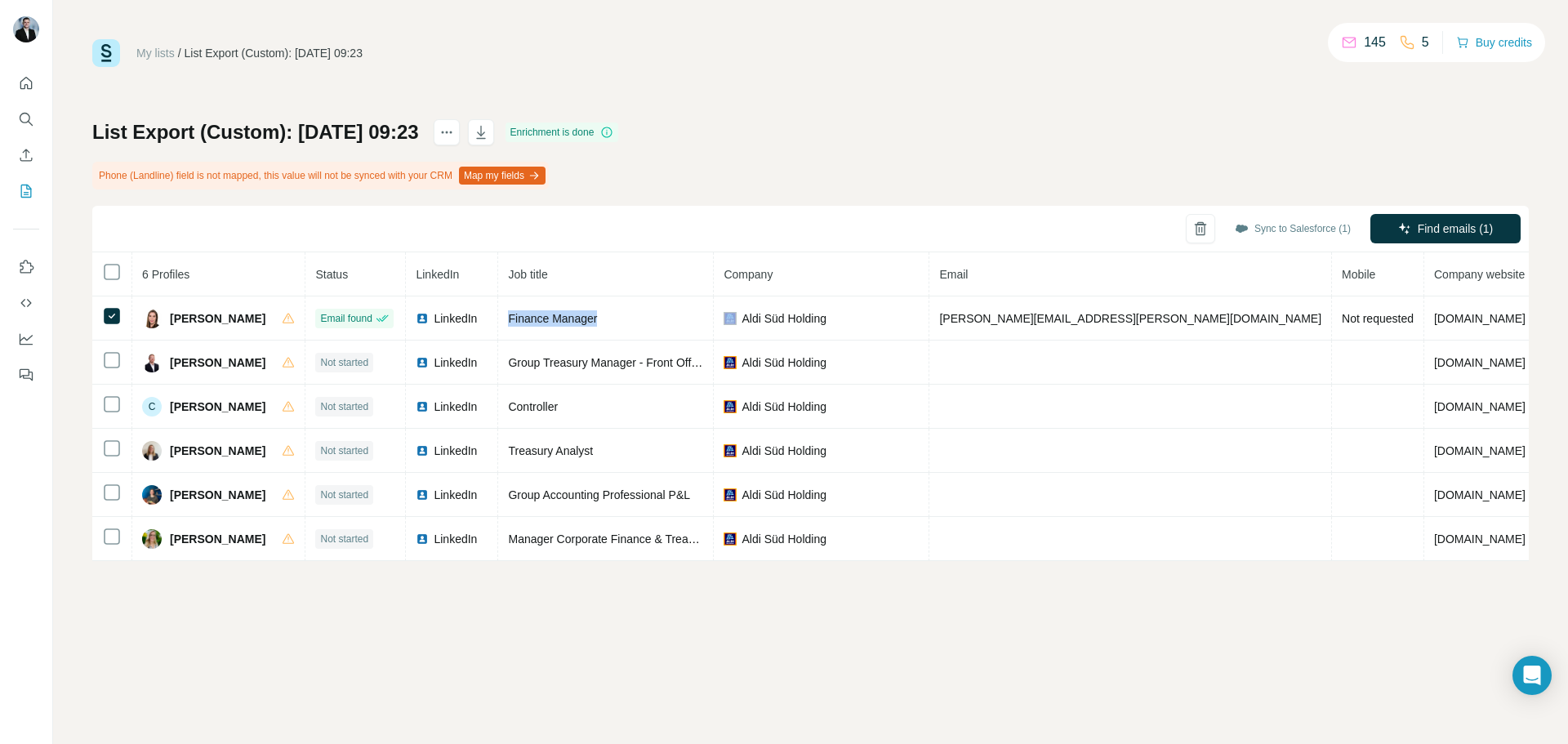
copy span "Finance Manager"
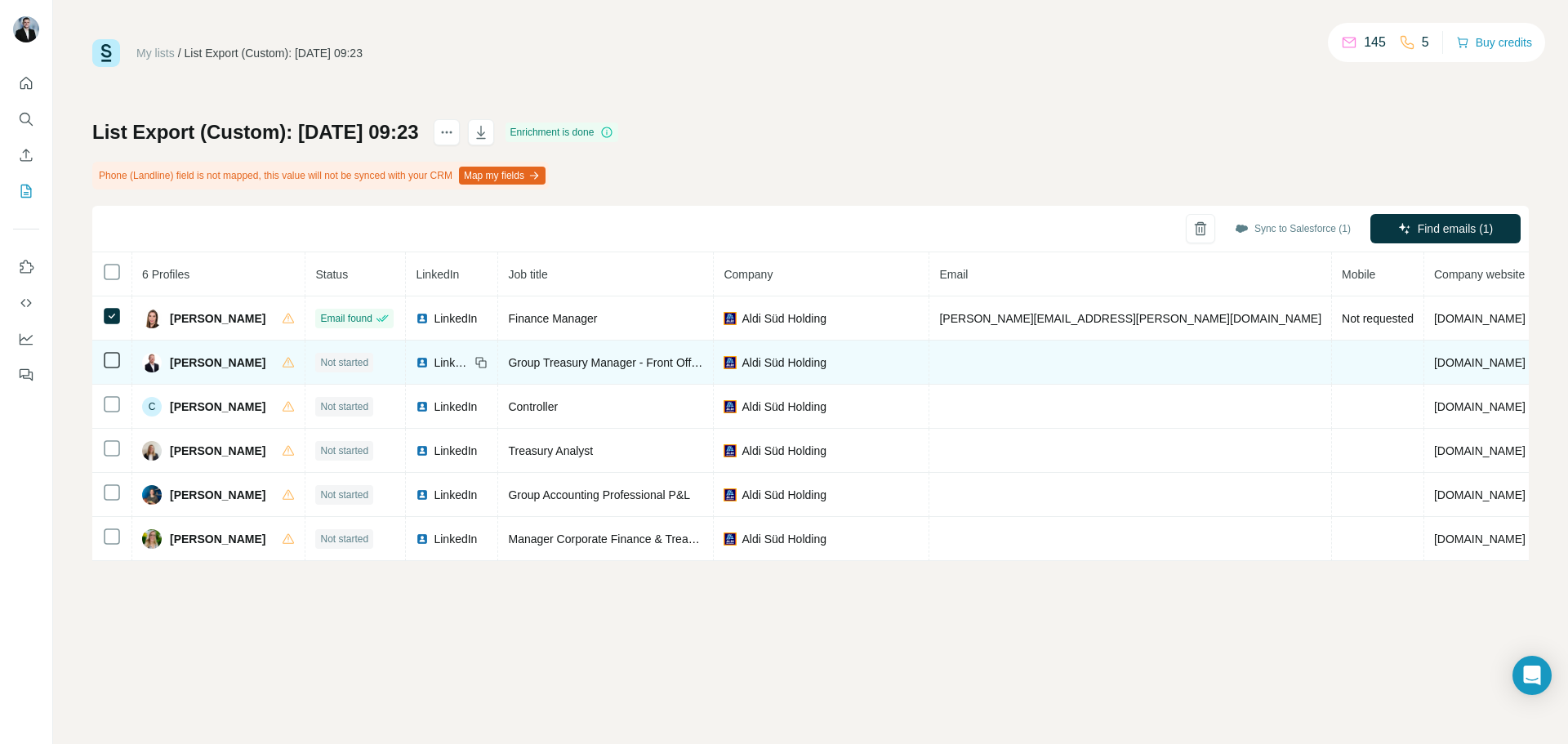
click at [218, 359] on span "Christoph Gebetsroither" at bounding box center [218, 363] width 95 height 17
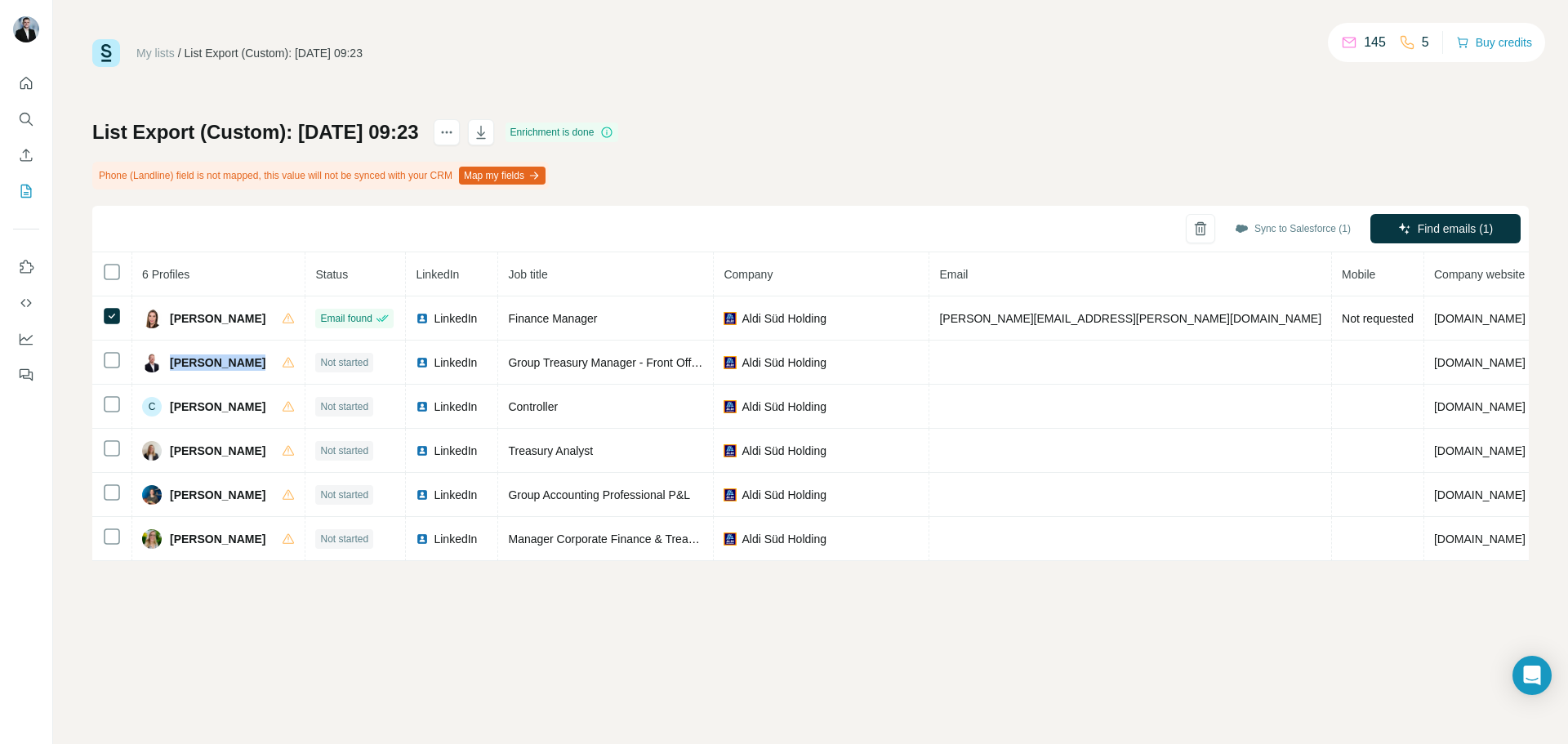
copy div "Christoph Gebetsroither"
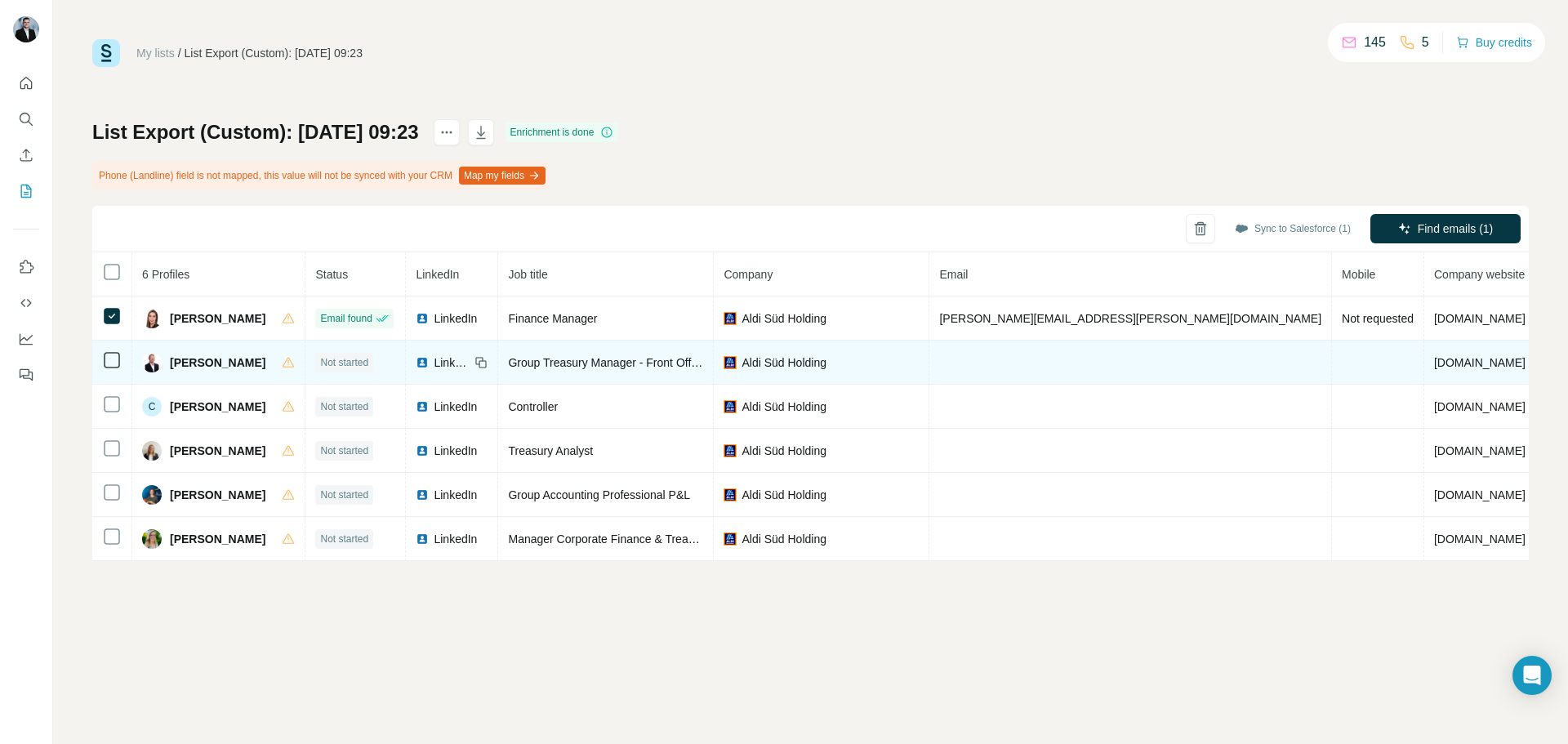
click at [632, 365] on span "Group Treasury Manager - Front Office - ALDI SÜD Financial Services GmbH" at bounding box center [704, 363] width 392 height 13
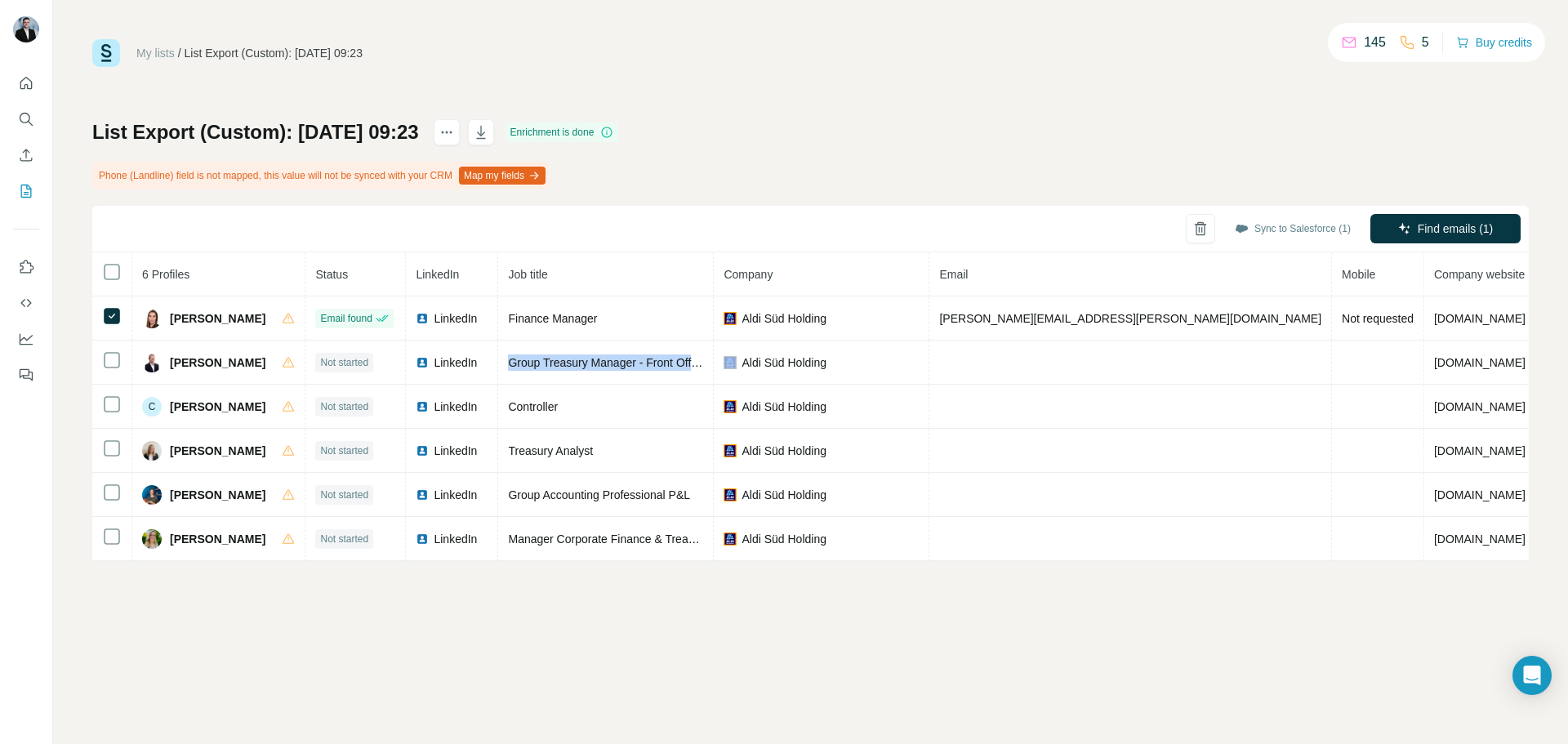
copy span "Group Treasury Manager - Front Office - ALDI SÜD Financial Services GmbH"
drag, startPoint x: 500, startPoint y: 363, endPoint x: 642, endPoint y: 711, distance: 375.9
click at [0, 0] on icon at bounding box center [0, 0] width 0 height 0
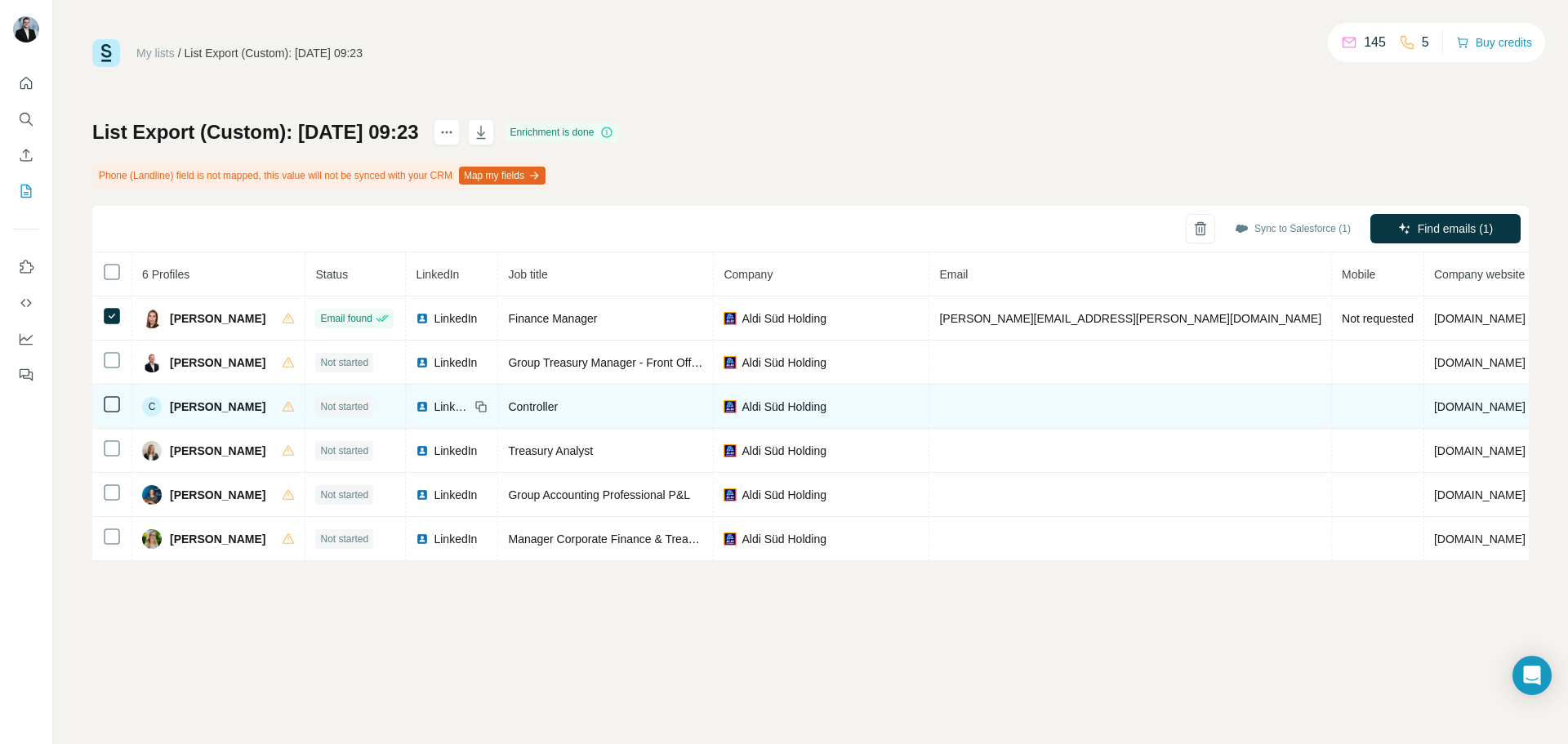
click at [221, 400] on span "Cindy Prommegger" at bounding box center [218, 407] width 95 height 17
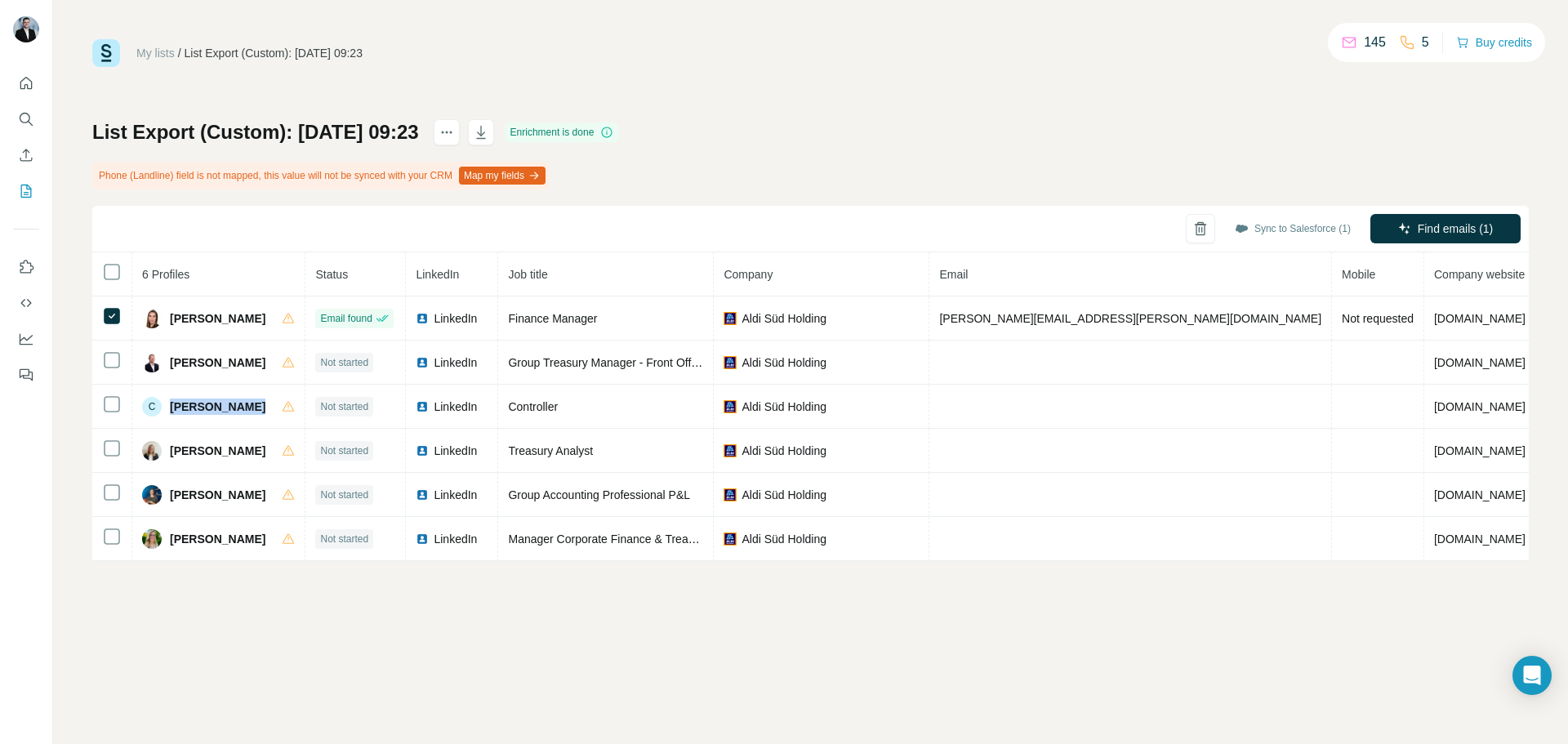
copy div "Cindy Prommegger"
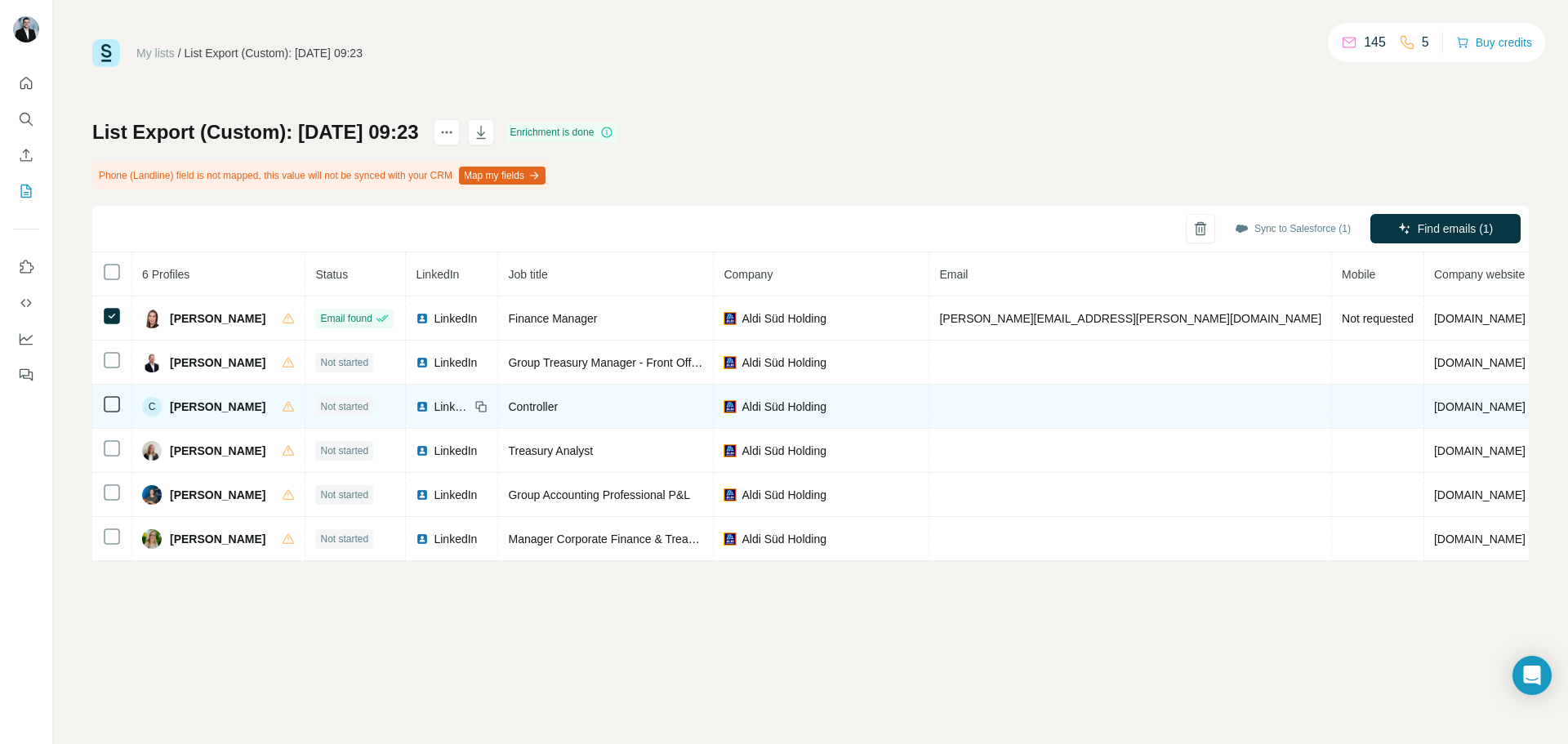
click at [545, 403] on span "Controller" at bounding box center [533, 407] width 49 height 13
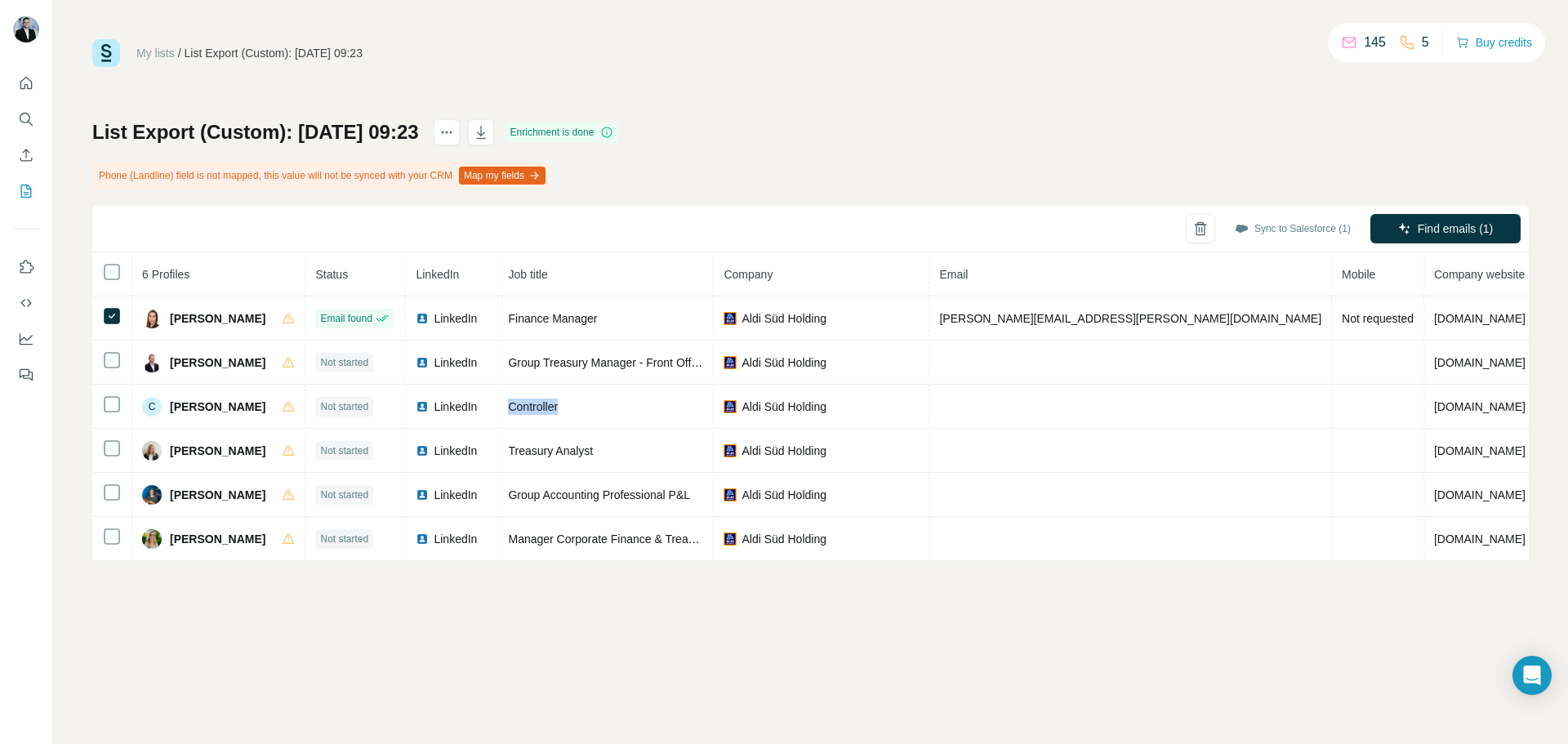
copy span "Controller"
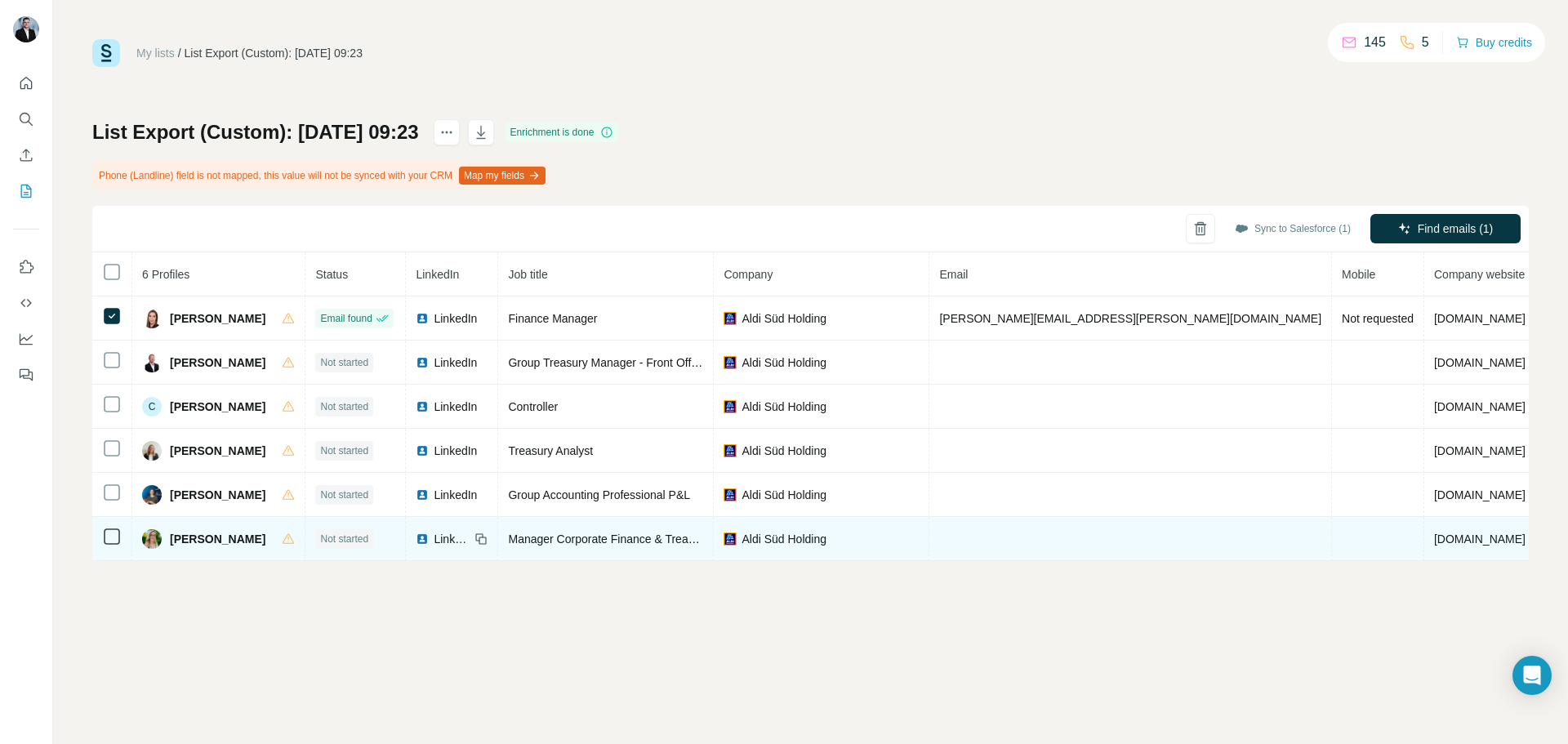
drag, startPoint x: 504, startPoint y: 405, endPoint x: 566, endPoint y: 560, distance: 166.9
click at [0, 0] on icon at bounding box center [0, 0] width 0 height 0
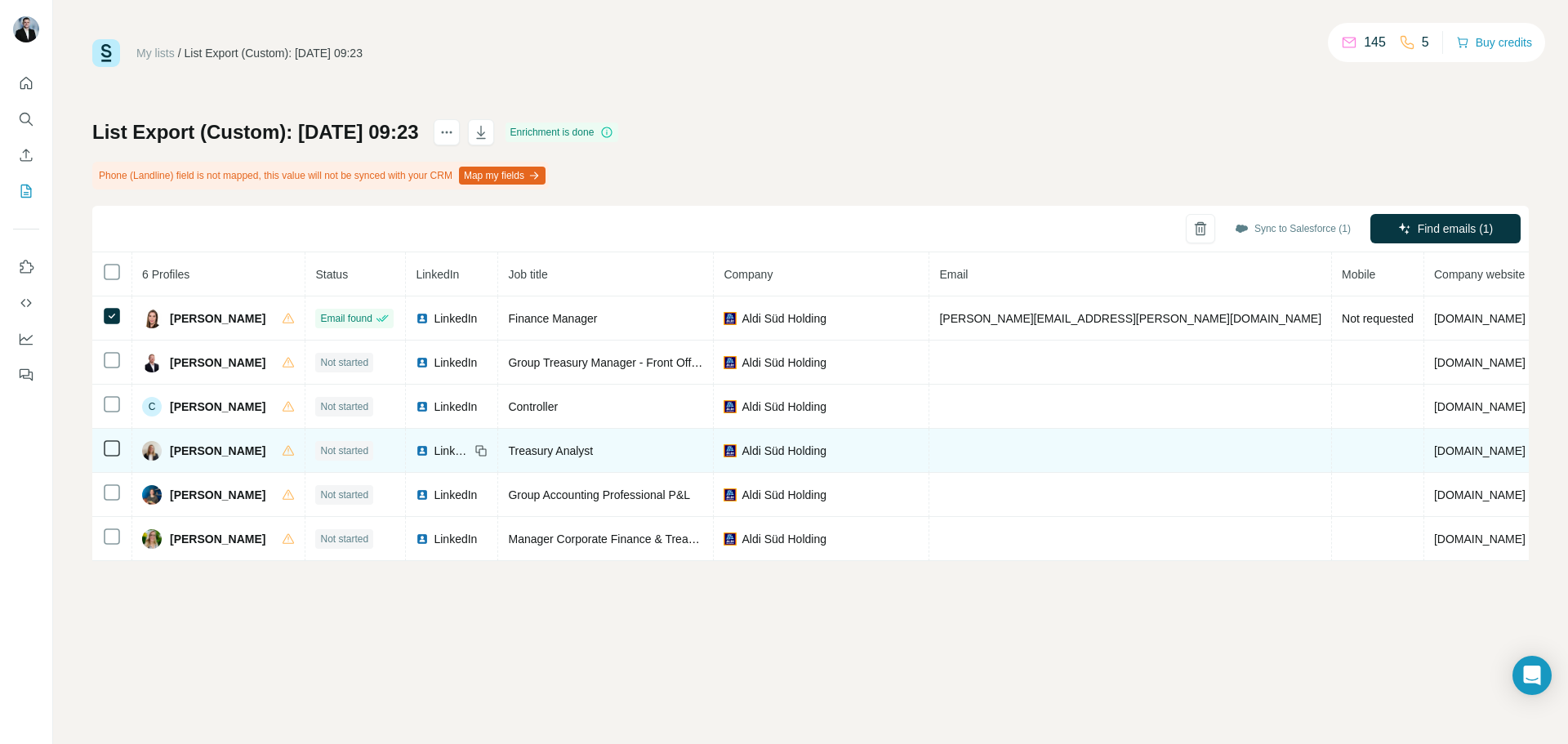
click at [221, 447] on span "Judit Péterbencze" at bounding box center [218, 452] width 95 height 17
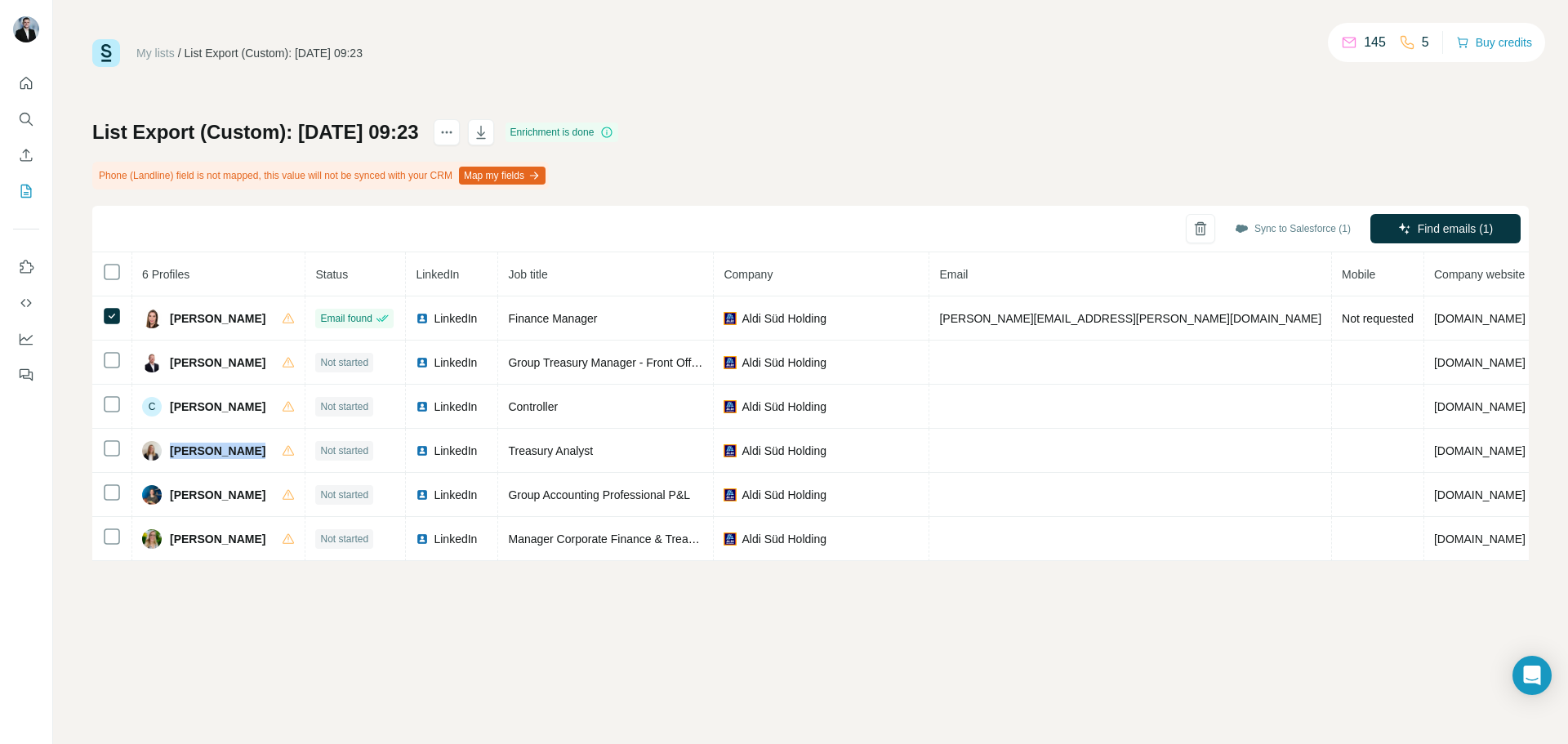
copy div "Judit Péterbencze"
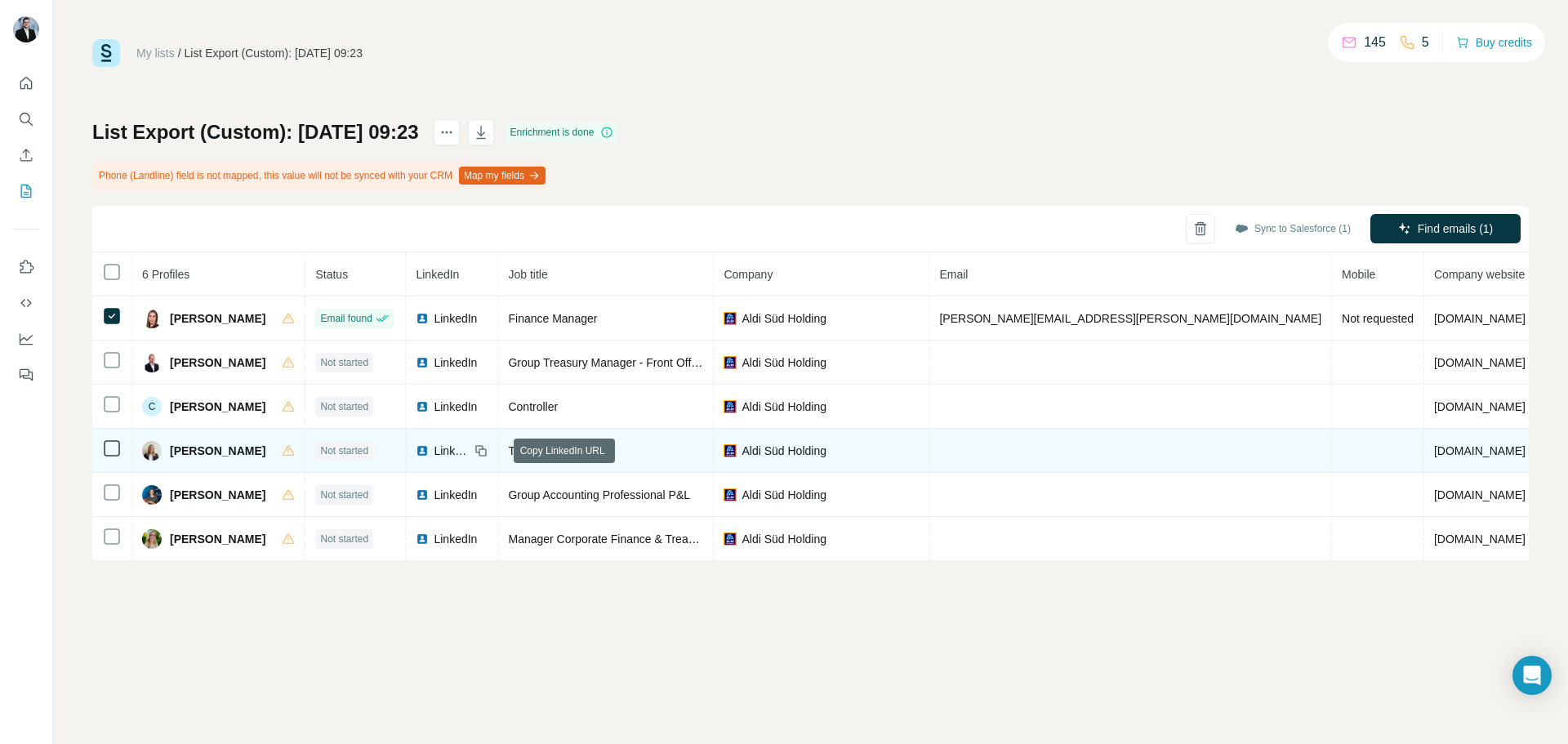
click at [483, 447] on icon at bounding box center [480, 449] width 8 height 8
click at [552, 445] on span "Treasury Analyst" at bounding box center [550, 452] width 85 height 13
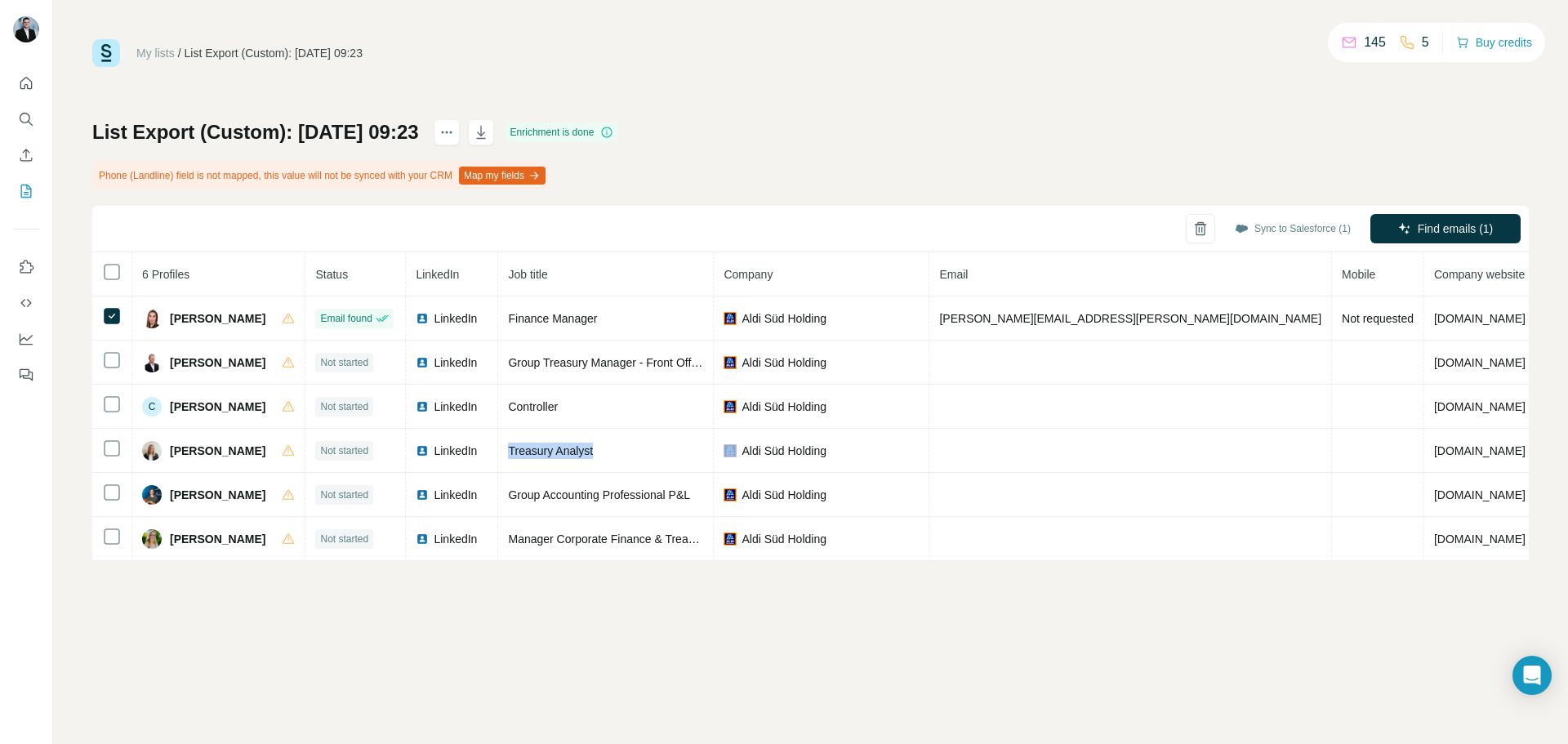
copy span "Treasury Analyst"
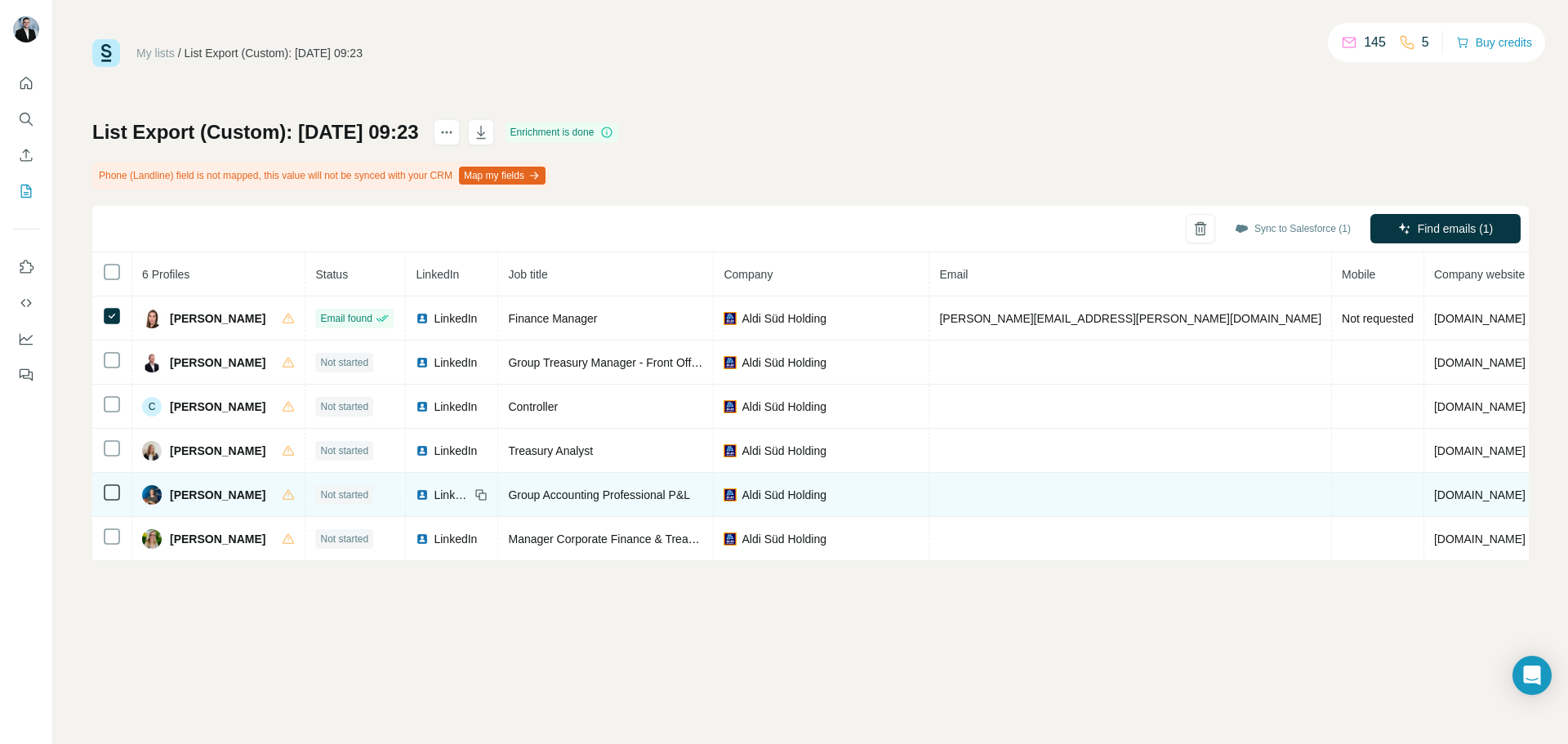
click at [239, 501] on span "Oleksandra Fesenko" at bounding box center [218, 495] width 95 height 17
copy div "Oleksandra Fesenko"
click at [613, 490] on span "Group Accounting Professional P&L" at bounding box center [599, 495] width 182 height 13
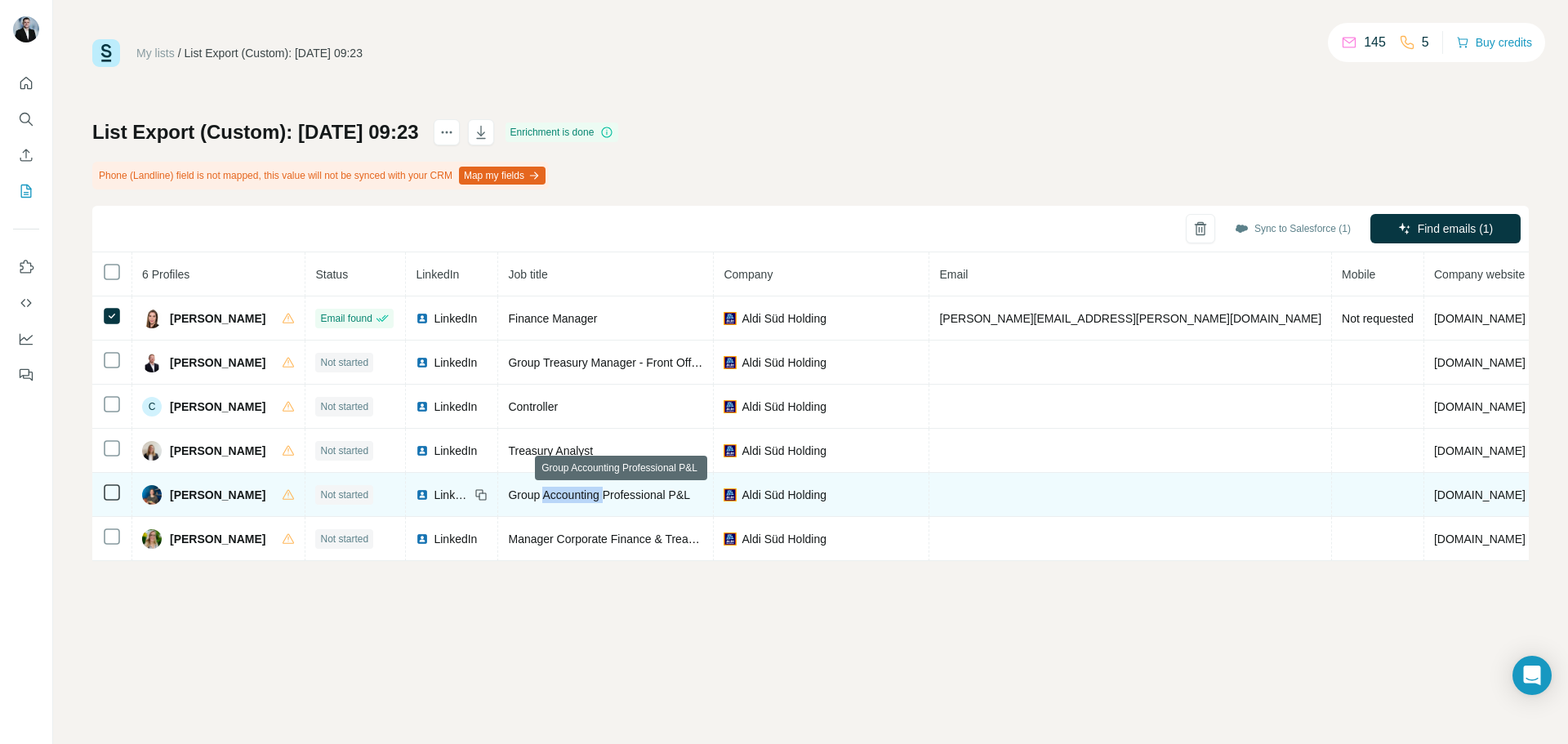
click at [613, 490] on span "Group Accounting Professional P&L" at bounding box center [599, 495] width 182 height 13
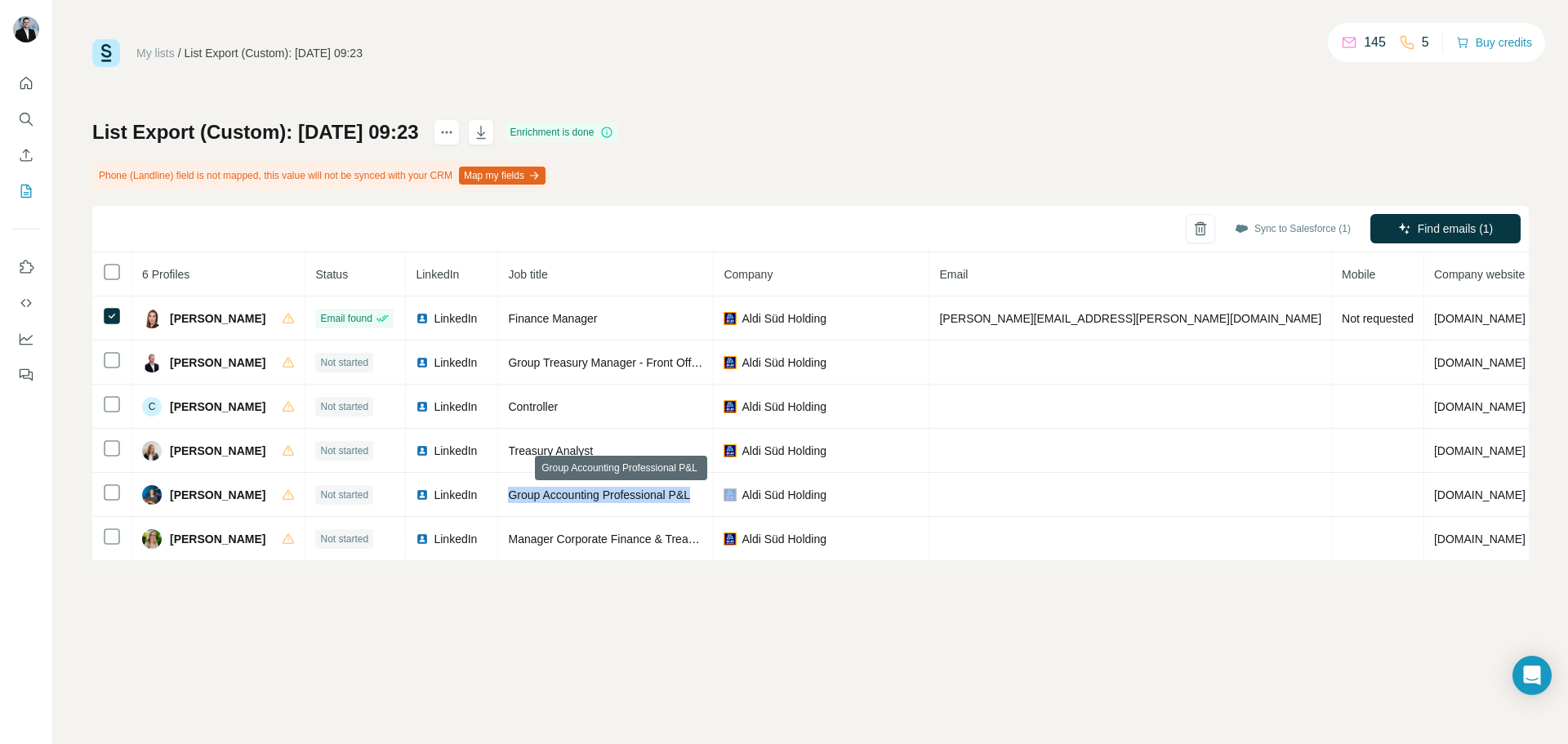
copy span "Group Accounting Professional P&L"
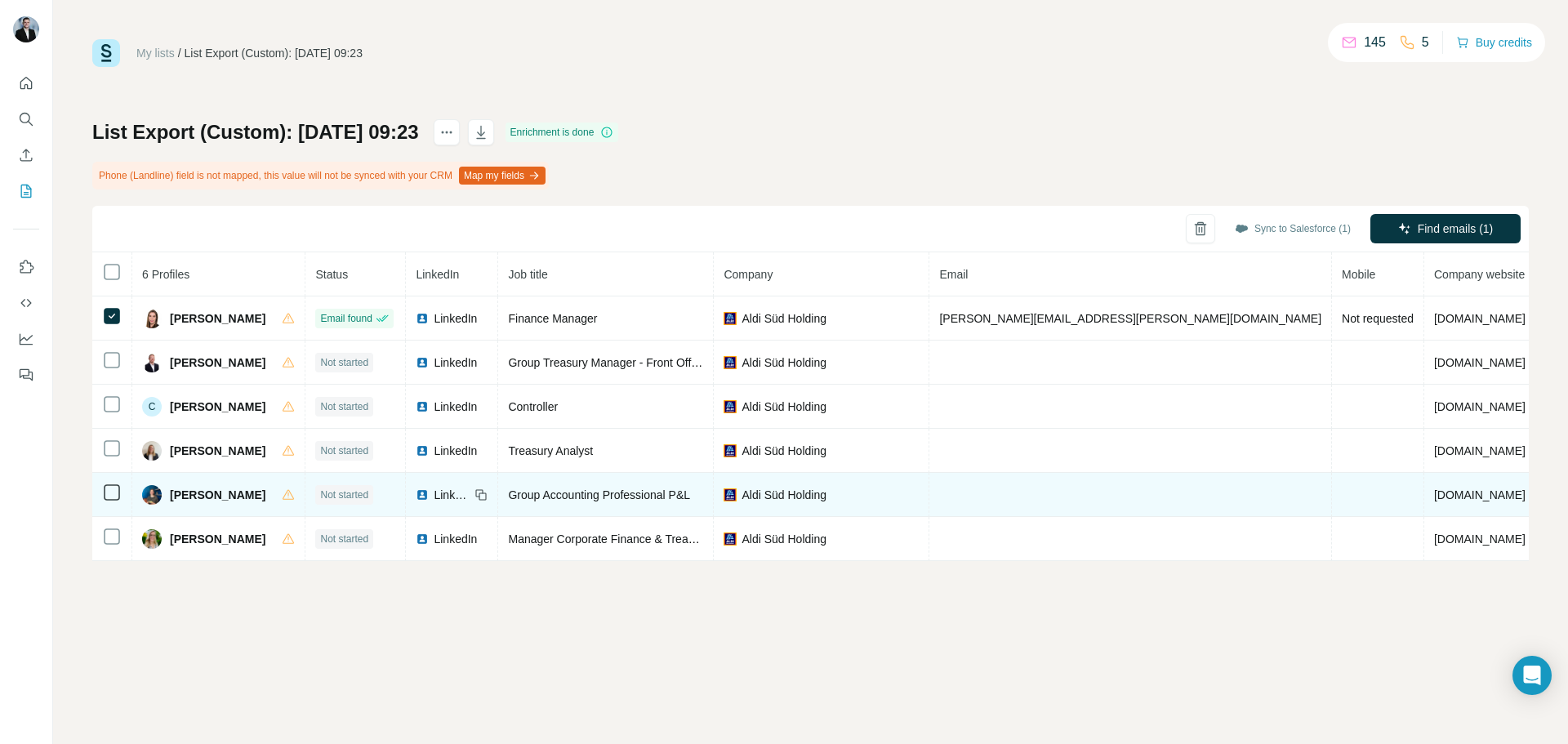
drag, startPoint x: 503, startPoint y: 494, endPoint x: 511, endPoint y: 507, distance: 15.3
click at [487, 494] on icon at bounding box center [482, 495] width 13 height 13
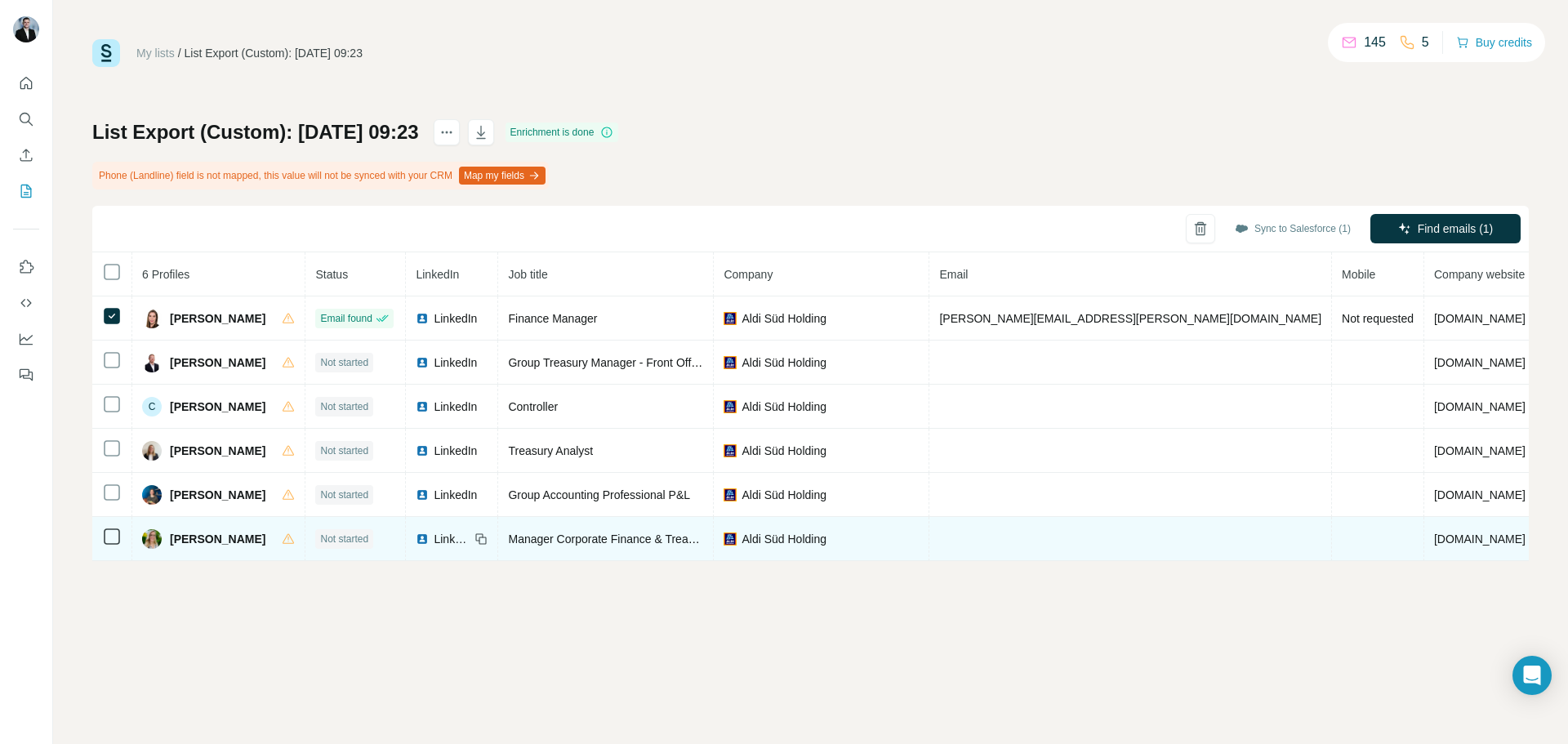
click at [226, 535] on span "Verena Lausenhammer" at bounding box center [218, 540] width 95 height 17
click at [487, 543] on icon at bounding box center [482, 540] width 13 height 13
click at [551, 546] on div "Manager Corporate Finance & Treasury Projects" at bounding box center [606, 540] width 195 height 17
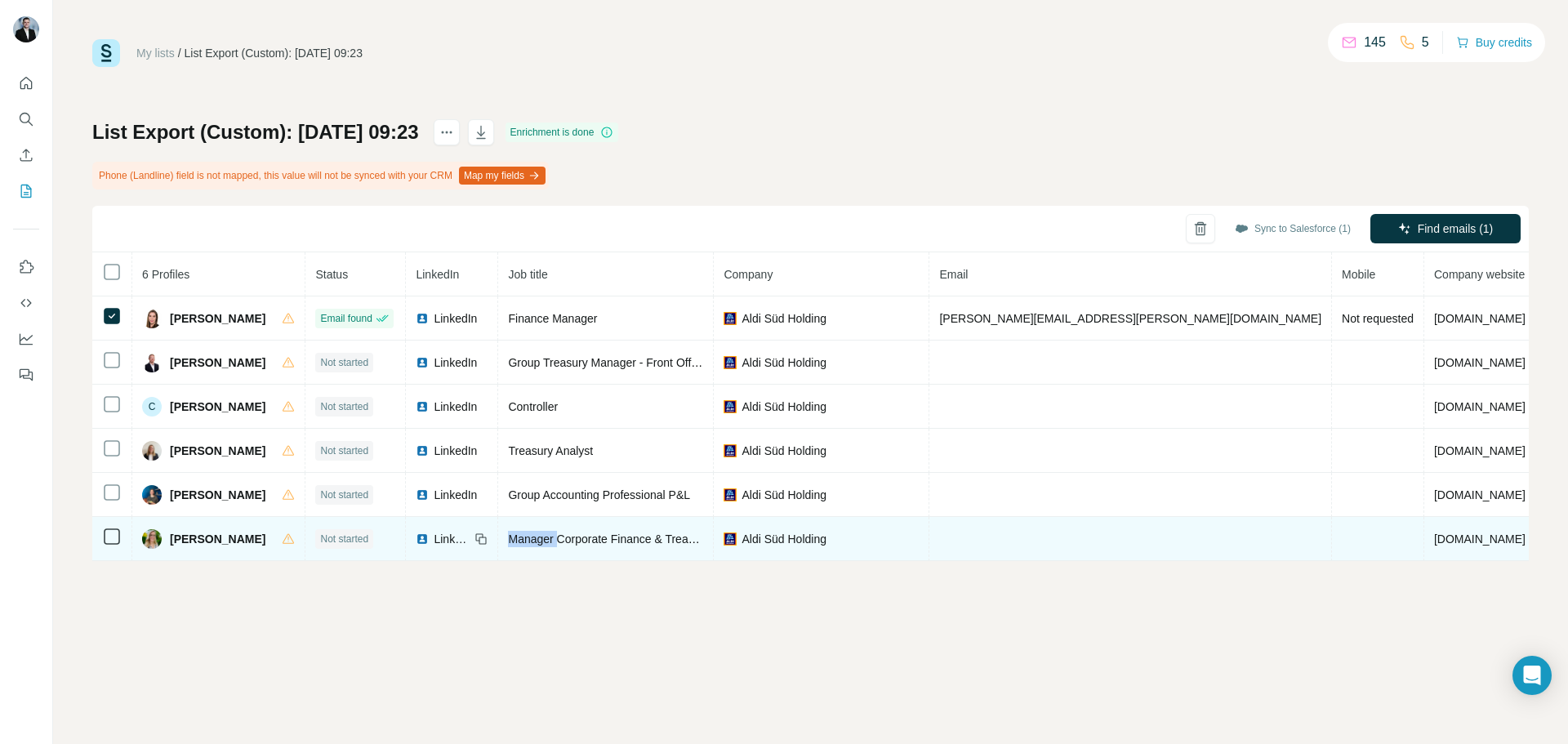
click at [551, 546] on div "Manager Corporate Finance & Treasury Projects" at bounding box center [606, 540] width 195 height 17
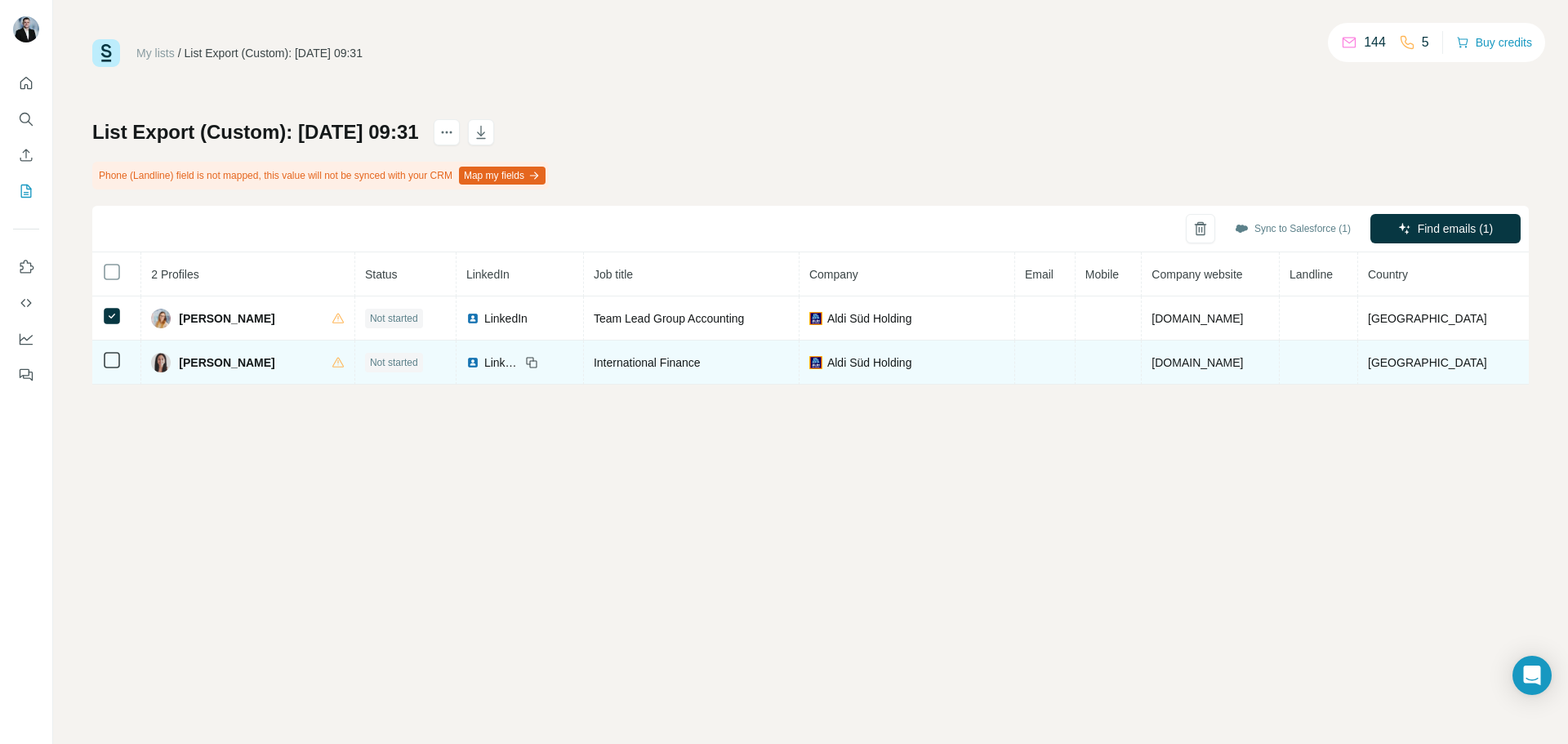
click at [112, 370] on td at bounding box center [116, 363] width 49 height 44
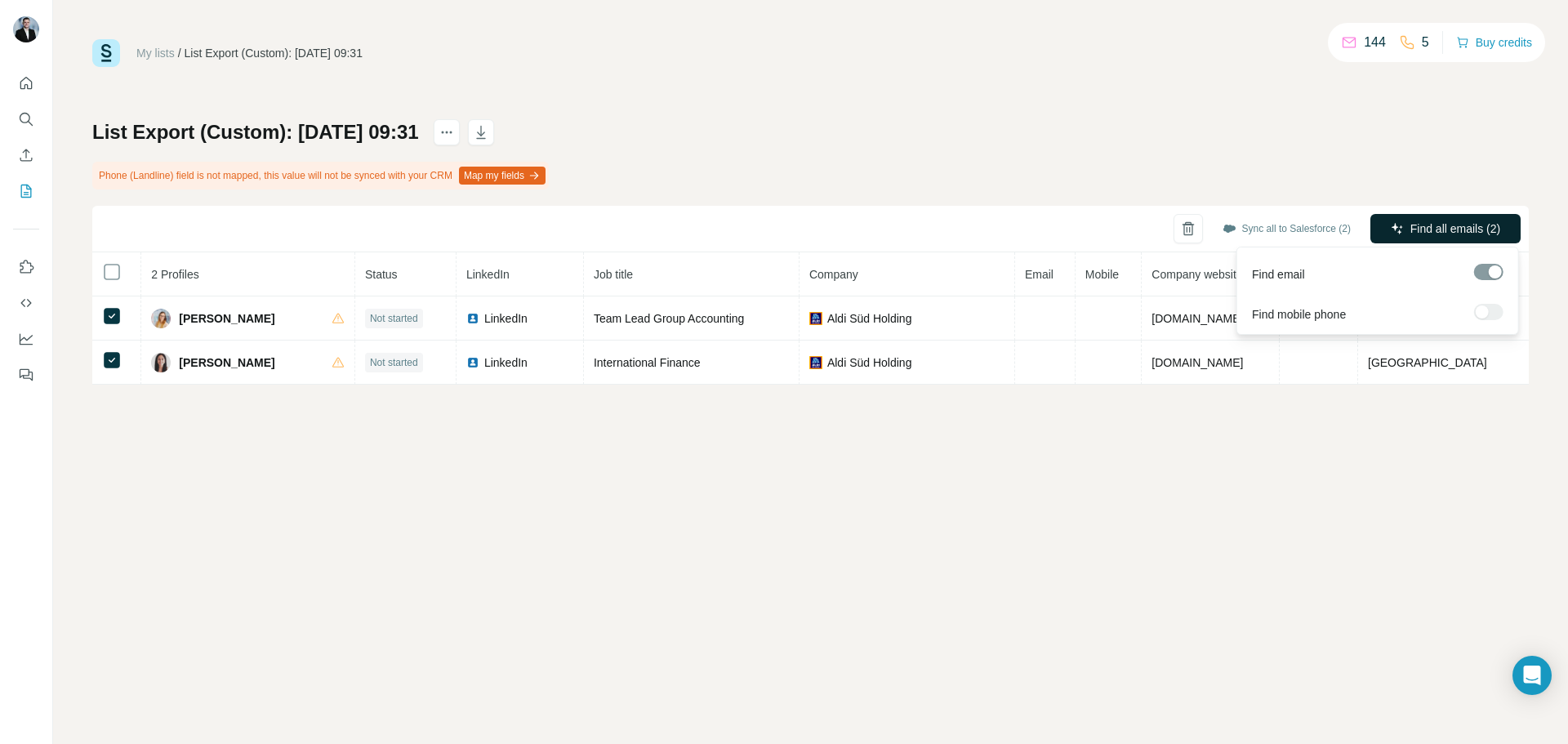
click at [1377, 220] on button "Find all emails (2)" at bounding box center [1445, 229] width 150 height 29
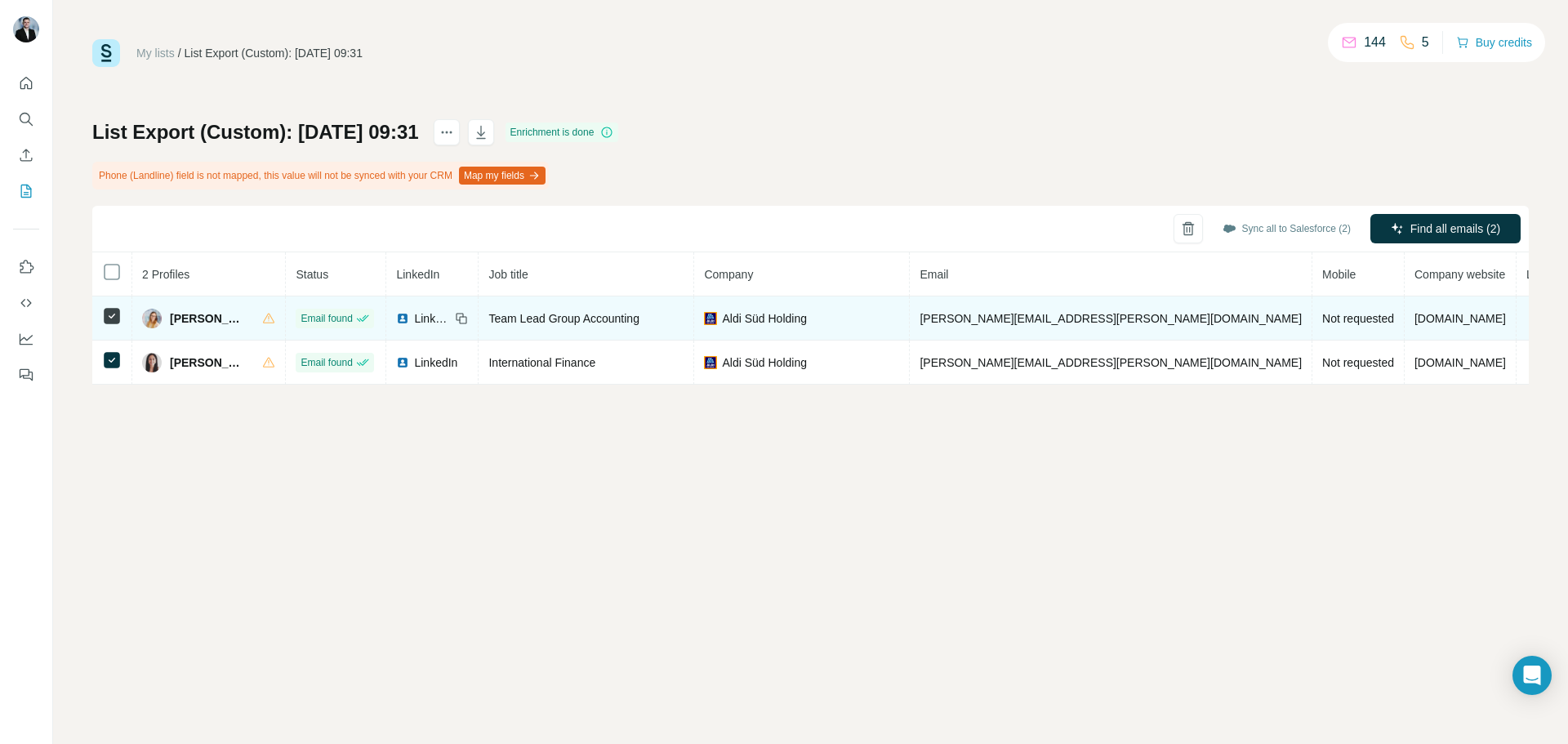
click at [172, 314] on span "Natalie Heiß" at bounding box center [208, 319] width 76 height 17
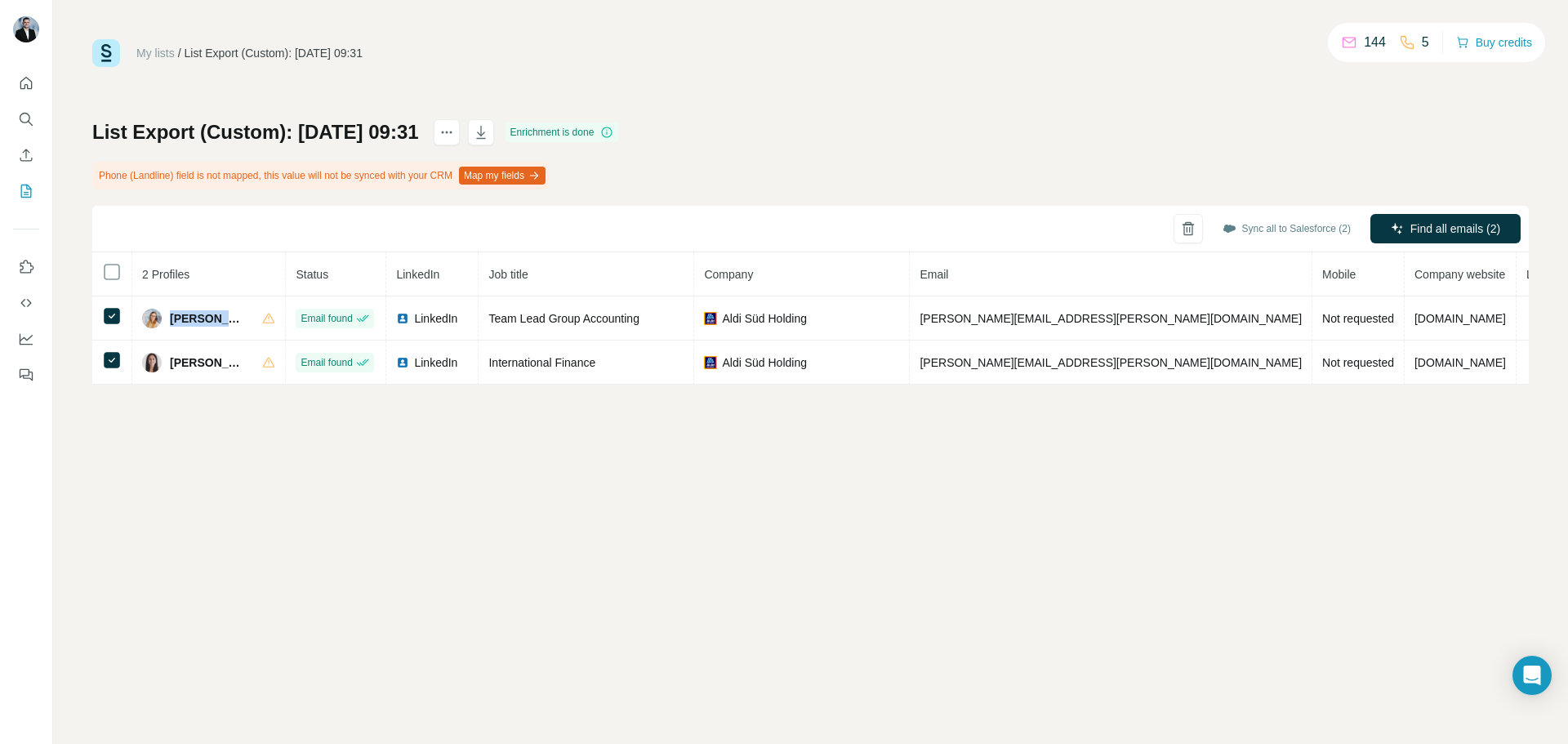
copy div "Natalie Heiß"
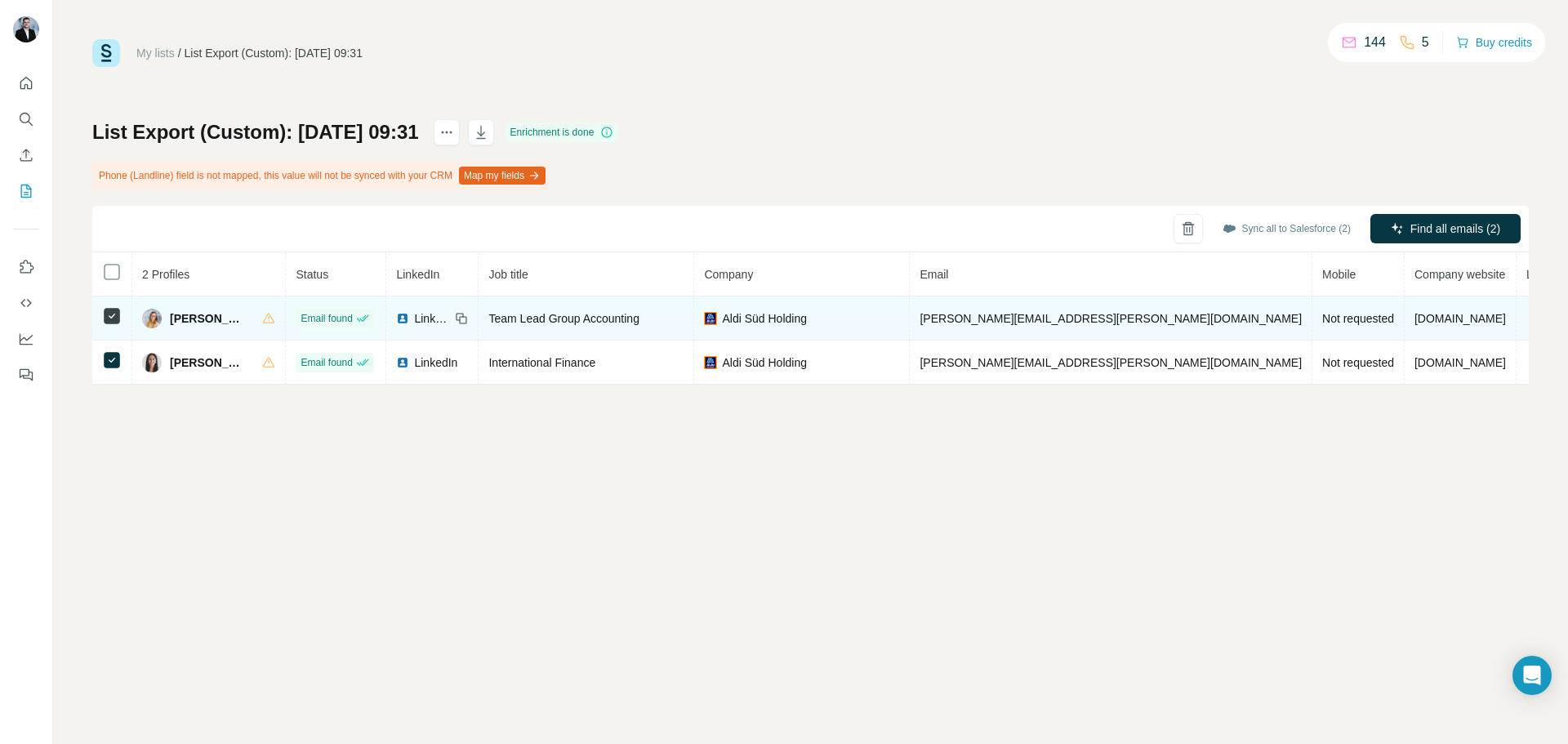
click at [1026, 316] on span "natalie.heiss@aldi-sued.com" at bounding box center [1111, 319] width 382 height 13
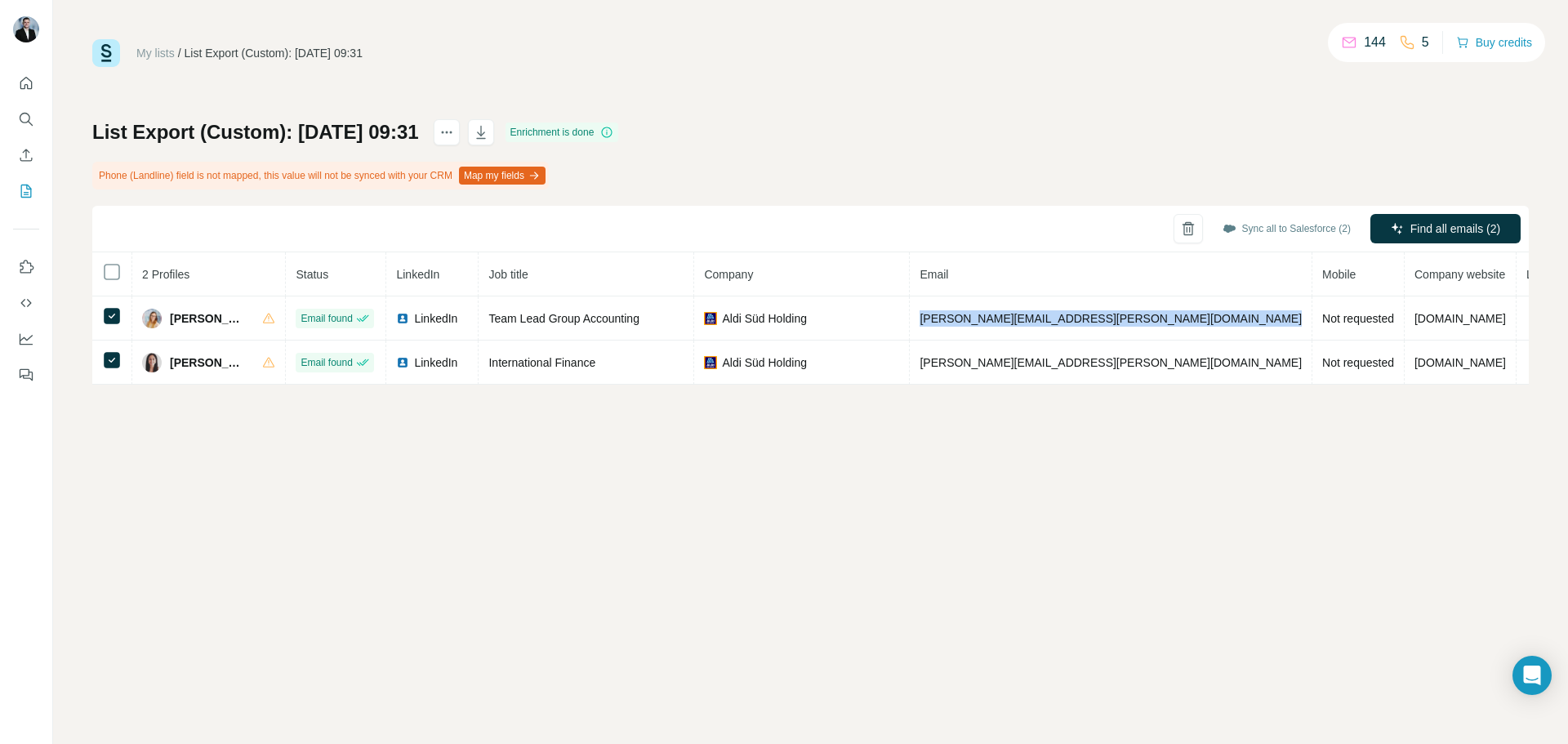
copy span "natalie.heiss@aldi-sued.com"
drag, startPoint x: 450, startPoint y: 313, endPoint x: 617, endPoint y: 521, distance: 266.7
click at [0, 0] on icon at bounding box center [0, 0] width 0 height 0
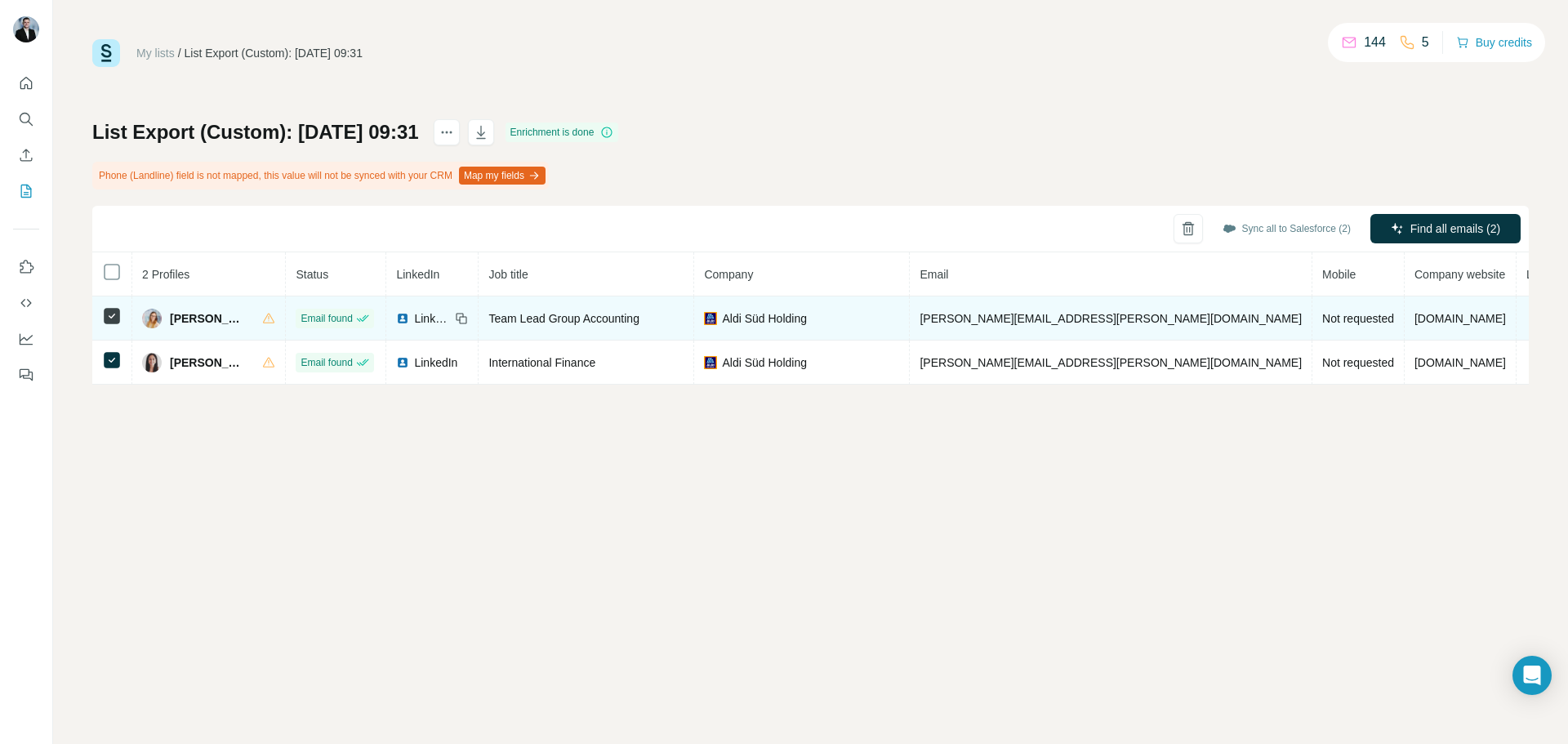
click at [639, 315] on span "Team Lead Group Accounting" at bounding box center [563, 319] width 150 height 13
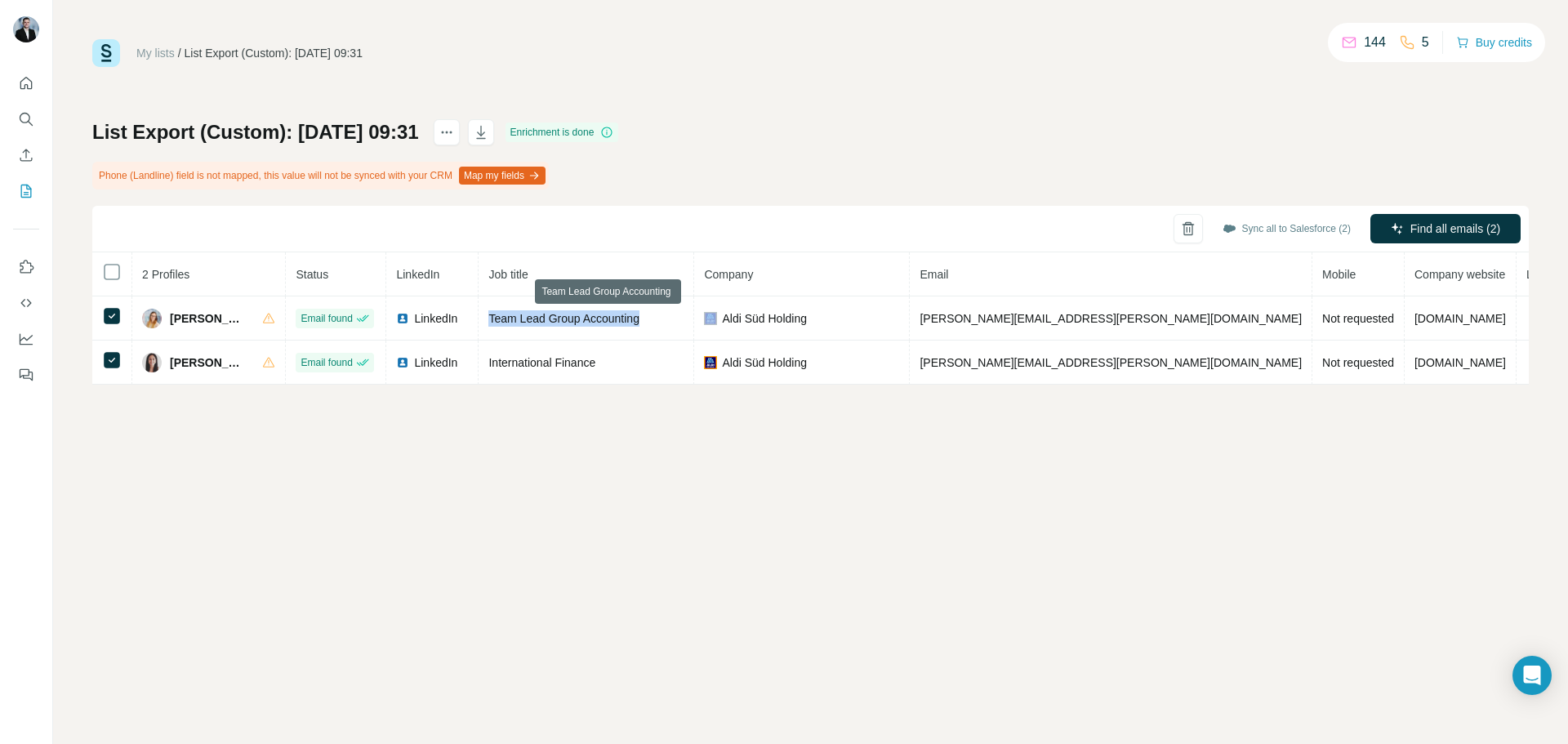
copy span "Team Lead Group Accounting"
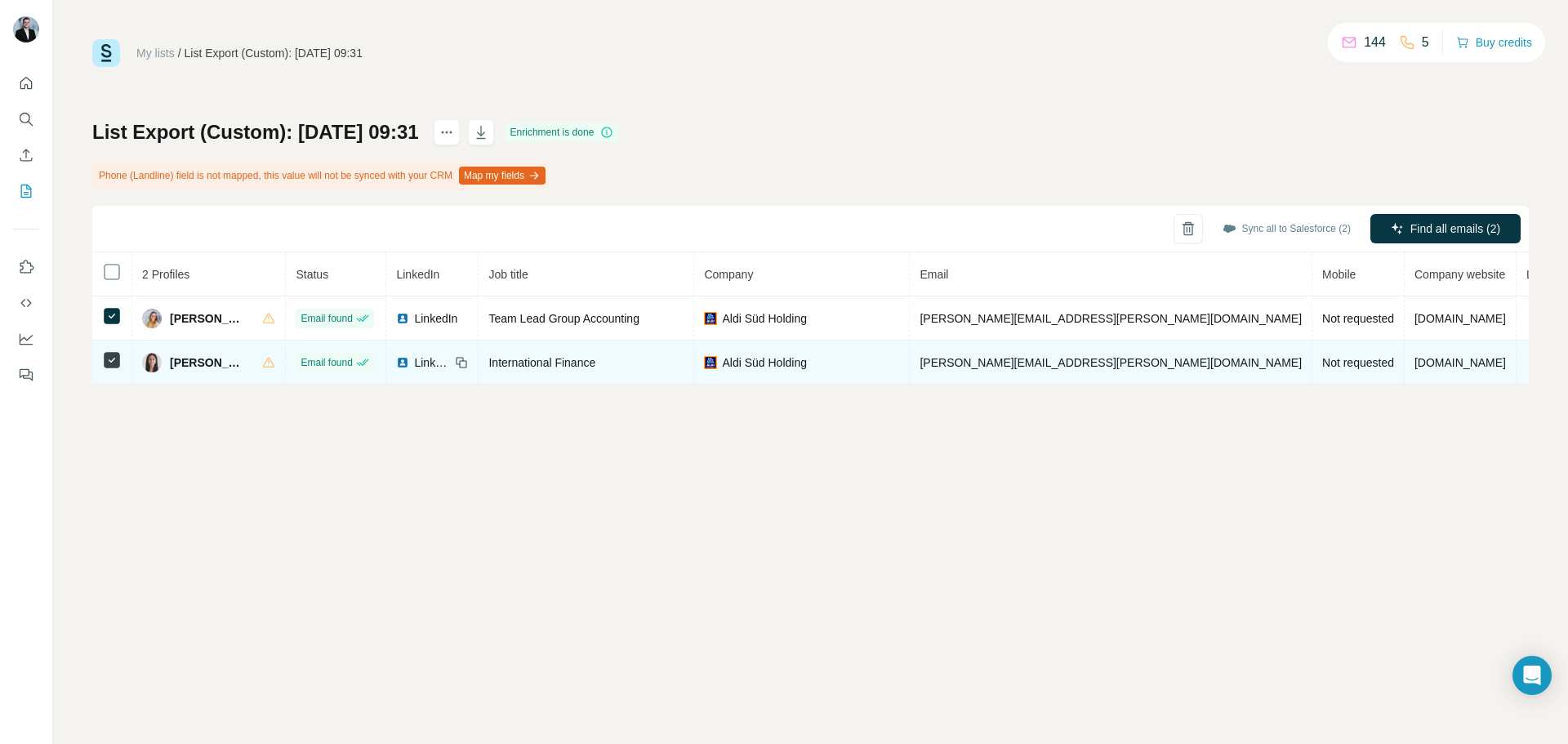
click at [183, 364] on span "Sarah Lampel" at bounding box center [208, 363] width 76 height 17
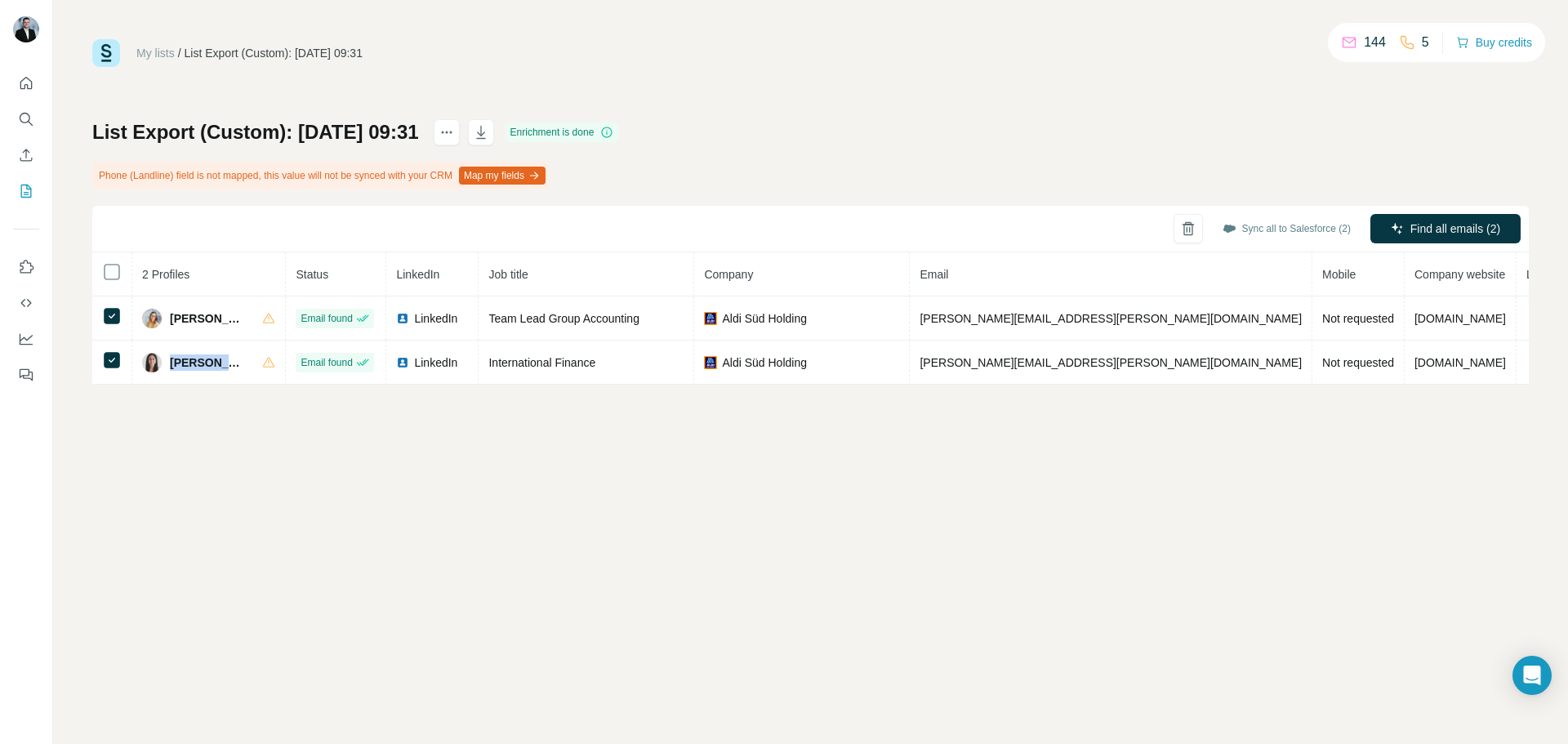
copy div "Sarah Lampel"
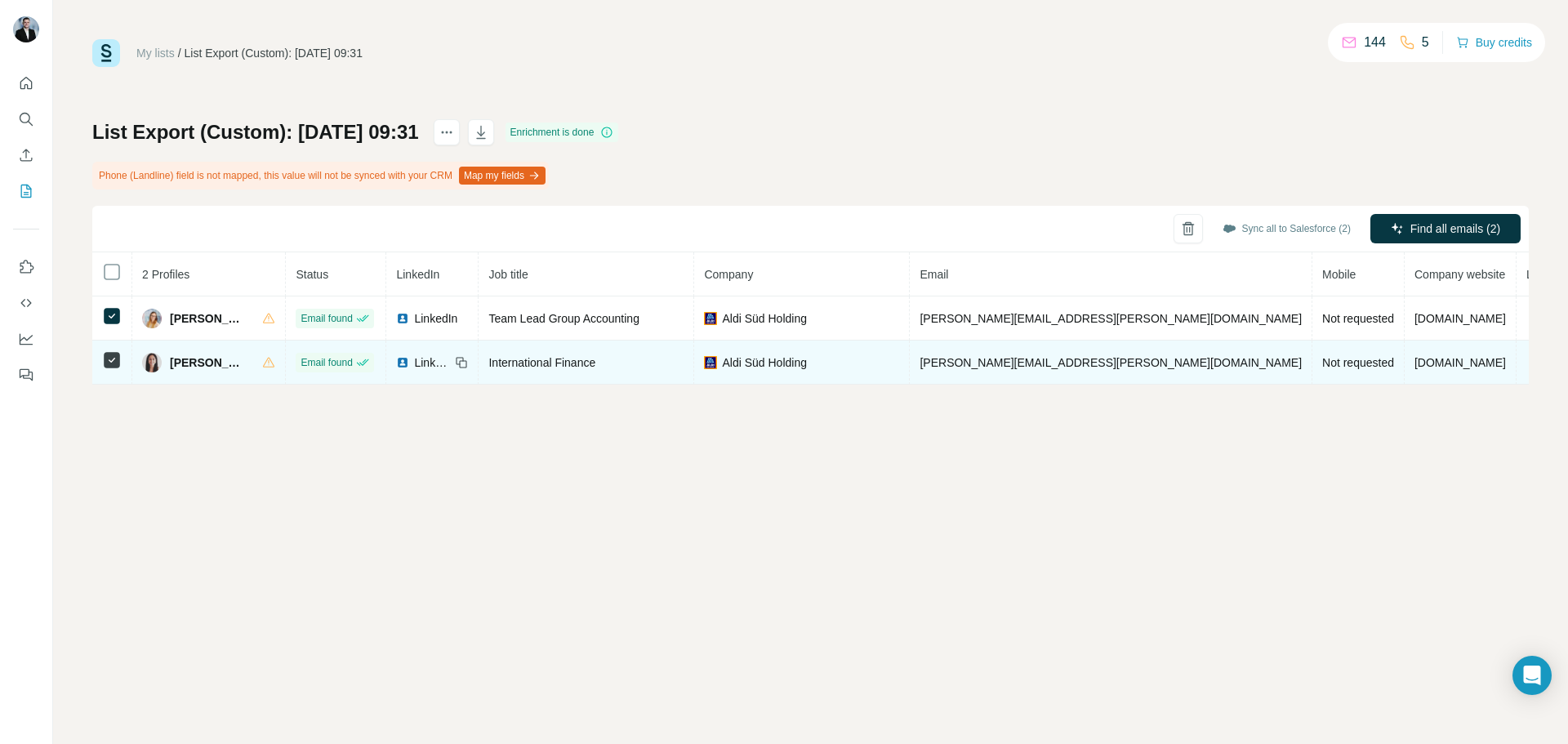
click at [961, 354] on td "sarah.lampel@aldi-sued.com" at bounding box center [1111, 363] width 403 height 44
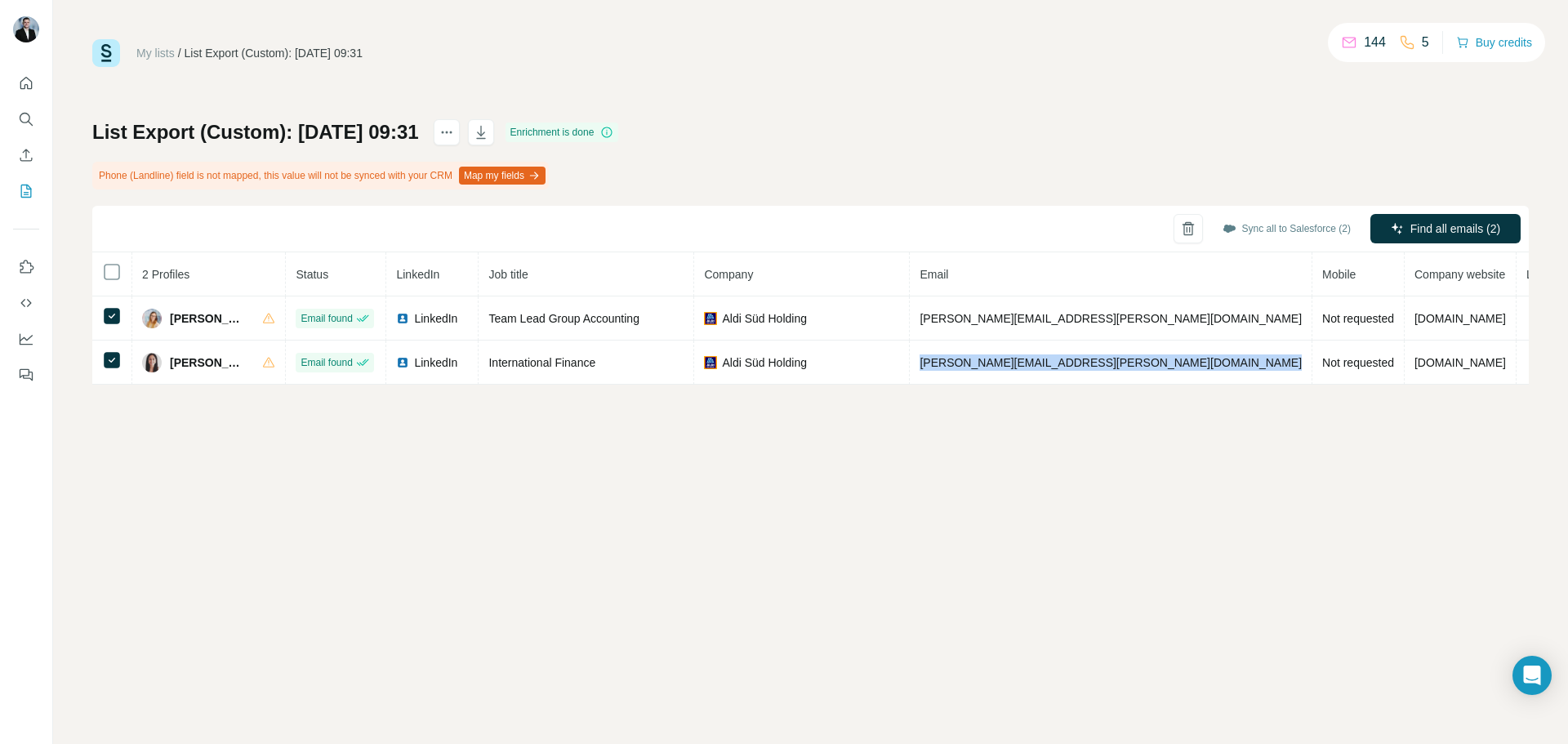
copy span "sarah.lampel@aldi-sued.com"
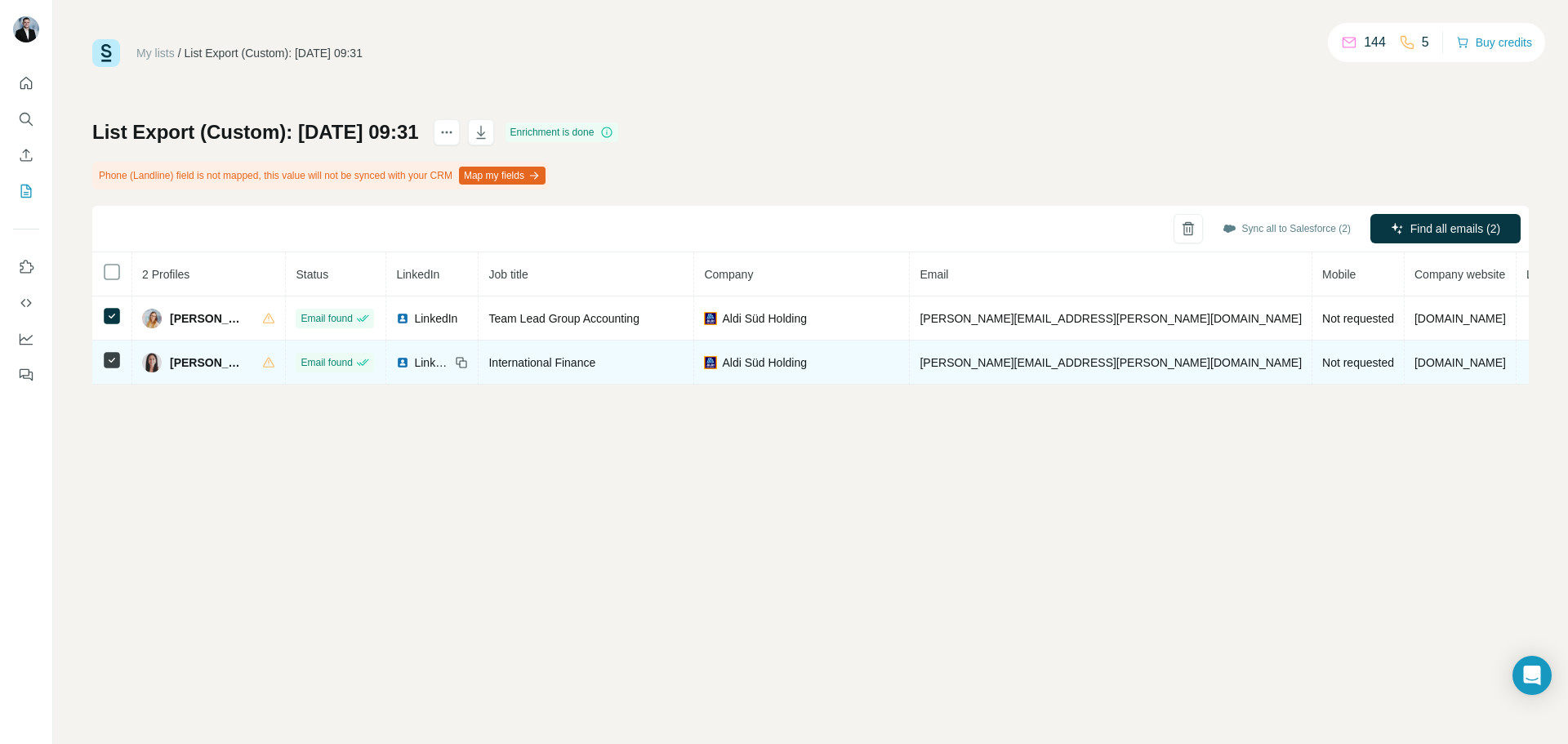
click at [456, 364] on icon at bounding box center [460, 360] width 8 height 8
click at [596, 361] on span "International Finance" at bounding box center [542, 363] width 107 height 13
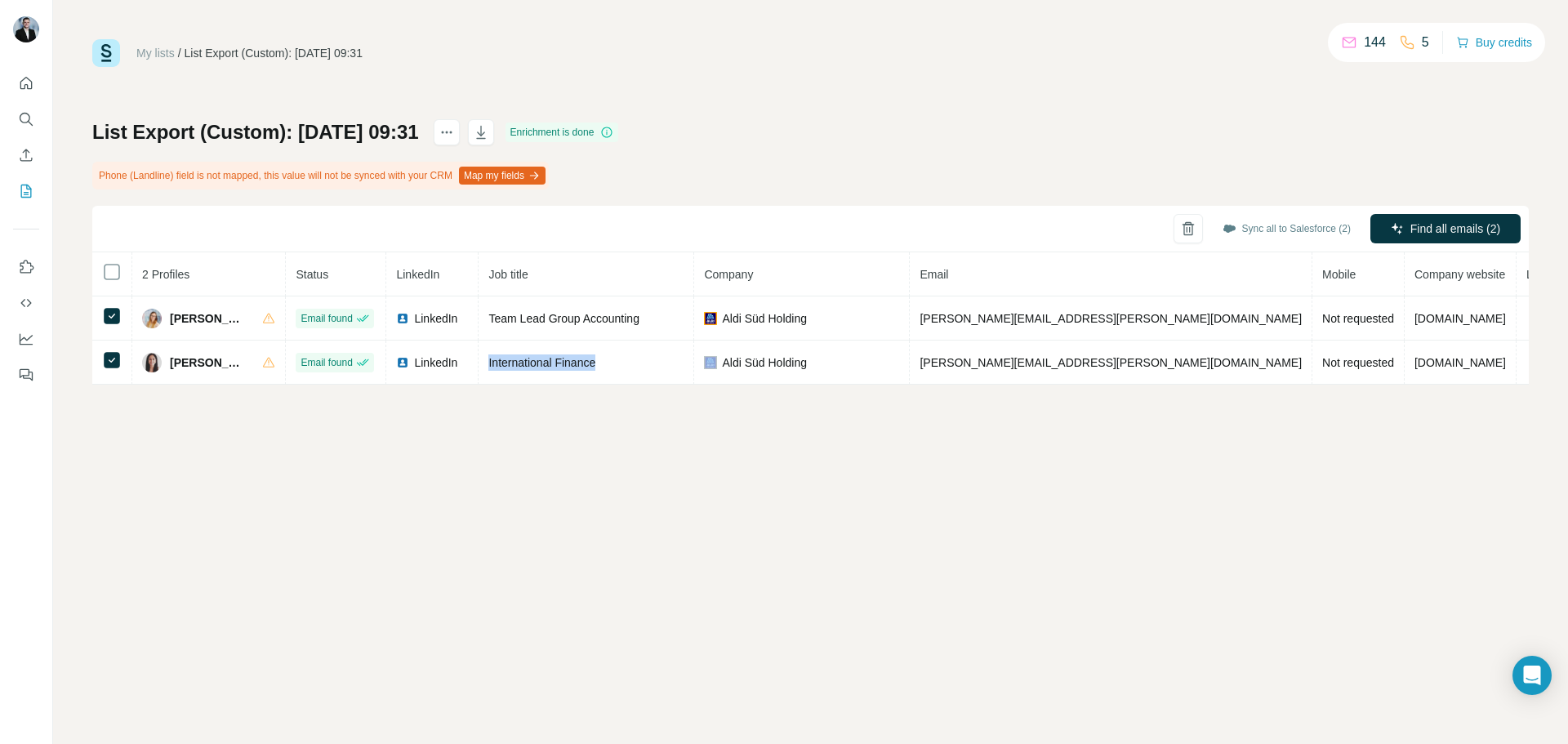
copy span "International Finance"
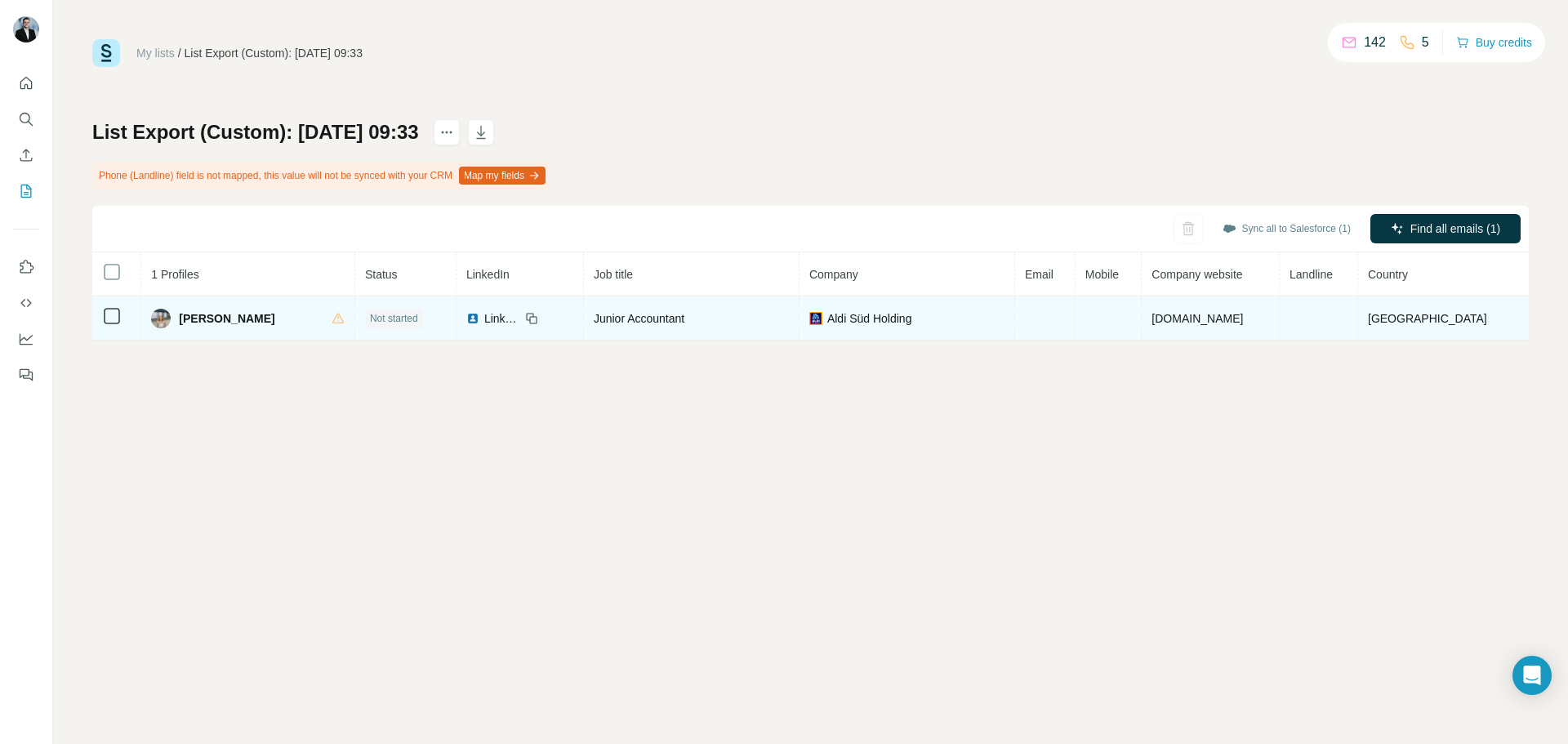
click at [204, 320] on span "[PERSON_NAME]" at bounding box center [227, 319] width 95 height 17
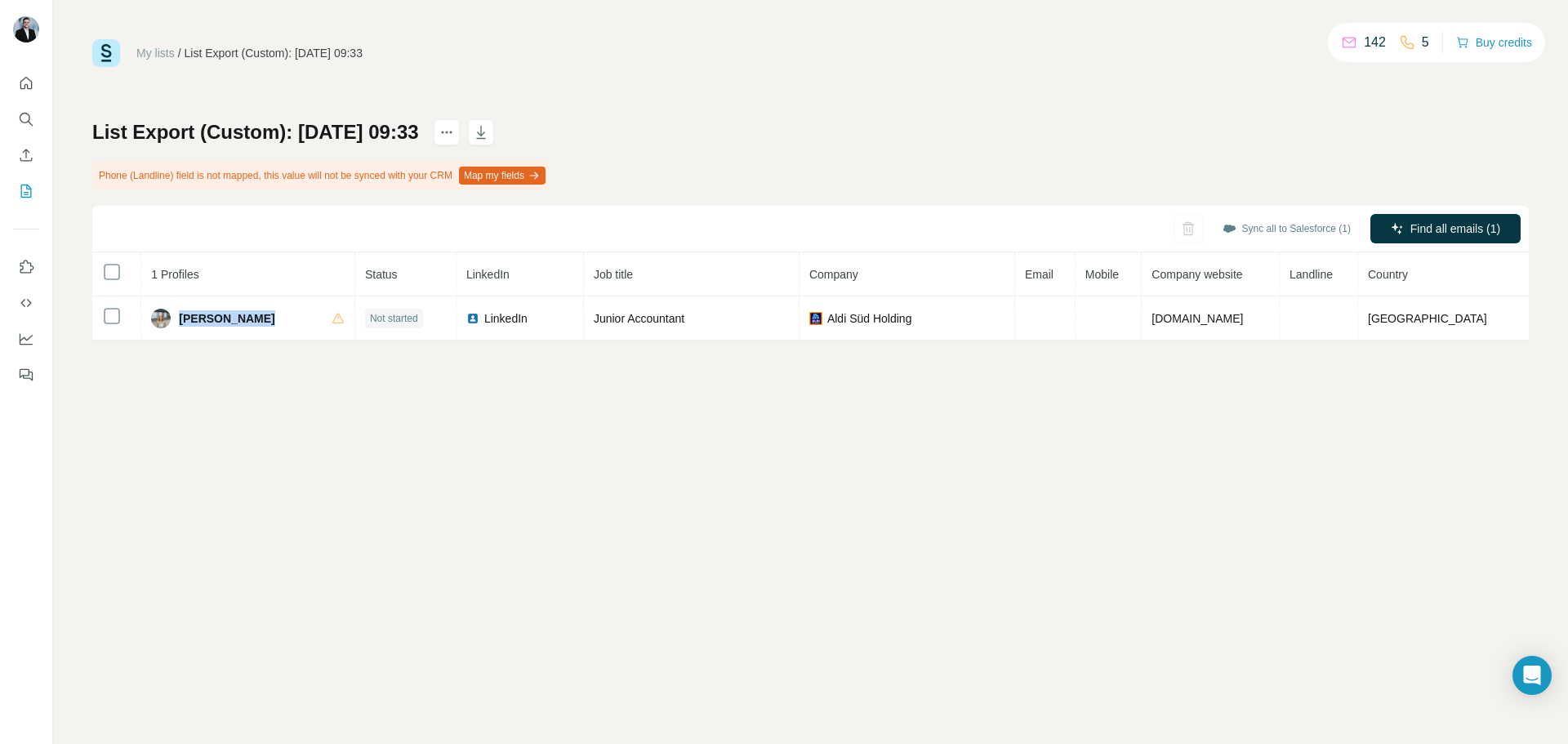
copy div "[PERSON_NAME]"
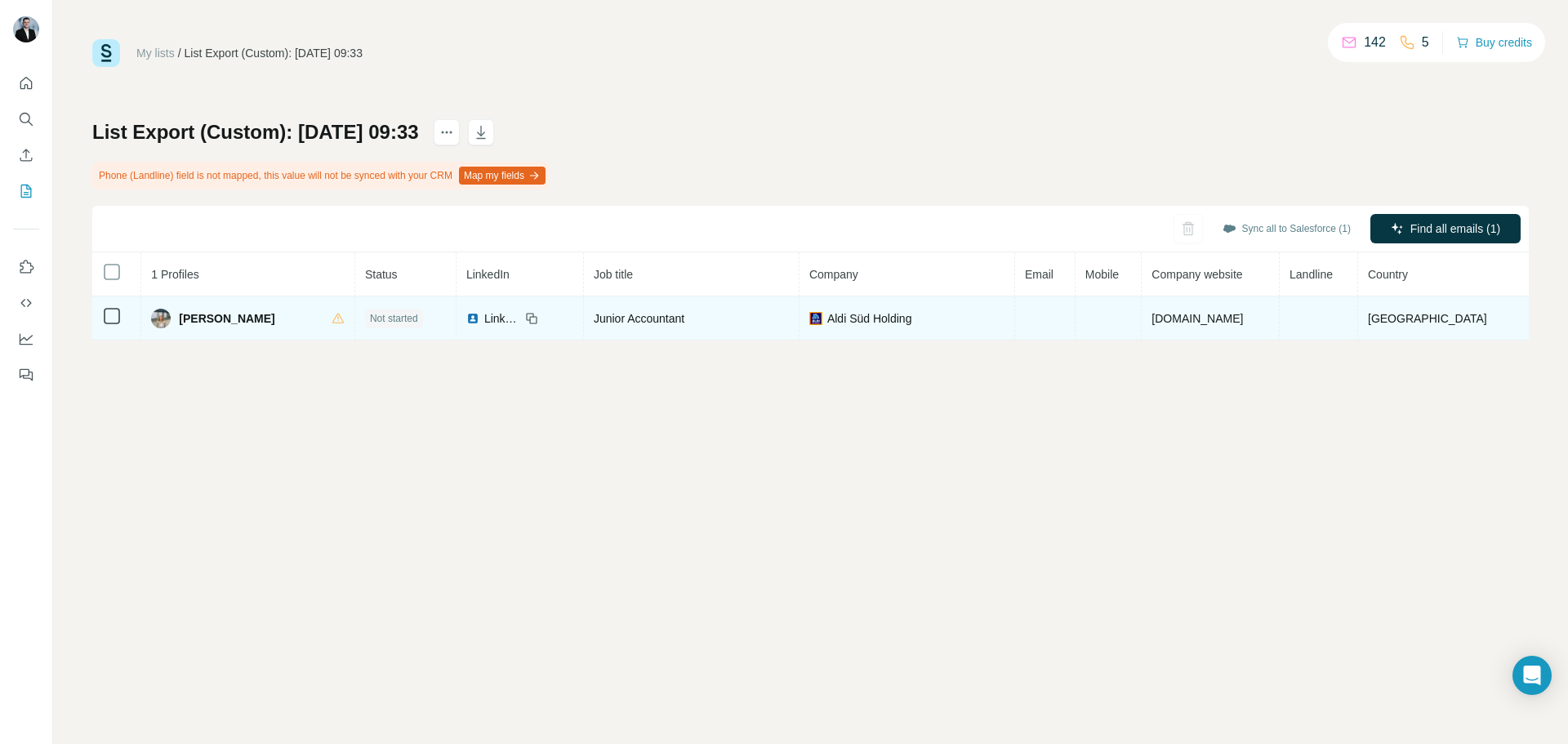
click at [619, 313] on span "Junior Accountant" at bounding box center [639, 319] width 90 height 13
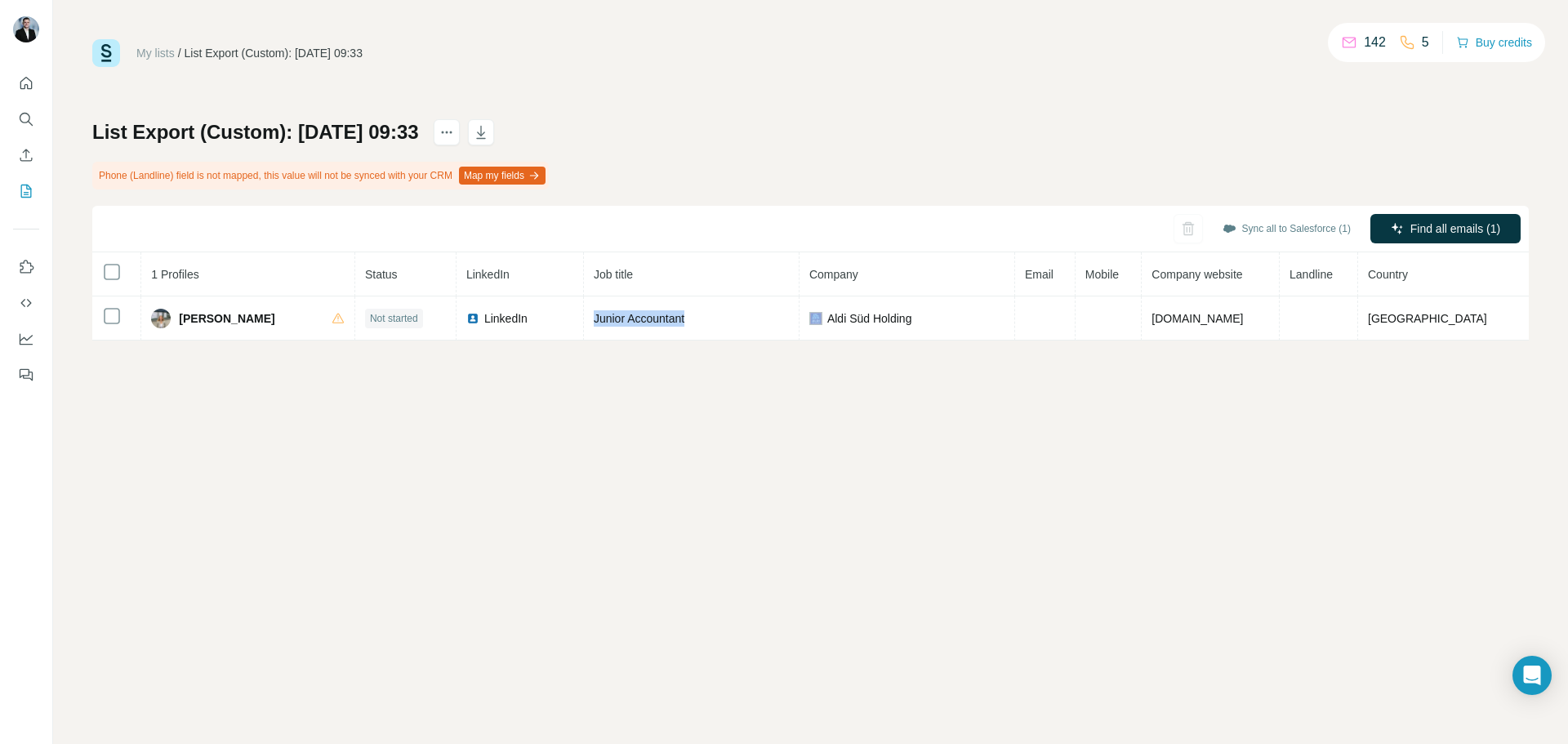
copy span "Junior Accountant"
drag, startPoint x: 498, startPoint y: 315, endPoint x: 756, endPoint y: 678, distance: 445.3
click at [0, 0] on icon at bounding box center [0, 0] width 0 height 0
